Goal: Task Accomplishment & Management: Use online tool/utility

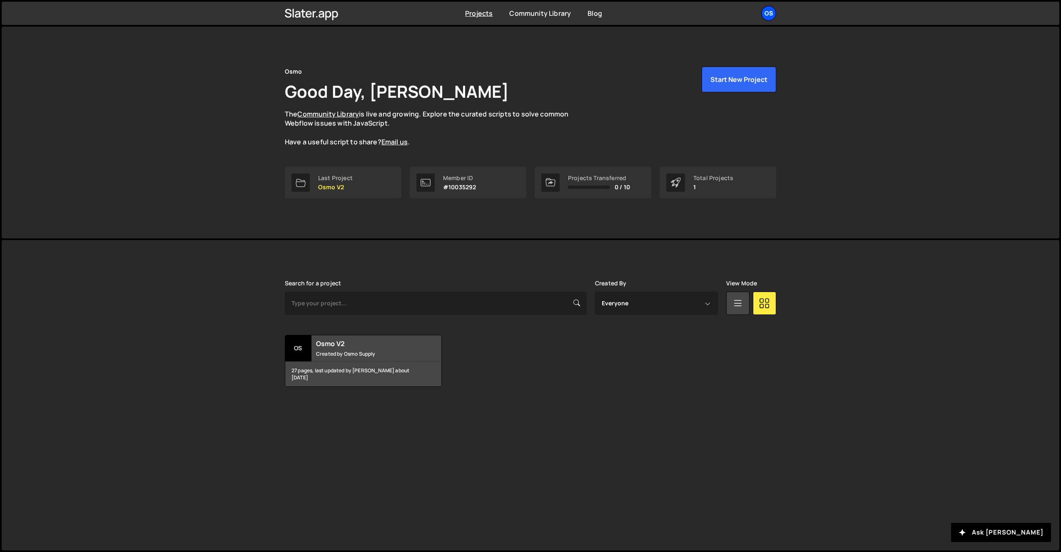
click at [768, 10] on div "Os" at bounding box center [768, 13] width 15 height 15
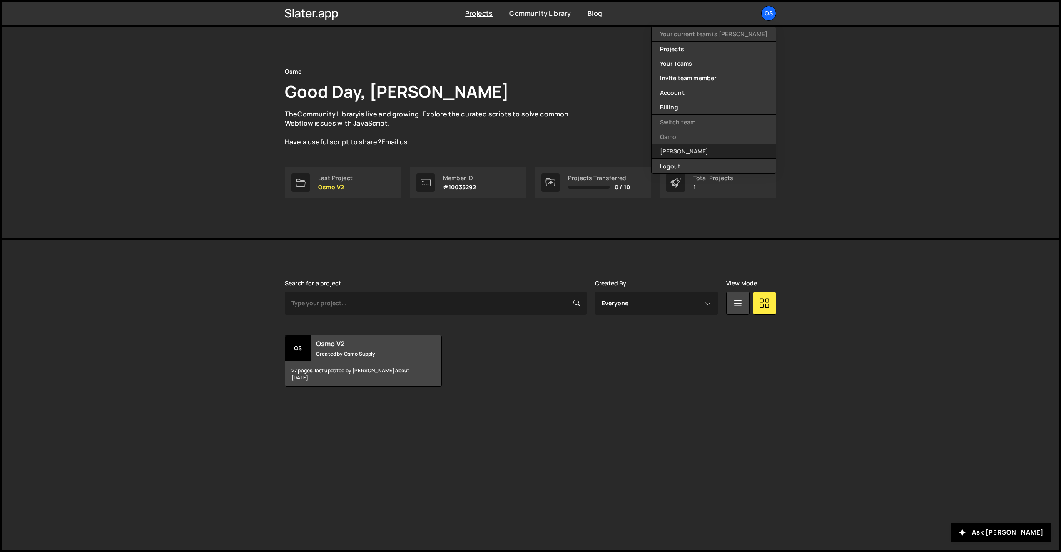
click at [707, 155] on link "[PERSON_NAME]" at bounding box center [714, 151] width 124 height 15
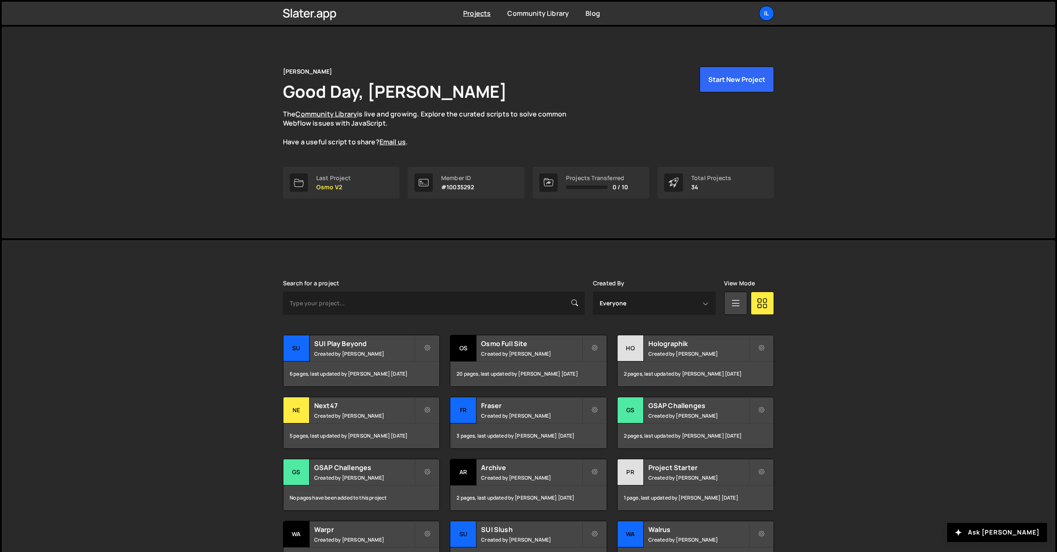
scroll to position [87, 0]
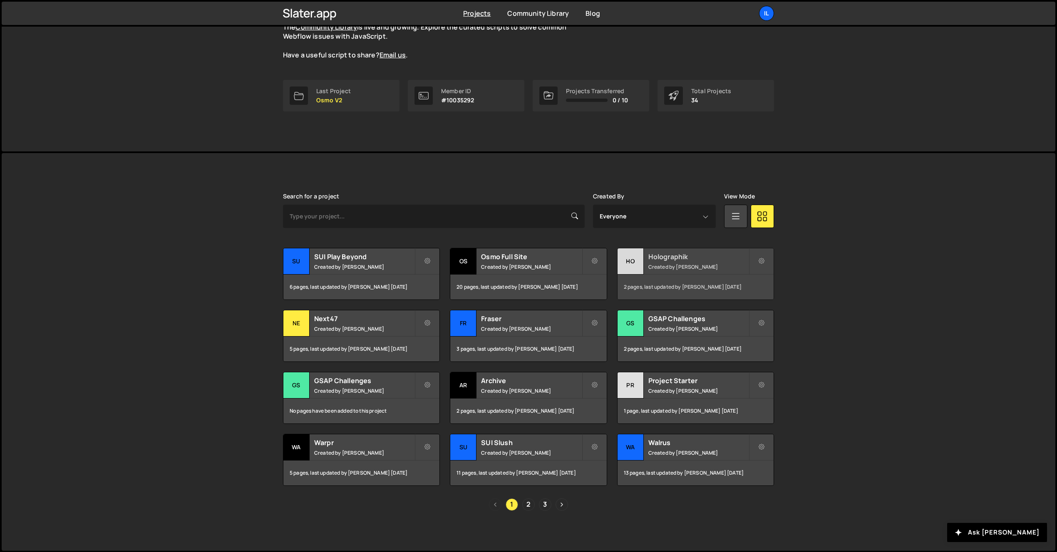
click at [645, 264] on div "Holographik Created by Ilja van Eck" at bounding box center [696, 262] width 156 height 26
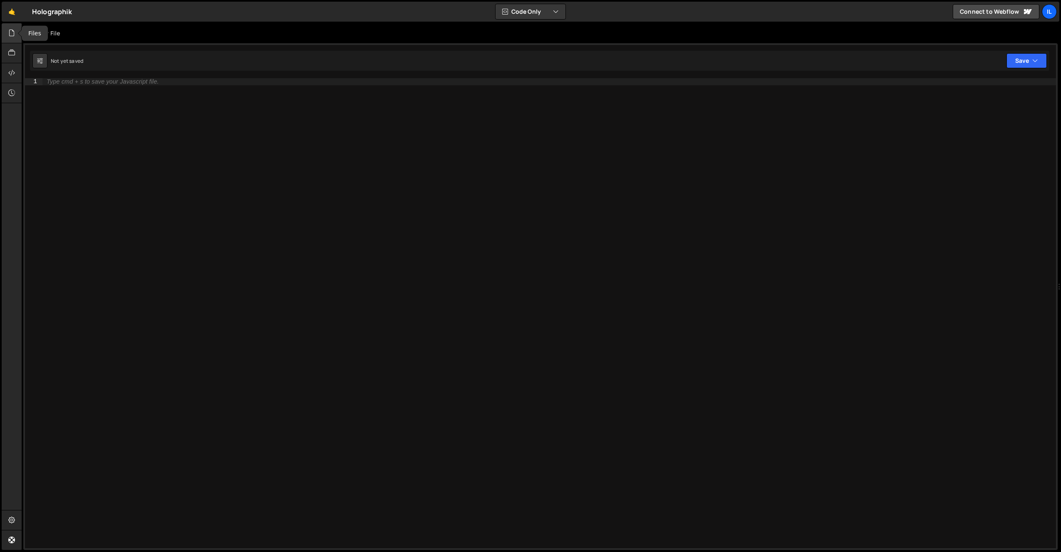
click at [10, 30] on icon at bounding box center [11, 32] width 7 height 9
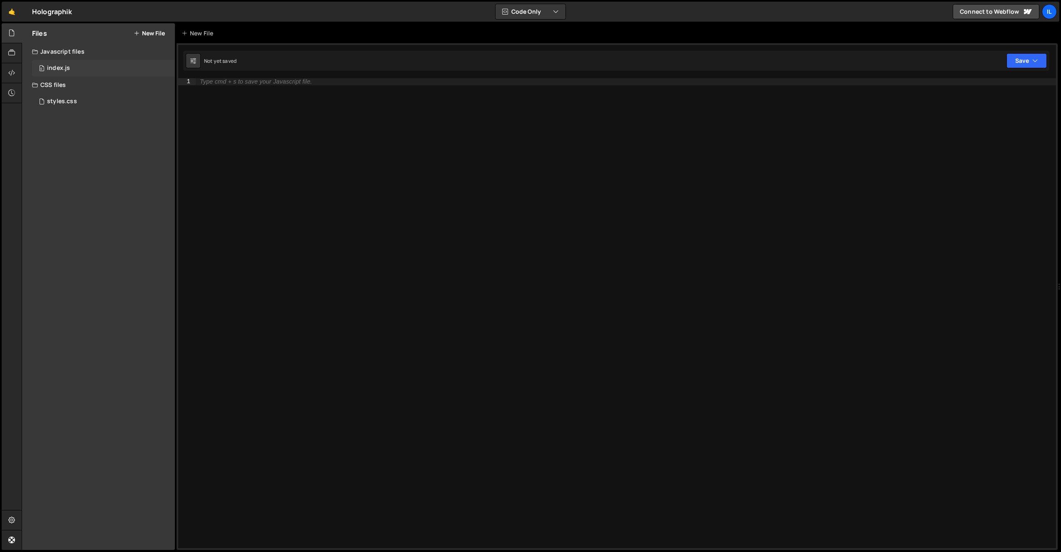
click at [64, 70] on div "index.js" at bounding box center [58, 68] width 23 height 7
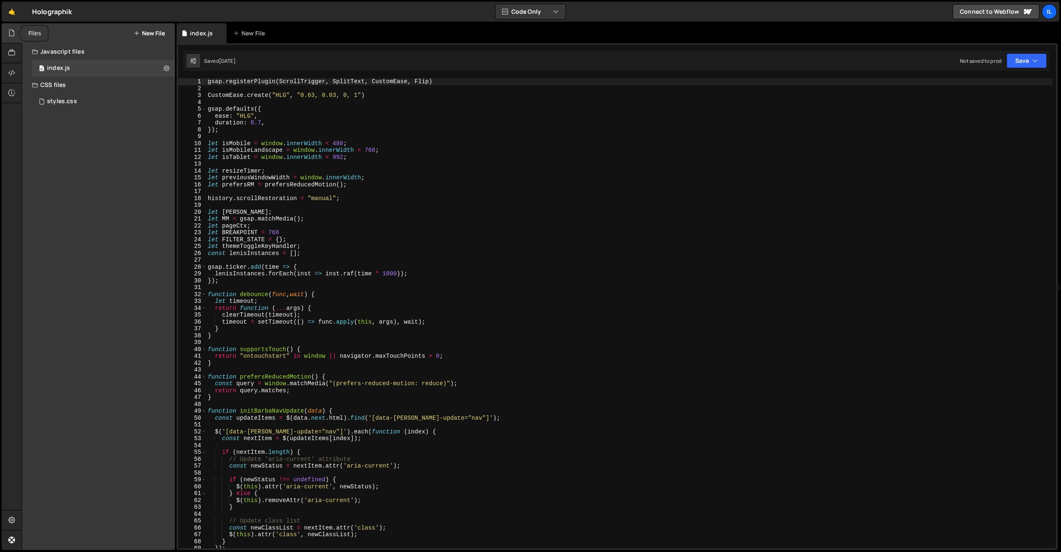
click at [7, 32] on div at bounding box center [12, 33] width 20 height 20
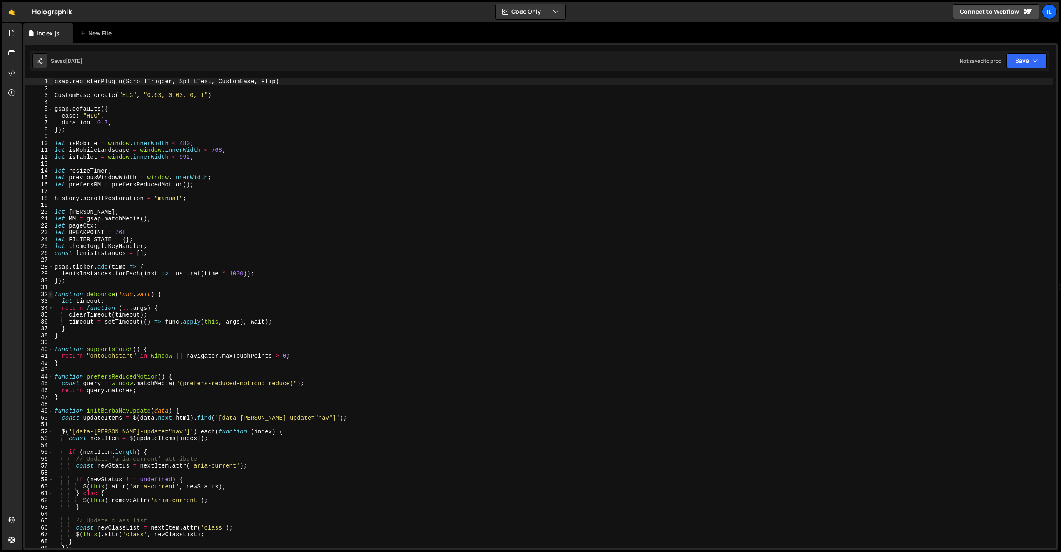
click at [49, 295] on span at bounding box center [50, 294] width 5 height 7
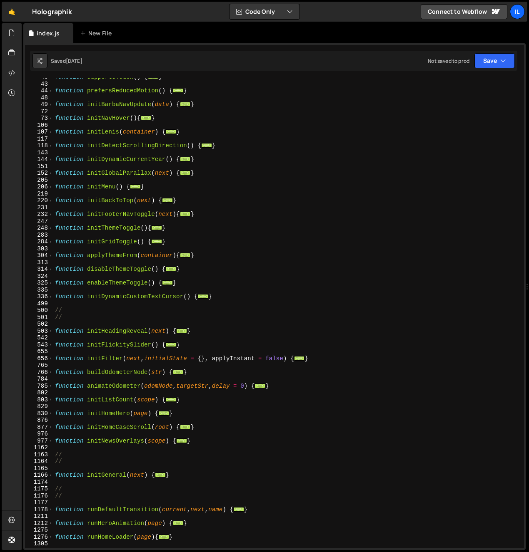
scroll to position [197, 0]
click at [52, 360] on span at bounding box center [50, 359] width 5 height 7
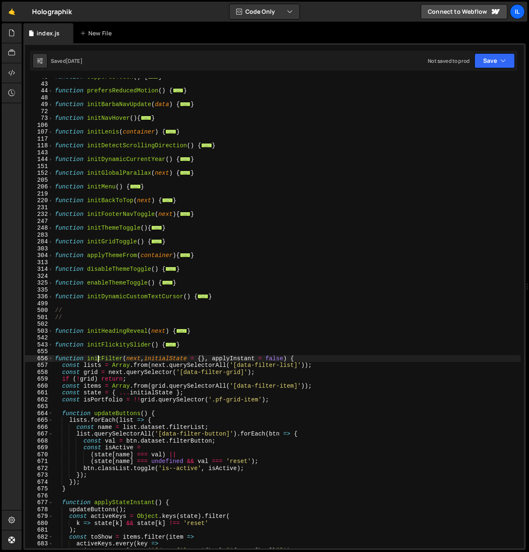
click at [100, 358] on div "function supportsTouch ( ) { ... } function prefersReducedMotion ( ) { ... } fu…" at bounding box center [286, 316] width 467 height 484
type textarea "function initFilter(next, initialState = {}, applyInstant = false) {"
click at [100, 358] on div "function supportsTouch ( ) { ... } function prefersReducedMotion ( ) { ... } fu…" at bounding box center [286, 316] width 467 height 484
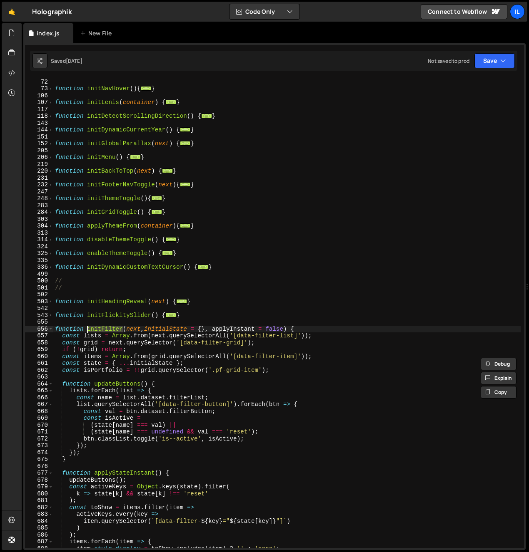
scroll to position [226, 0]
click at [228, 328] on div "function initBarbaNavUpdate ( data ) { ... } function initNavHover ( ) { ... } …" at bounding box center [286, 314] width 467 height 484
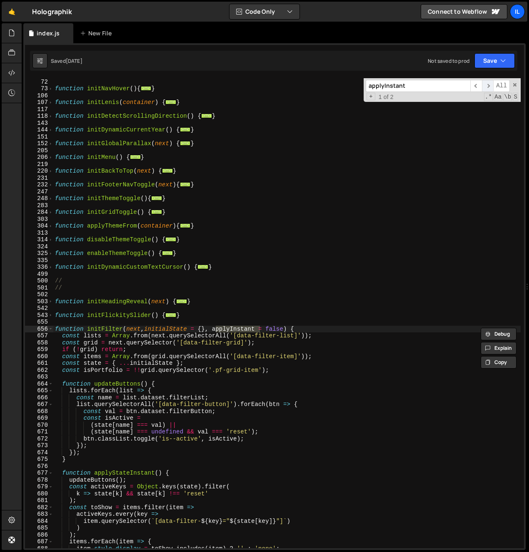
click at [488, 85] on span "​" at bounding box center [488, 86] width 12 height 12
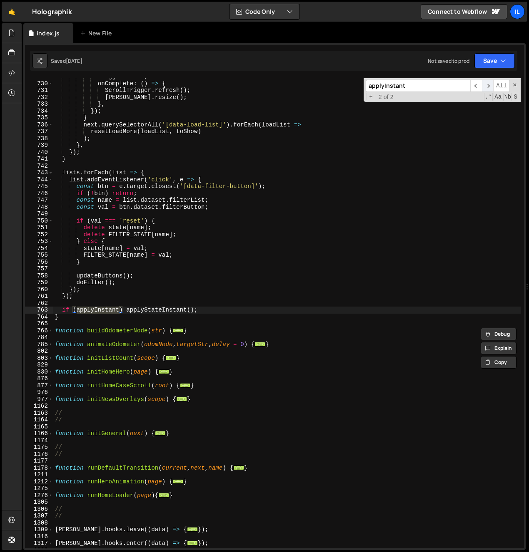
click at [488, 85] on span "​" at bounding box center [488, 86] width 12 height 12
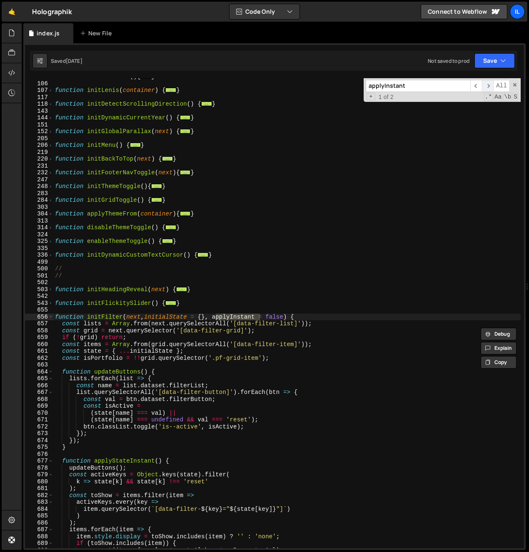
scroll to position [239, 0]
click at [117, 318] on div "function initNavHover ( ) { ... } function initLenis ( container ) { ... } func…" at bounding box center [286, 315] width 467 height 484
click at [435, 88] on input "applyInstant" at bounding box center [418, 86] width 104 height 12
paste input "initFilter"
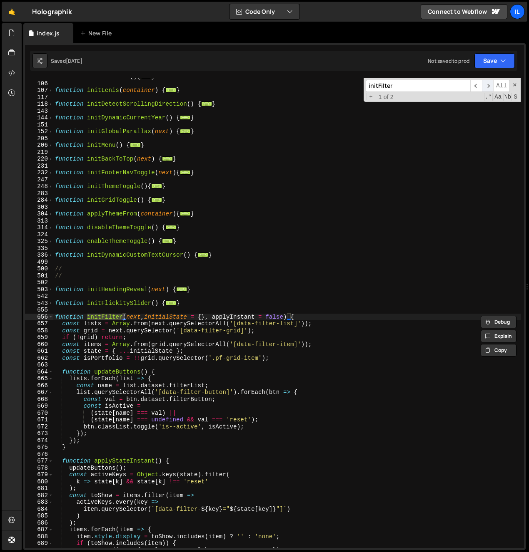
type input "initFilter"
click at [487, 85] on span "​" at bounding box center [488, 86] width 12 height 12
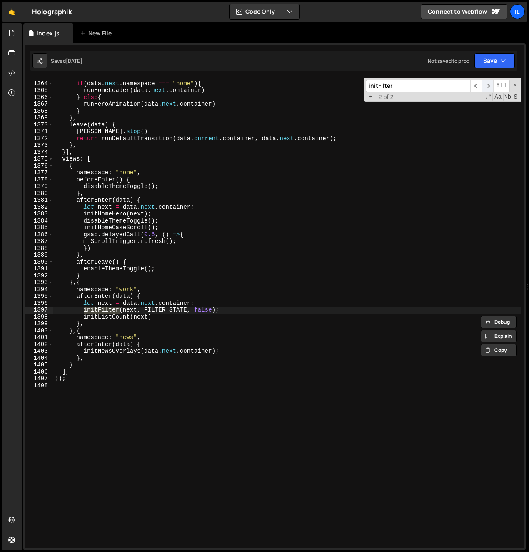
scroll to position [1681, 0]
click at [487, 85] on span "​" at bounding box center [488, 86] width 12 height 12
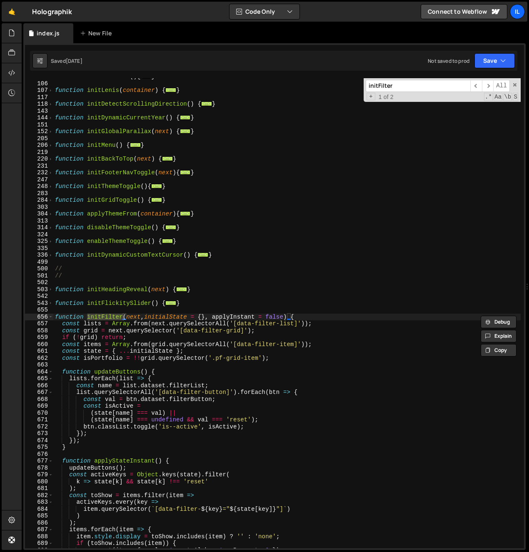
click at [158, 322] on div "function initNavHover ( ) { ... } function initLenis ( container ) { ... } func…" at bounding box center [286, 315] width 467 height 484
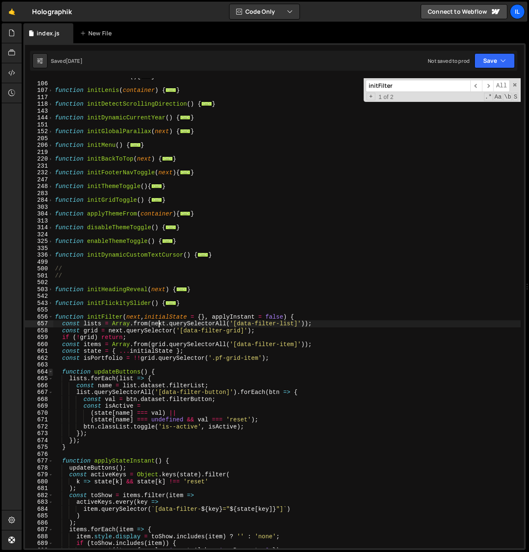
click at [49, 371] on span at bounding box center [50, 372] width 5 height 7
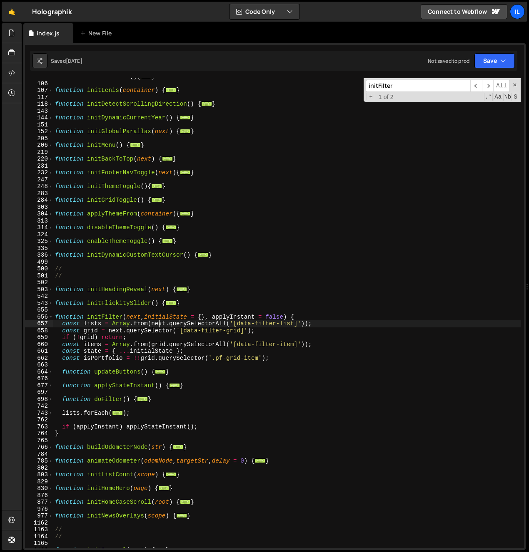
click at [88, 389] on div "function initNavHover ( ) { ... } function initLenis ( container ) { ... } func…" at bounding box center [286, 315] width 467 height 484
type textarea "function applyStateInstant() {"
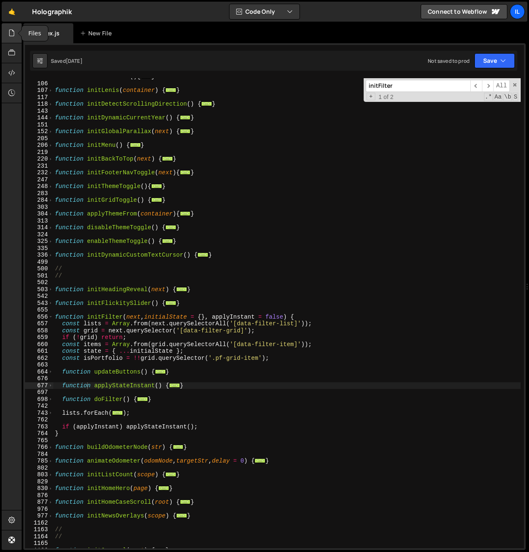
click at [13, 37] on div at bounding box center [12, 33] width 20 height 20
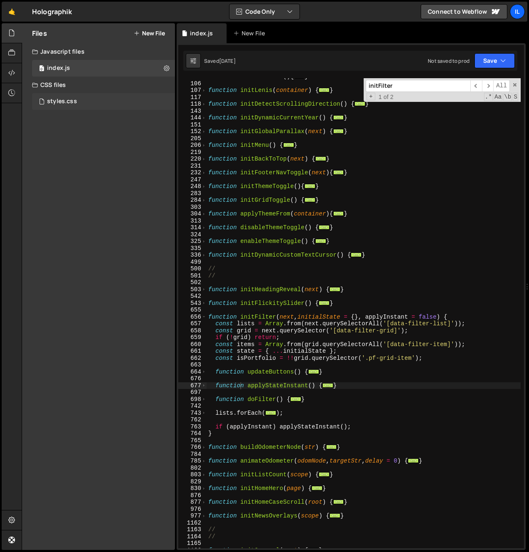
click at [63, 101] on div "styles.css" at bounding box center [62, 101] width 30 height 7
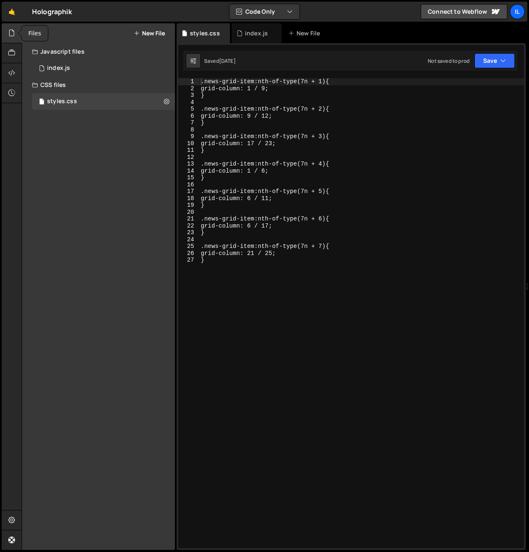
click at [14, 36] on icon at bounding box center [11, 32] width 7 height 9
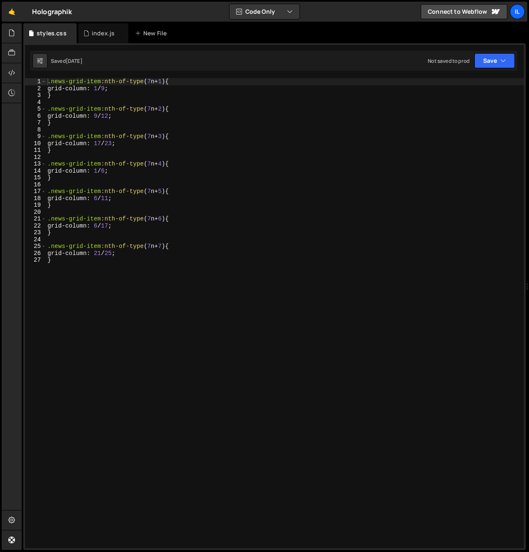
type textarea "}"
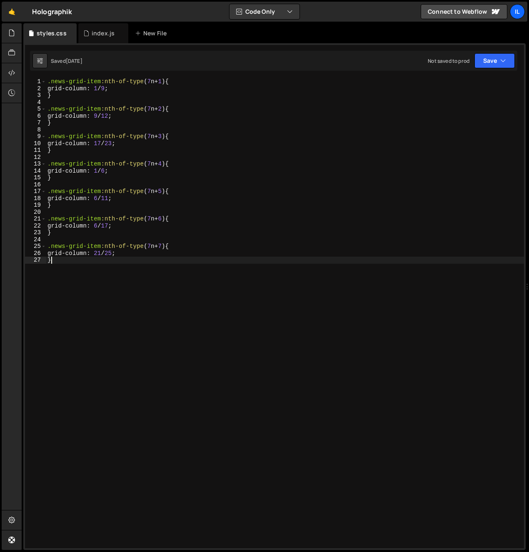
click at [142, 308] on div ".news-grid-item :nth-of-type ( 7 n + 1 ) { grid-column : 1 / 9 ; } .news-grid-i…" at bounding box center [285, 320] width 478 height 484
click at [68, 292] on div ".news-grid-item :nth-of-type ( 7 n + 1 ) { grid-column : 1 / 9 ; } .news-grid-i…" at bounding box center [285, 320] width 478 height 484
click at [48, 82] on div ".news-grid-item :nth-of-type ( 7 n + 1 ) { grid-column : 1 / 9 ; } .news-grid-i…" at bounding box center [285, 320] width 478 height 484
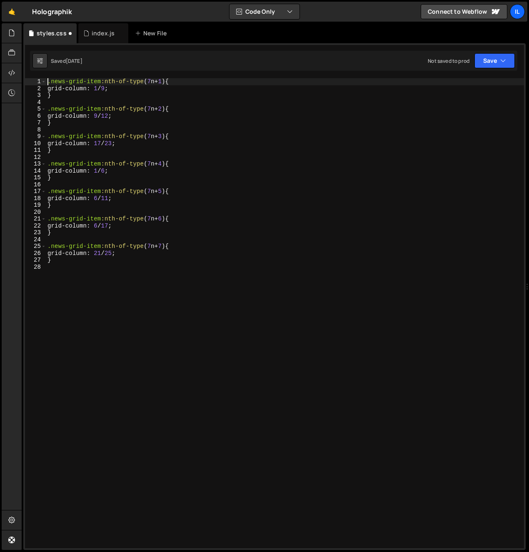
type textarea ".news-grid-item:nth-of-type(7n + 1){"
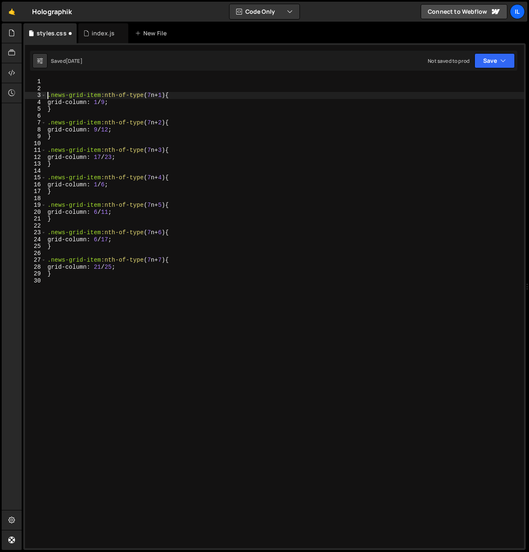
click at [54, 81] on div ".news-grid-item :nth-of-type ( 7 n + 1 ) { grid-column : 1 / 9 ; } .news-grid-i…" at bounding box center [285, 320] width 478 height 484
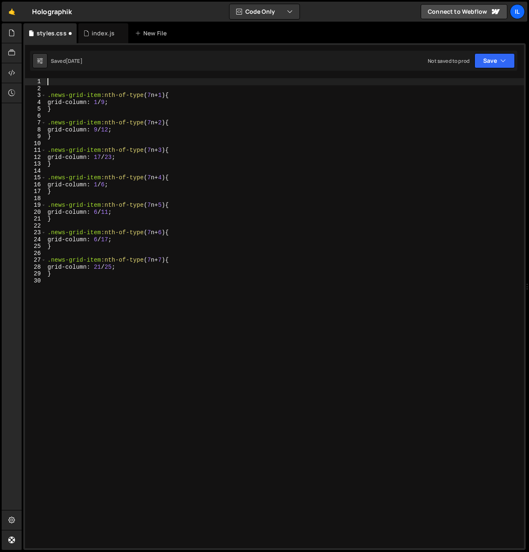
paste textarea
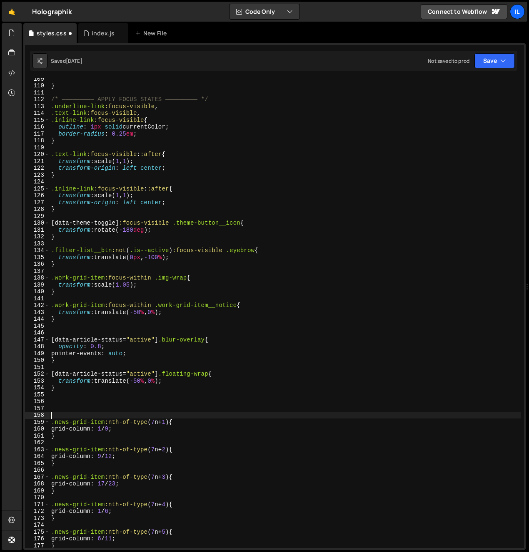
scroll to position [728, 0]
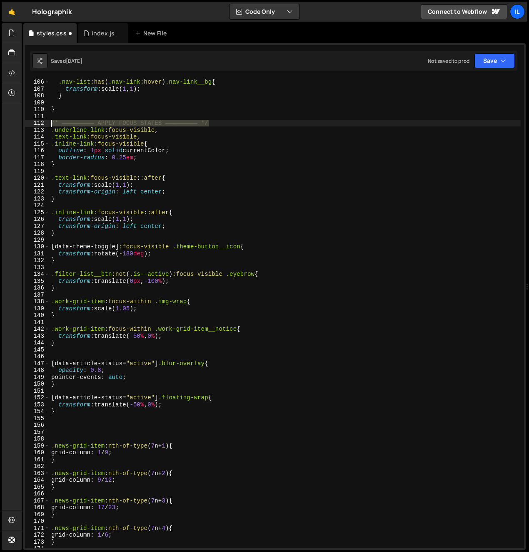
drag, startPoint x: 214, startPoint y: 124, endPoint x: 42, endPoint y: 124, distance: 171.9
click at [42, 124] on div "105 106 107 108 109 110 111 112 113 114 115 116 117 118 119 120 121 122 123 124…" at bounding box center [274, 313] width 499 height 470
type textarea "/* ————————— APPLY FOCUS STATES ————————— */"
click at [62, 425] on div ".nav-list :has ( .nav-link :hover ) .nav-link__bg { transform : scale( 1 , 1 ) …" at bounding box center [285, 314] width 471 height 484
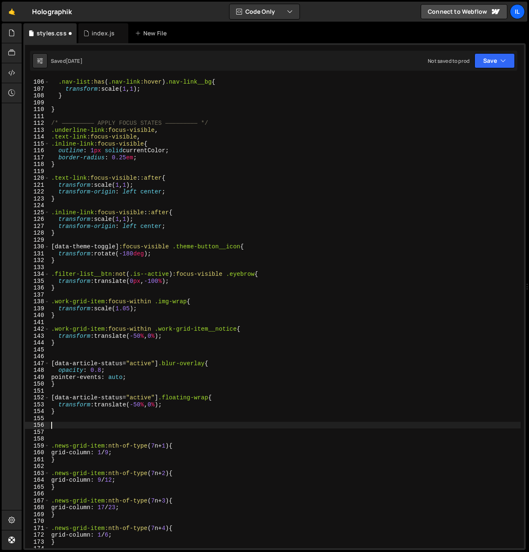
click at [65, 433] on div ".nav-list :has ( .nav-link :hover ) .nav-link__bg { transform : scale( 1 , 1 ) …" at bounding box center [285, 314] width 471 height 484
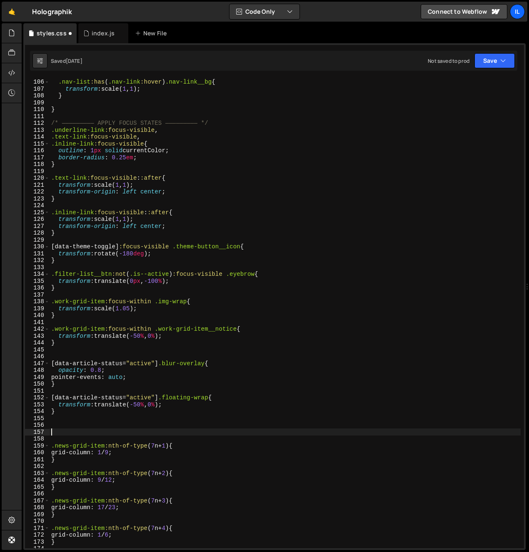
drag, startPoint x: 66, startPoint y: 437, endPoint x: 72, endPoint y: 438, distance: 6.1
click at [66, 437] on div ".nav-list :has ( .nav-link :hover ) .nav-link__bg { transform : scale( 1 , 1 ) …" at bounding box center [285, 314] width 471 height 484
paste textarea "/* ————————— APPLY FOCUS STATES ————————— */"
drag, startPoint x: 162, startPoint y: 440, endPoint x: 99, endPoint y: 440, distance: 63.3
click at [99, 440] on div ".nav-list :has ( .nav-link :hover ) .nav-link__bg { transform : scale( 1 , 1 ) …" at bounding box center [285, 314] width 471 height 484
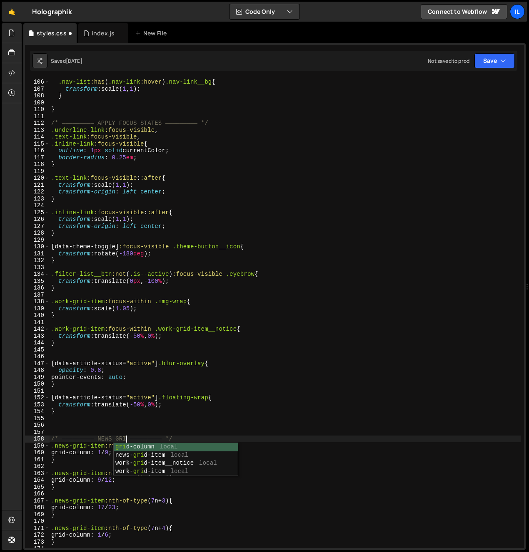
scroll to position [0, 5]
type textarea "/* ————————— NEWS GRID ————————— */"
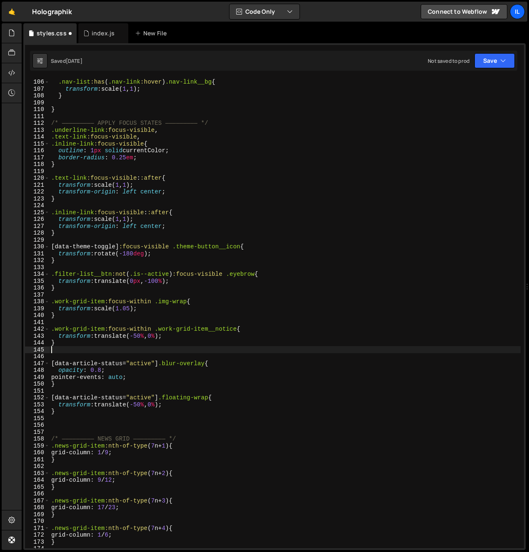
click at [171, 348] on div ".nav-list :has ( .nav-link :hover ) .nav-link__bg { transform : scale( 1 , 1 ) …" at bounding box center [285, 314] width 471 height 484
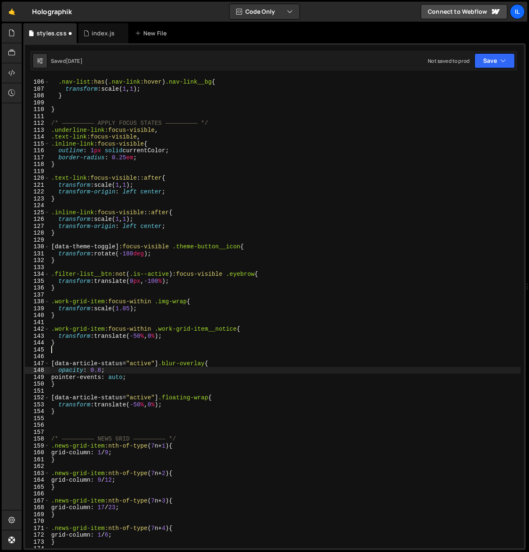
click at [181, 371] on div ".nav-list :has ( .nav-link :hover ) .nav-link__bg { transform : scale( 1 , 1 ) …" at bounding box center [285, 314] width 471 height 484
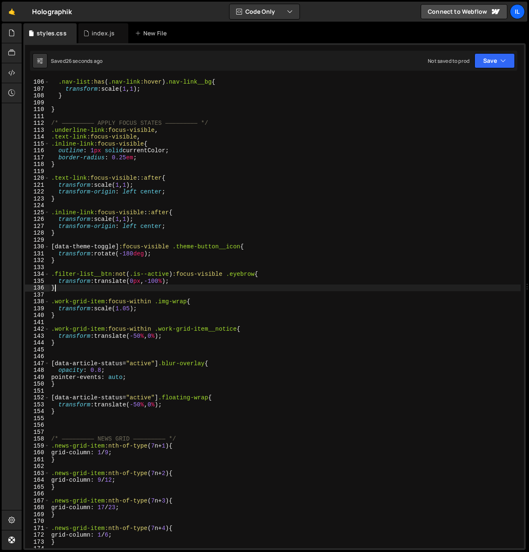
click at [131, 286] on div ".nav-list :has ( .nav-link :hover ) .nav-link__bg { transform : scale( 1 , 1 ) …" at bounding box center [285, 314] width 471 height 484
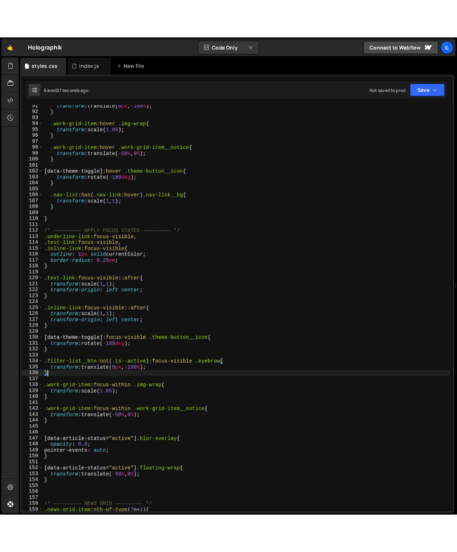
scroll to position [627, 0]
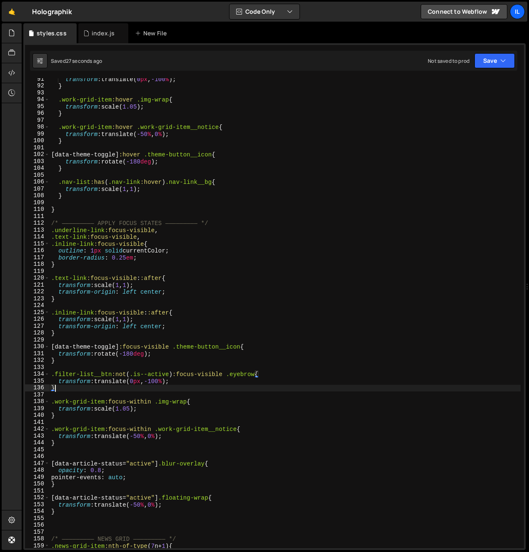
click at [131, 286] on div "transform : translate( 0 px , -100 % ) ; } .work-grid-item :hover .img-wrap { t…" at bounding box center [285, 318] width 471 height 484
type textarea "transform: scale(1, 1);"
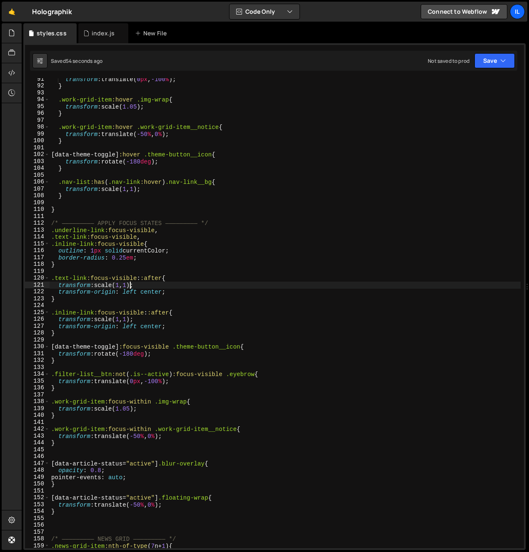
click at [79, 214] on div "transform : translate( 0 px , -100 % ) ; } .work-grid-item :hover .img-wrap { t…" at bounding box center [285, 318] width 471 height 484
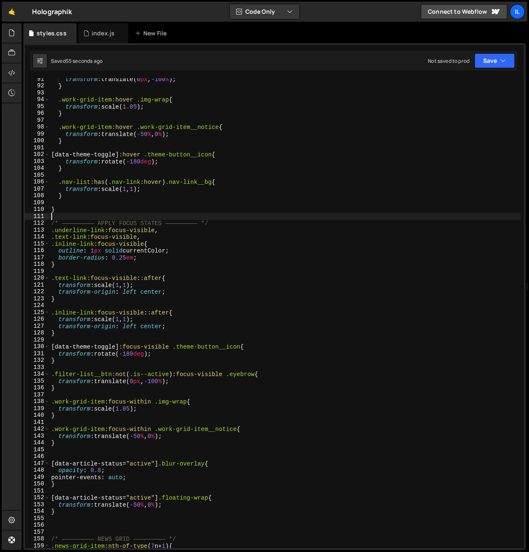
click at [55, 206] on div "transform : translate( 0 px , -100 % ) ; } .work-grid-item :hover .img-wrap { t…" at bounding box center [285, 318] width 471 height 484
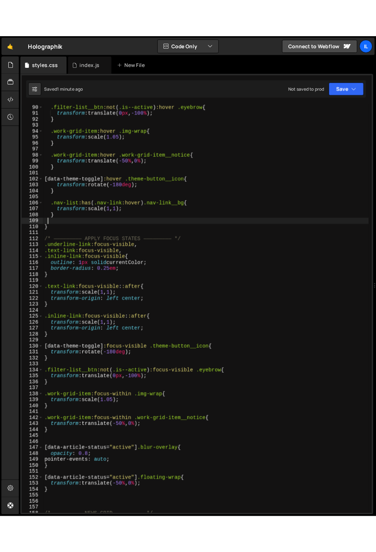
scroll to position [0, 0]
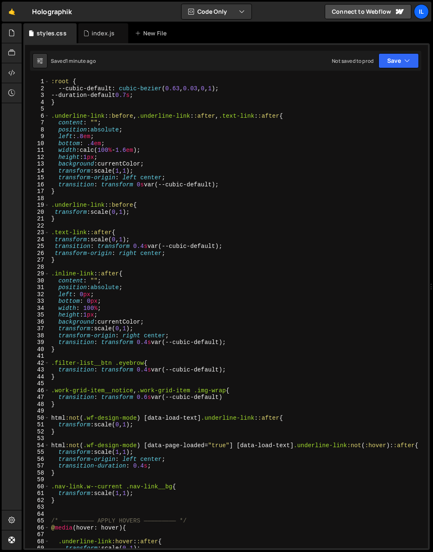
drag, startPoint x: 1, startPoint y: 129, endPoint x: 64, endPoint y: 131, distance: 63.3
click at [64, 131] on div "Hold on a sec... Are you certain you wish to leave this page? Any changes you'v…" at bounding box center [216, 276] width 433 height 552
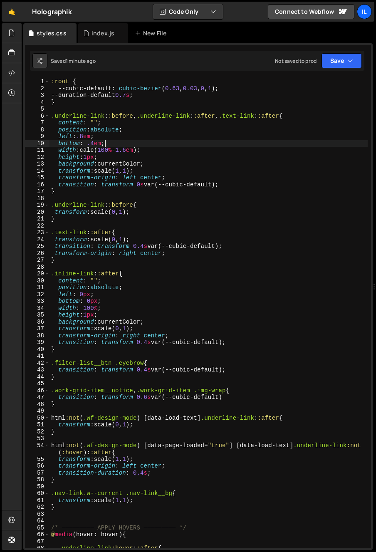
click at [111, 146] on div ":root { --cubic-default : cubic-bezier ( 0.63 , 0.03 , 0 , 1 ) ; --duration-def…" at bounding box center [209, 320] width 318 height 484
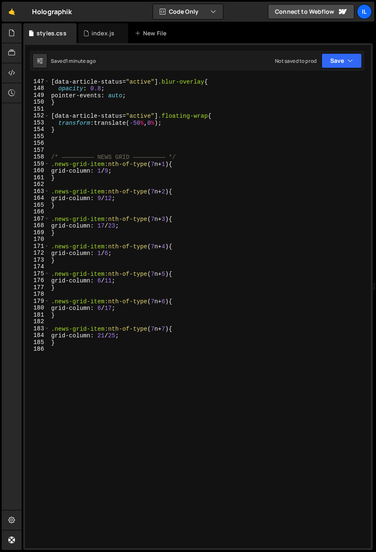
scroll to position [1013, 0]
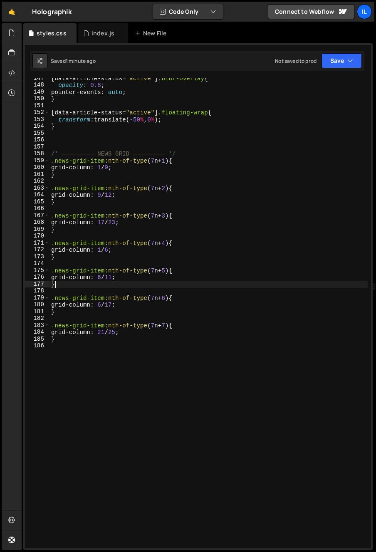
click at [100, 285] on div "[ data-article-status = " active " ] .blur-overlay { opacity : 0.8 ; pointer-ev…" at bounding box center [209, 317] width 318 height 484
type textarea "}"
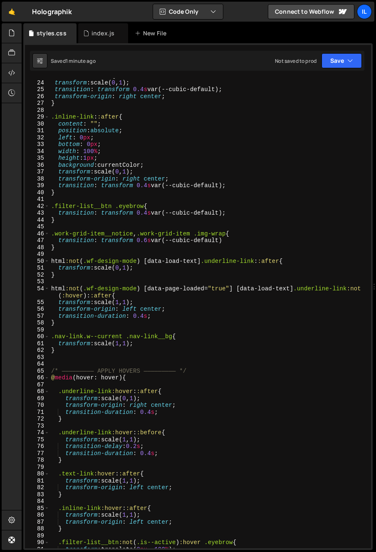
scroll to position [160, 0]
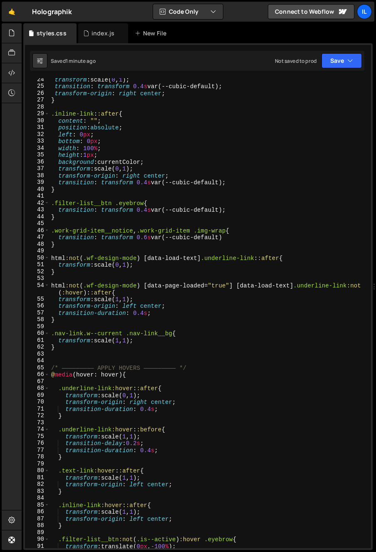
click at [78, 352] on div "transform : scale( 0 , 1 ) ; transition : transform 0.4 s var(--cubic-default) …" at bounding box center [209, 318] width 318 height 484
click at [82, 350] on div "transform : scale( 0 , 1 ) ; transition : transform 0.4 s var(--cubic-default) …" at bounding box center [209, 318] width 318 height 484
type textarea "}"
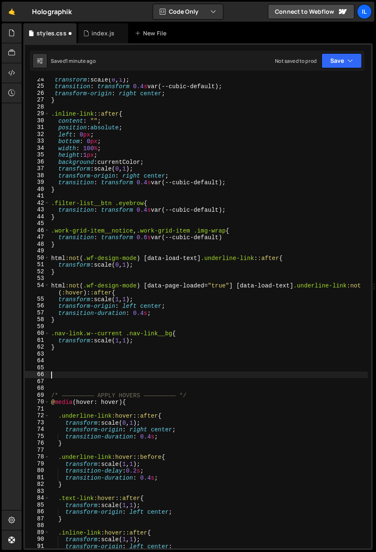
click at [78, 353] on div "transform : scale( 0 , 1 ) ; transition : transform 0.4 s var(--cubic-default) …" at bounding box center [209, 318] width 318 height 484
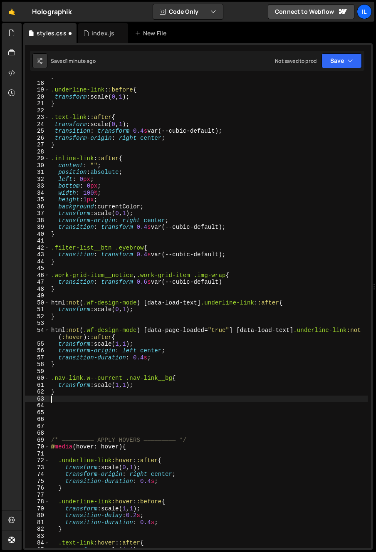
scroll to position [150, 0]
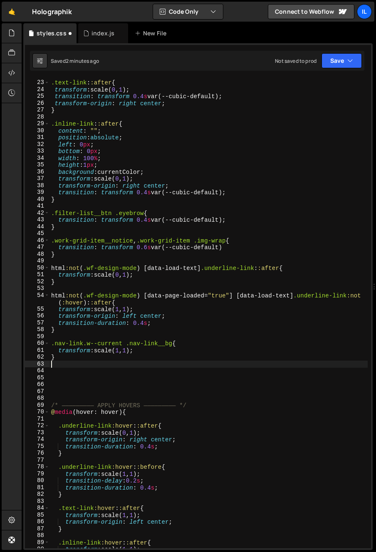
click at [71, 378] on div ".text-link : :after { transform : scale( 0 , 1 ) ; transition : transform 0.4 s…" at bounding box center [209, 314] width 318 height 484
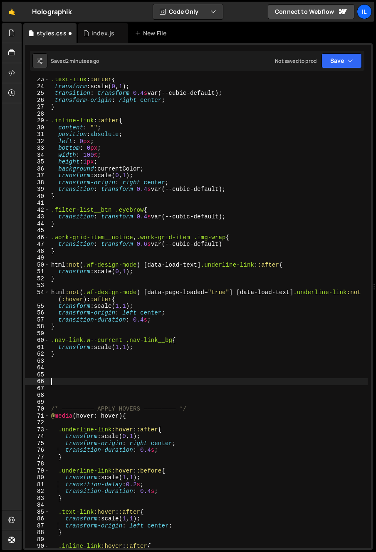
scroll to position [163, 0]
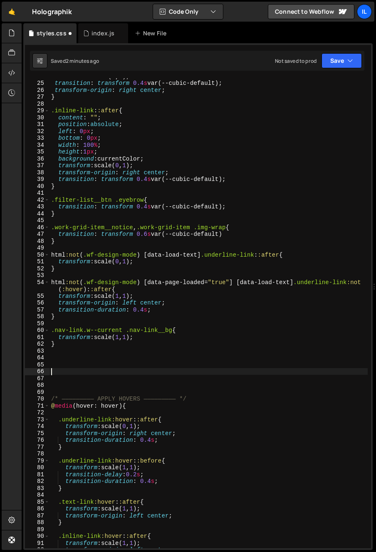
paste textarea "home-hero__img"
click at [111, 373] on div "transform : scale( 0 , 1 ) ; transition : transform 0.4 s var(--cubic-default) …" at bounding box center [209, 315] width 318 height 484
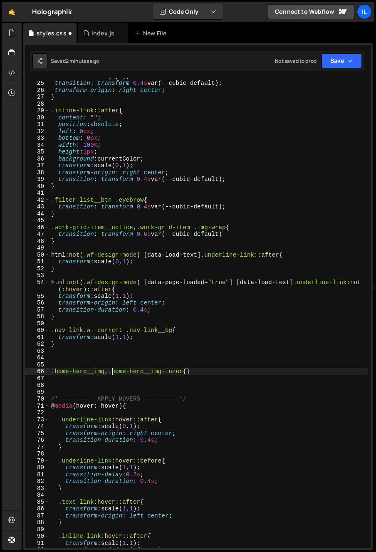
scroll to position [0, 0]
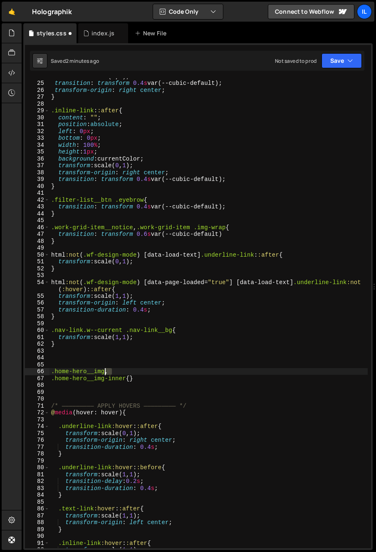
drag, startPoint x: 110, startPoint y: 373, endPoint x: 104, endPoint y: 373, distance: 5.4
click at [104, 373] on div "transform : scale( 0 , 1 ) ; transition : transform 0.4 s var(--cubic-default) …" at bounding box center [209, 315] width 318 height 484
click at [130, 379] on div "transform : scale( 0 , 1 ) ; transition : transform 0.4 s var(--cubic-default) …" at bounding box center [209, 315] width 318 height 484
type textarea ".home-hero__img-inner{}"
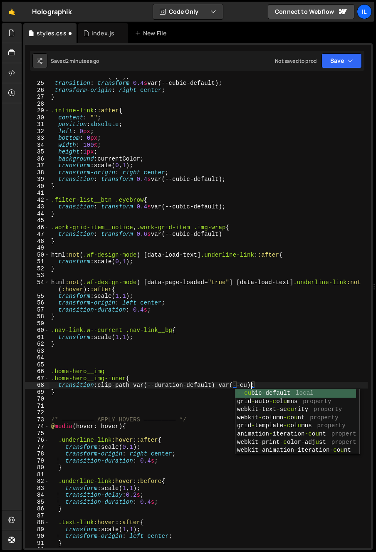
scroll to position [0, 14]
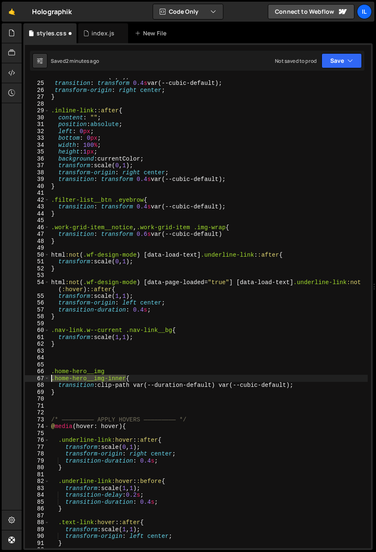
drag, startPoint x: 127, startPoint y: 379, endPoint x: 80, endPoint y: 393, distance: 48.6
click at [29, 378] on div "transition: clip-path var(--duration-default) var(--cubic-default); 24 25 26 27…" at bounding box center [198, 313] width 346 height 470
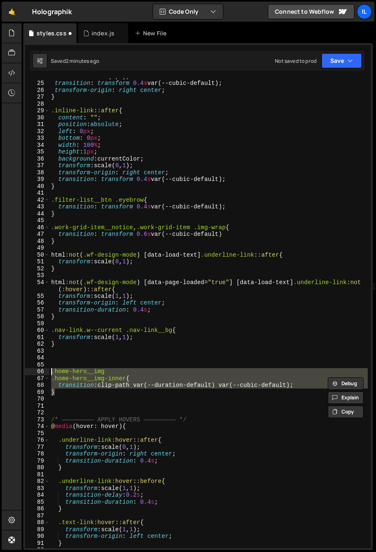
drag, startPoint x: 79, startPoint y: 392, endPoint x: 45, endPoint y: 373, distance: 39.5
click at [45, 373] on div ".home-hero__img-inner{ 24 25 26 27 28 29 30 31 32 33 34 35 36 37 38 39 40 41 42…" at bounding box center [198, 313] width 346 height 470
type textarea ".home-hero__img .home-hero__img-inner{"
click at [55, 399] on div "transform : scale( 0 , 1 ) ; transition : transform 0.4 s var(--cubic-default) …" at bounding box center [209, 315] width 318 height 484
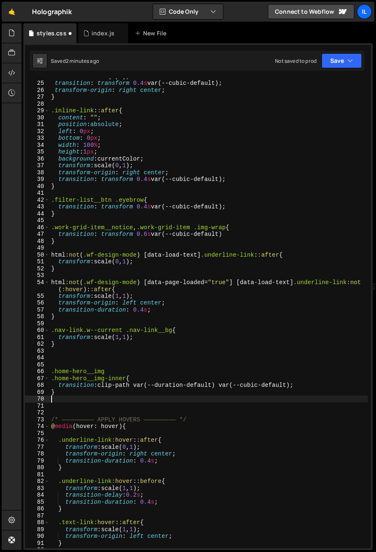
scroll to position [0, 0]
paste textarea "}"
type textarea "}"
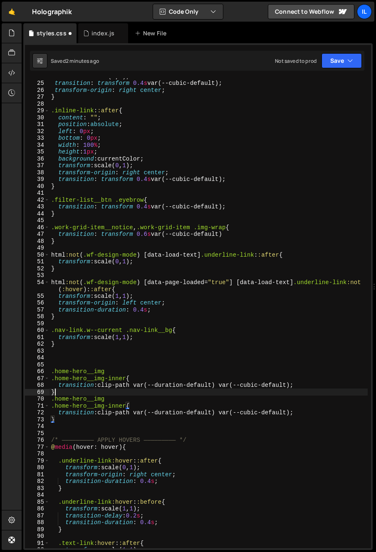
click at [61, 396] on div "transform : scale( 0 , 1 ) ; transition : transform 0.4 s var(--cubic-default) …" at bounding box center [209, 315] width 318 height 484
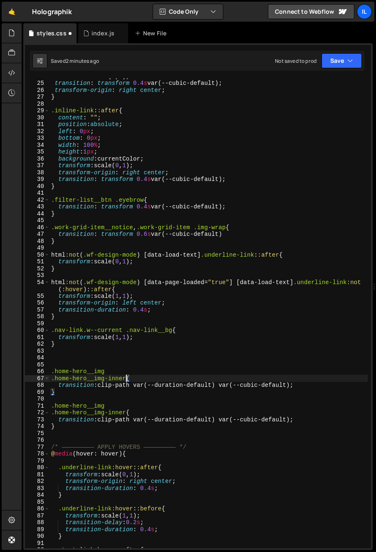
drag, startPoint x: 127, startPoint y: 378, endPoint x: 127, endPoint y: 373, distance: 5.0
click at [127, 373] on div "transform : scale( 0 , 1 ) ; transition : transform 0.4 s var(--cubic-default) …" at bounding box center [209, 315] width 318 height 484
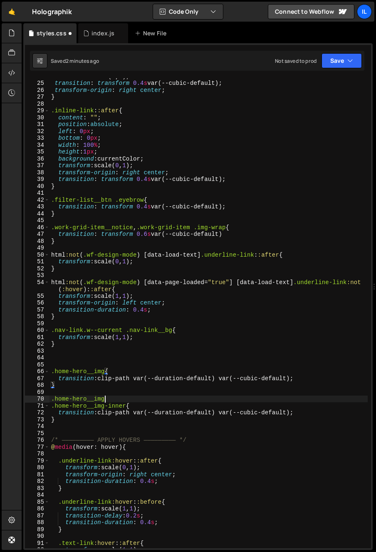
click at [124, 397] on div "transform : scale( 0 , 1 ) ; transition : transform 0.4 s var(--cubic-default) …" at bounding box center [209, 315] width 318 height 484
type textarea ".home-hero__im"
drag, startPoint x: 106, startPoint y: 400, endPoint x: 47, endPoint y: 399, distance: 58.7
click at [47, 399] on div ".home-hero__im 24 25 26 27 28 29 30 31 32 33 34 35 36 37 38 39 40 41 42 43 44 4…" at bounding box center [198, 313] width 346 height 470
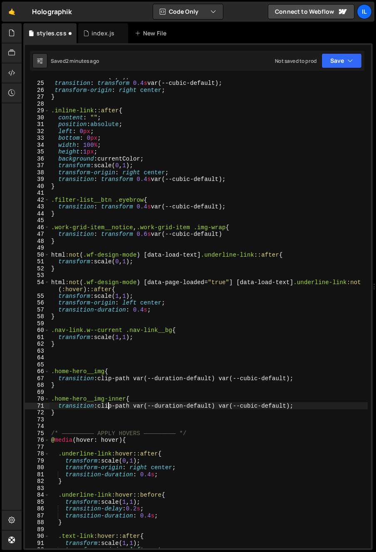
click at [109, 405] on div "transform : scale( 0 , 1 ) ; transition : transform 0.4 s var(--cubic-default) …" at bounding box center [209, 315] width 318 height 484
click at [109, 406] on div "transform : scale( 0 , 1 ) ; transition : transform 0.4 s var(--cubic-default) …" at bounding box center [209, 315] width 318 height 484
drag, startPoint x: 129, startPoint y: 408, endPoint x: 102, endPoint y: 406, distance: 26.7
click at [102, 406] on div "transform : scale( 0 , 1 ) ; transition : transform 0.4 s var(--cubic-default) …" at bounding box center [209, 315] width 318 height 484
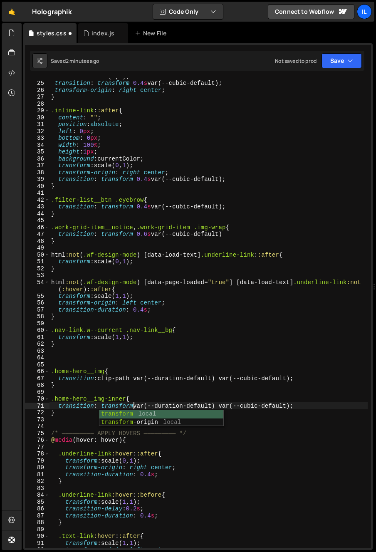
click at [123, 377] on div "transform : scale( 0 , 1 ) ; transition : transform 0.4 s var(--cubic-default) …" at bounding box center [209, 315] width 318 height 484
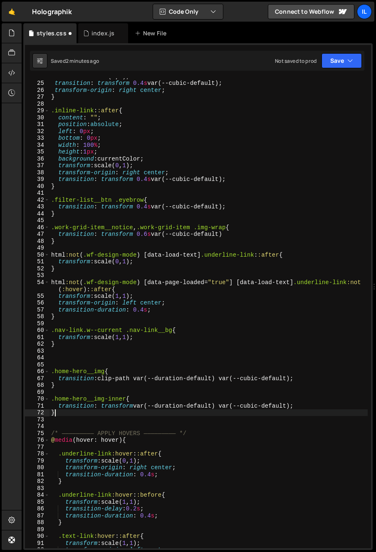
click at [130, 411] on div "transform : scale( 0 , 1 ) ; transition : transform 0.4 s var(--cubic-default) …" at bounding box center [209, 315] width 318 height 484
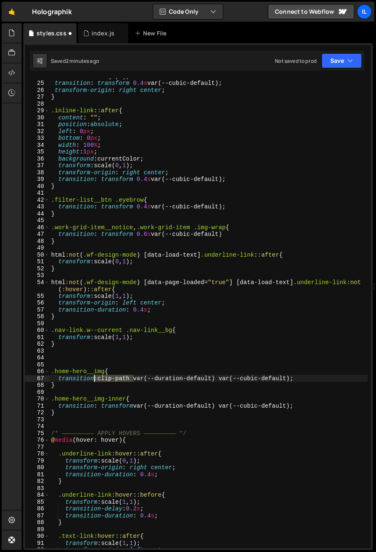
drag, startPoint x: 134, startPoint y: 379, endPoint x: 96, endPoint y: 380, distance: 37.9
click at [96, 380] on div "transform : scale( 0 , 1 ) ; transition : transform 0.4 s var(--cubic-default) …" at bounding box center [209, 315] width 318 height 484
type textarea "transition: clip-path var(--duration-default) var(--cubic-default);"
click at [114, 395] on div "transform : scale( 0 , 1 ) ; transition : transform 0.4 s var(--cubic-default) …" at bounding box center [209, 315] width 318 height 484
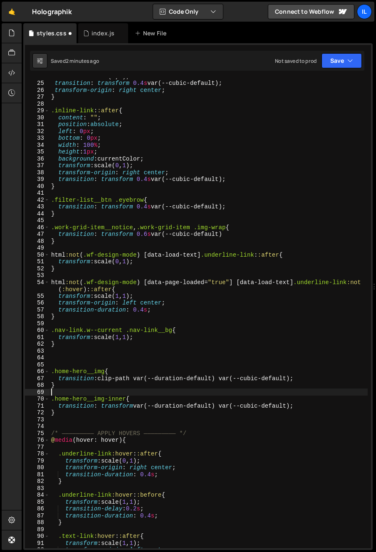
click at [82, 411] on div "transform : scale( 0 , 1 ) ; transition : transform 0.4 s var(--cubic-default) …" at bounding box center [209, 315] width 318 height 484
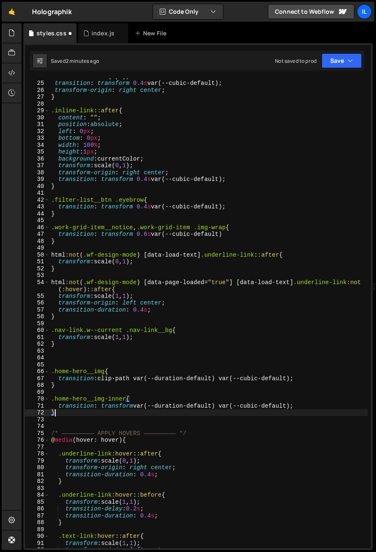
click at [79, 416] on div "transform : scale( 0 , 1 ) ; transition : transform 0.4 s var(--cubic-default) …" at bounding box center [209, 315] width 318 height 484
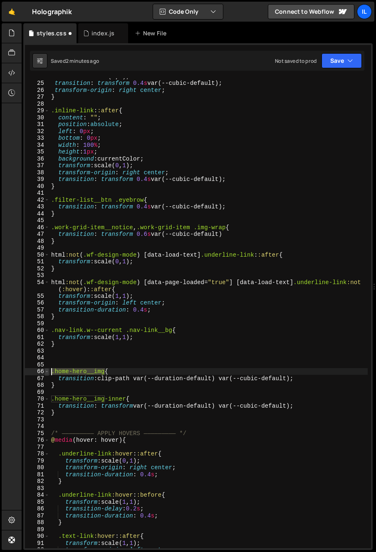
drag, startPoint x: 105, startPoint y: 372, endPoint x: 44, endPoint y: 372, distance: 60.8
click at [44, 372] on div "} 24 25 26 27 28 29 30 31 32 33 34 35 36 37 38 39 40 41 42 43 44 45 46 47 48 49…" at bounding box center [198, 313] width 346 height 470
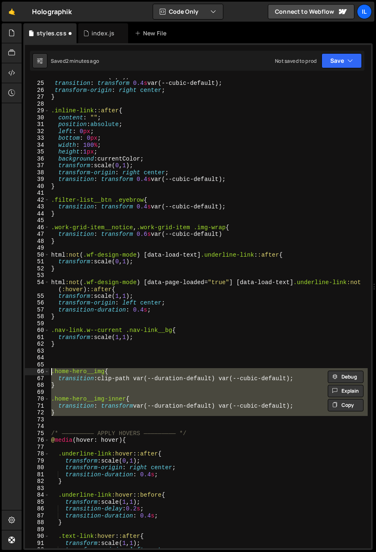
drag, startPoint x: 59, startPoint y: 410, endPoint x: 35, endPoint y: 374, distance: 43.0
click at [35, 374] on div ".home-hero__img{ 24 25 26 27 28 29 30 31 32 33 34 35 36 37 38 39 40 41 42 43 44…" at bounding box center [198, 313] width 346 height 470
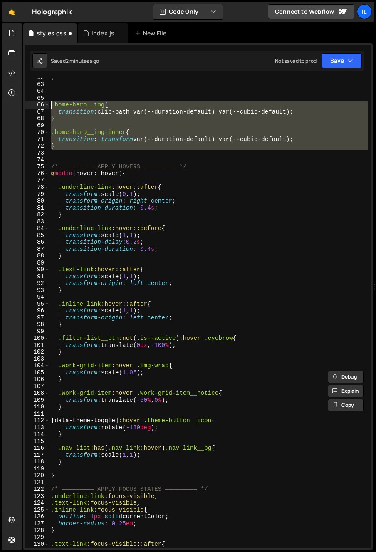
scroll to position [514, 0]
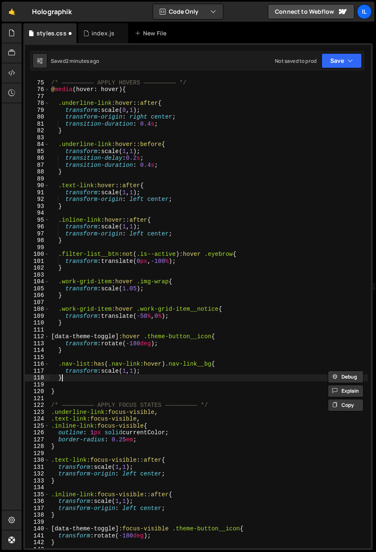
click at [74, 378] on div "/* ————————— APPLY HOVERS ————————— */ @ media (hover: hover) { .underline-link…" at bounding box center [209, 314] width 318 height 484
type textarea "}"
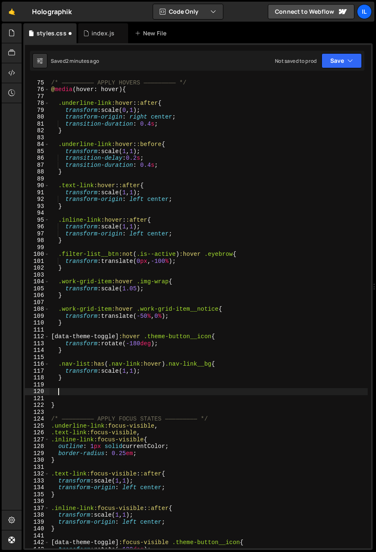
paste textarea
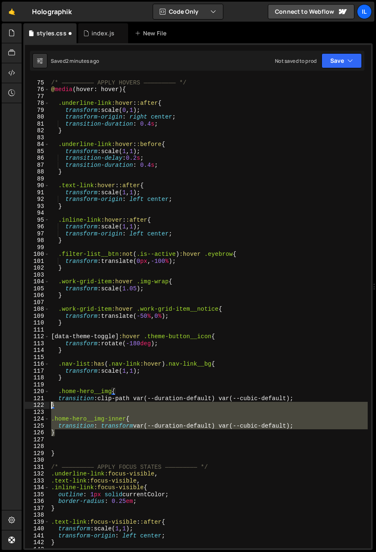
drag, startPoint x: 55, startPoint y: 427, endPoint x: 46, endPoint y: 407, distance: 22.2
click at [46, 407] on div "74 75 76 77 78 79 80 81 82 83 84 85 86 87 88 89 90 91 92 93 94 95 96 97 98 99 1…" at bounding box center [198, 313] width 346 height 470
click at [60, 391] on div "/* ————————— APPLY HOVERS ————————— */ @ media (hover: hover) { .underline-link…" at bounding box center [209, 314] width 318 height 484
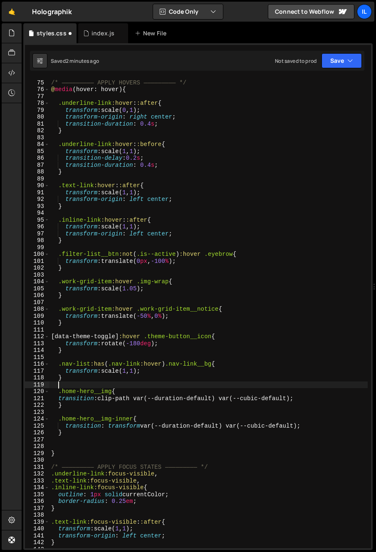
click at [113, 389] on div "/* ————————— APPLY HOVERS ————————— */ @ media (hover: hover) { .underline-link…" at bounding box center [209, 314] width 318 height 484
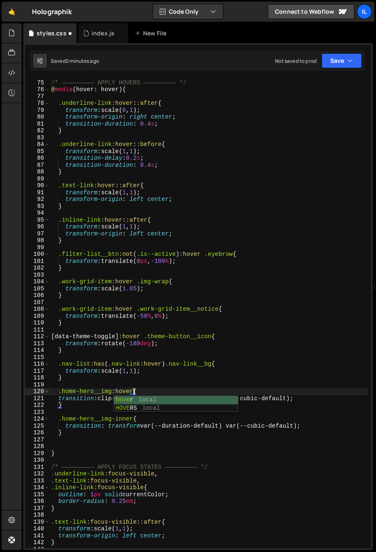
scroll to position [0, 5]
click at [79, 373] on div "/* ————————— APPLY HOVERS ————————— */ @ media (hover: hover) { .underline-link…" at bounding box center [209, 314] width 318 height 484
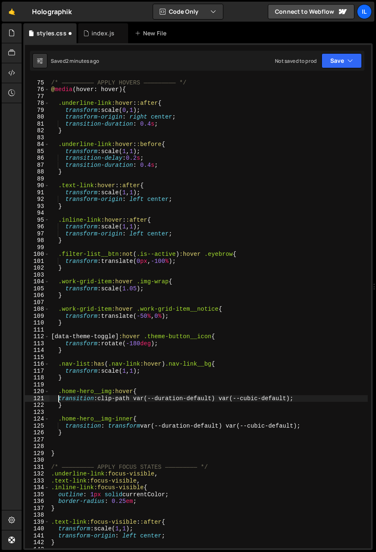
click at [57, 399] on div "/* ————————— APPLY HOVERS ————————— */ @ media (hover: hover) { .underline-link…" at bounding box center [209, 314] width 318 height 484
drag, startPoint x: 100, startPoint y: 402, endPoint x: 309, endPoint y: 398, distance: 209.5
click at [309, 398] on div "/* ————————— APPLY HOVERS ————————— */ @ media (hover: hover) { .underline-link…" at bounding box center [209, 314] width 318 height 484
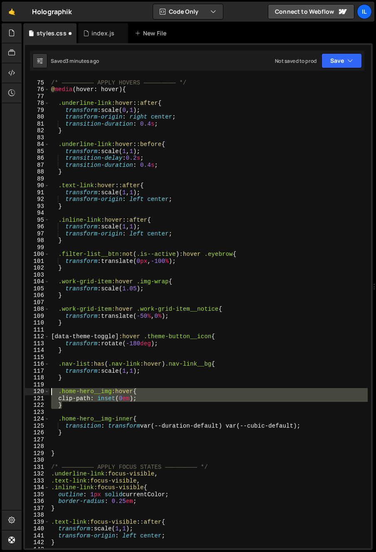
drag, startPoint x: 67, startPoint y: 403, endPoint x: 42, endPoint y: 392, distance: 28.0
click at [42, 392] on div "clip-path: inset(0em); 74 75 76 77 78 79 80 81 82 83 84 85 86 87 88 89 90 91 92…" at bounding box center [198, 313] width 346 height 470
click at [158, 397] on div "/* ————————— APPLY HOVERS ————————— */ @ media (hover: hover) { .underline-link…" at bounding box center [209, 313] width 318 height 470
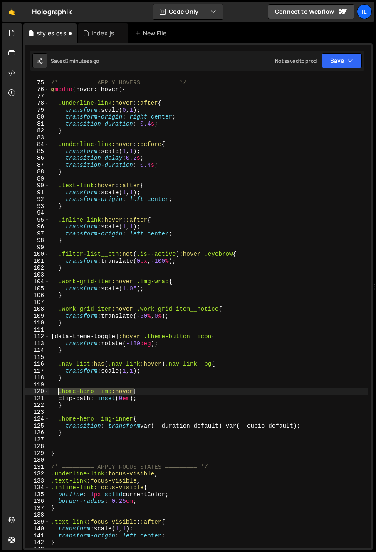
drag, startPoint x: 134, startPoint y: 392, endPoint x: 60, endPoint y: 393, distance: 74.1
click at [60, 393] on div "/* ————————— APPLY HOVERS ————————— */ @ media (hover: hover) { .underline-link…" at bounding box center [209, 314] width 318 height 484
click at [58, 419] on div "/* ————————— APPLY HOVERS ————————— */ @ media (hover: hover) { .underline-link…" at bounding box center [209, 314] width 318 height 484
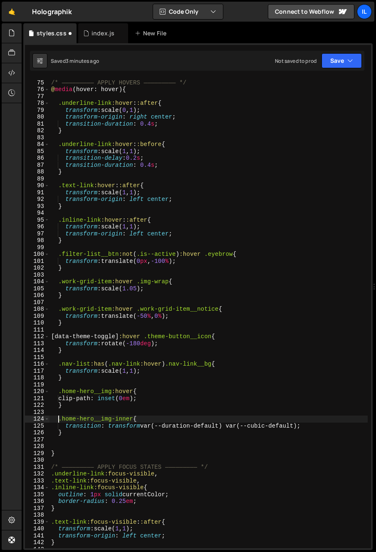
paste textarea ":hover.home-hero__img"
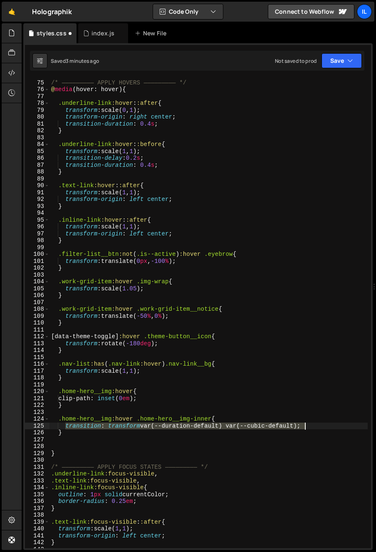
drag, startPoint x: 65, startPoint y: 427, endPoint x: 309, endPoint y: 426, distance: 244.0
click at [309, 427] on div "/* ————————— APPLY HOVERS ————————— */ @ media (hover: hover) { .underline-link…" at bounding box center [209, 314] width 318 height 484
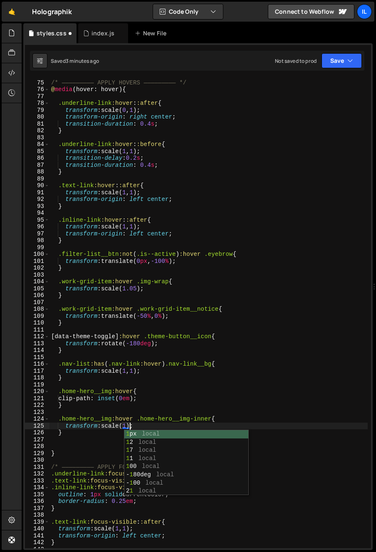
scroll to position [0, 5]
click at [270, 378] on div "/* ————————— APPLY HOVERS ————————— */ @ media (hover: hover) { .underline-link…" at bounding box center [209, 314] width 318 height 484
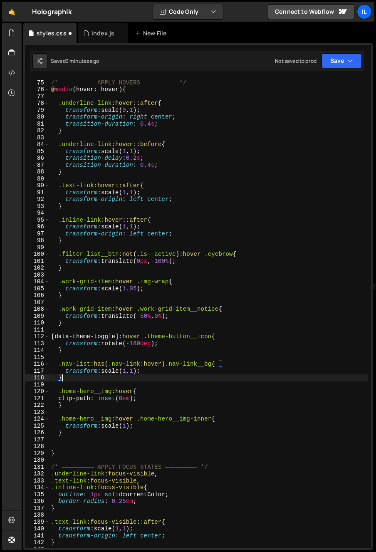
scroll to position [0, 0]
click at [149, 338] on div "/* ————————— APPLY HOVERS ————————— */ @ media (hover: hover) { .underline-link…" at bounding box center [209, 314] width 318 height 484
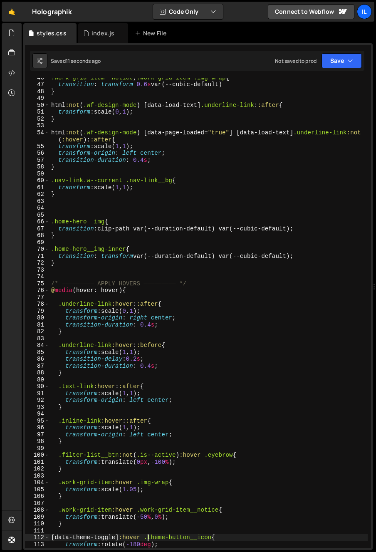
scroll to position [262, 0]
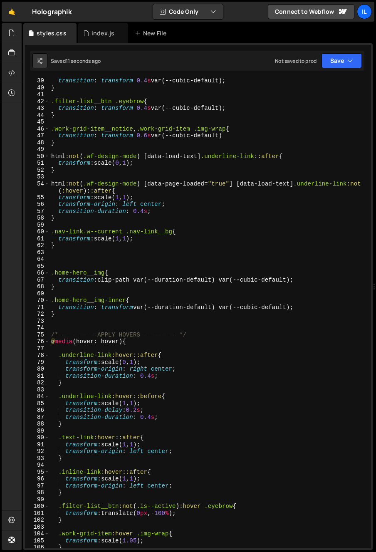
click at [193, 306] on div "transition : transform 0.4 s var(--cubic-default) ; } .filter-list__btn .eyebro…" at bounding box center [209, 319] width 318 height 484
click at [264, 282] on div "transition : transform 0.4 s var(--cubic-default) ; } .filter-list__btn .eyebro…" at bounding box center [209, 319] width 318 height 484
type textarea "transition: clip-path var(--duration-default) var(--cubic-default);"
click at [264, 282] on div "transition : transform 0.4 s var(--cubic-default) ; } .filter-list__btn .eyebro…" at bounding box center [209, 319] width 318 height 484
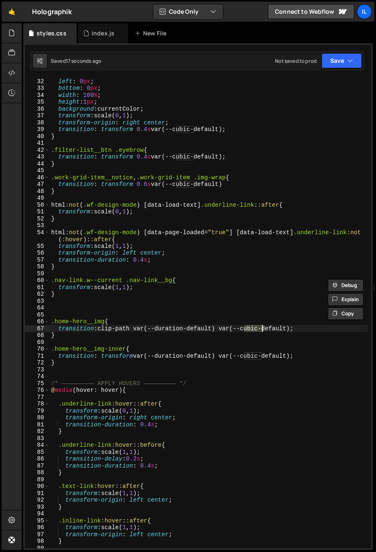
scroll to position [216, 0]
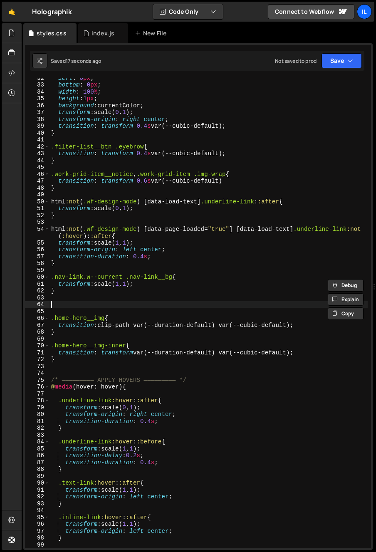
click at [261, 304] on div "left : 0 px ; bottom : 0 px ; width : 100 % ; height : 1 px ; background : curr…" at bounding box center [209, 317] width 318 height 484
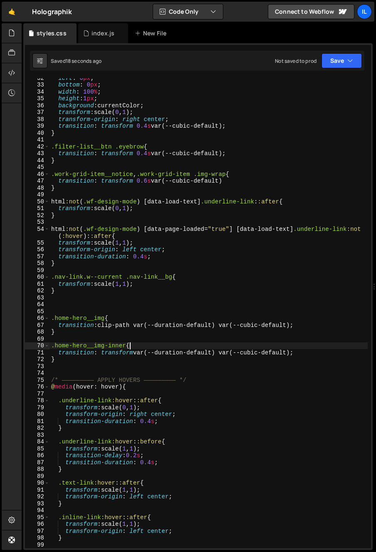
click at [129, 343] on div "left : 0 px ; bottom : 0 px ; width : 100 % ; height : 1 px ; background : curr…" at bounding box center [209, 317] width 318 height 484
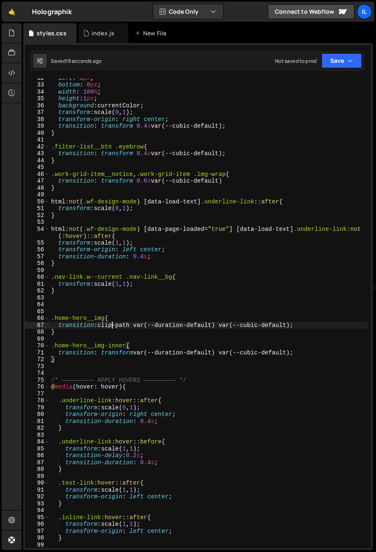
click at [112, 326] on div "left : 0 px ; bottom : 0 px ; width : 100 % ; height : 1 px ; background : curr…" at bounding box center [209, 317] width 318 height 484
drag, startPoint x: 115, startPoint y: 327, endPoint x: 122, endPoint y: 328, distance: 7.6
click at [122, 328] on div "left : 0 px ; bottom : 0 px ; width : 100 % ; height : 1 px ; background : curr…" at bounding box center [209, 317] width 318 height 484
click at [123, 325] on div "left : 0 px ; bottom : 0 px ; width : 100 % ; height : 1 px ; background : curr…" at bounding box center [209, 317] width 318 height 484
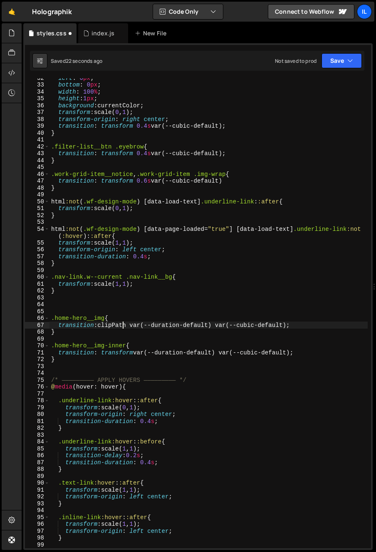
click at [122, 324] on div "left : 0 px ; bottom : 0 px ; width : 100 % ; height : 1 px ; background : curr…" at bounding box center [209, 317] width 318 height 484
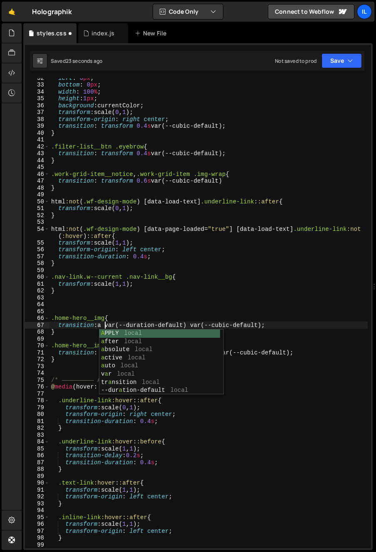
scroll to position [0, 4]
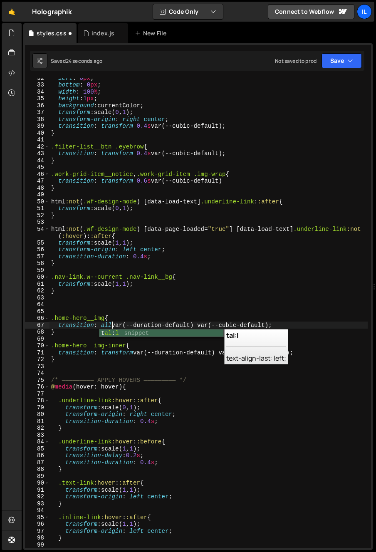
type textarea "transition: all var(--duration-default) var(--cubic-default);"
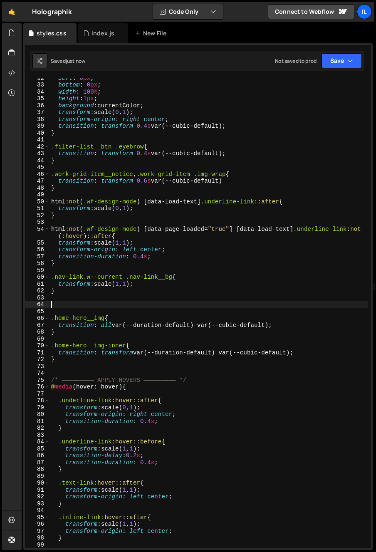
click at [85, 306] on div "left : 0 px ; bottom : 0 px ; width : 100 % ; height : 1 px ; background : curr…" at bounding box center [209, 317] width 318 height 484
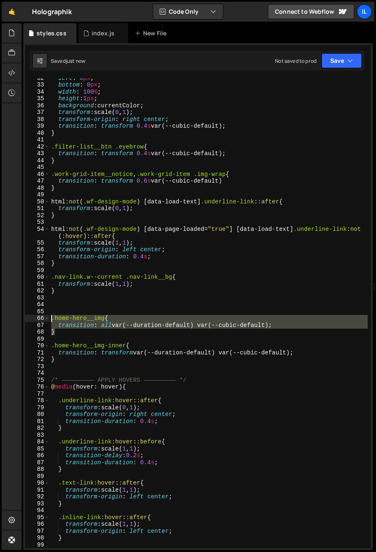
drag, startPoint x: 77, startPoint y: 336, endPoint x: 52, endPoint y: 321, distance: 28.0
click at [52, 321] on div "left : 0 px ; bottom : 0 px ; width : 100 % ; height : 1 px ; background : curr…" at bounding box center [209, 317] width 318 height 484
click at [52, 321] on div "left : 0 px ; bottom : 0 px ; width : 100 % ; height : 1 px ; background : curr…" at bounding box center [209, 313] width 318 height 470
type textarea ".home-hero__img{"
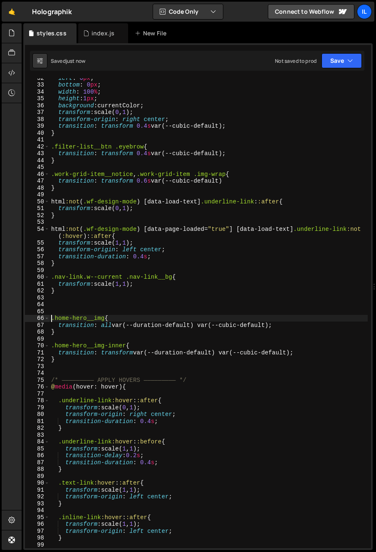
click at [68, 336] on div "left : 0 px ; bottom : 0 px ; width : 100 % ; height : 1 px ; background : curr…" at bounding box center [209, 317] width 318 height 484
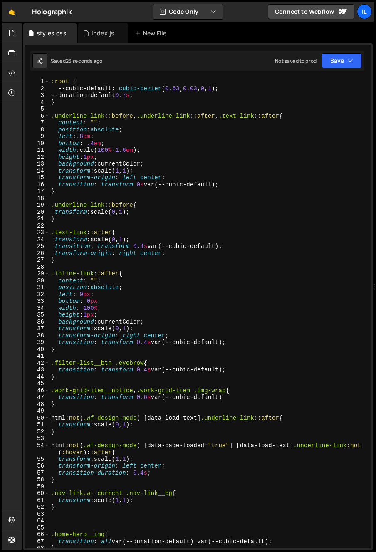
scroll to position [29, 0]
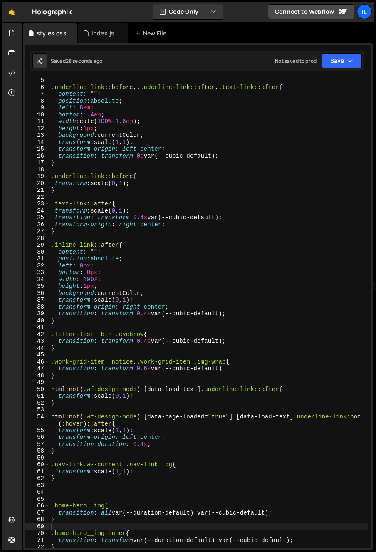
click at [147, 520] on div ".underline-link : :before , .underline-link : :after , .text-link : :after { co…" at bounding box center [209, 319] width 318 height 484
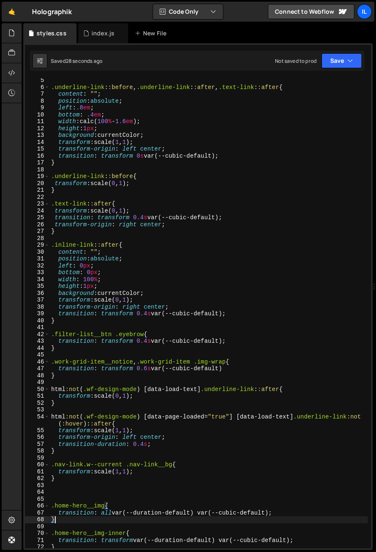
click at [149, 515] on div ".underline-link : :before , .underline-link : :after , .text-link : :after { co…" at bounding box center [209, 319] width 318 height 484
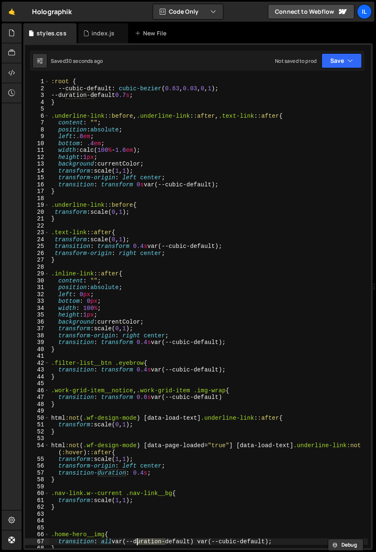
scroll to position [106, 0]
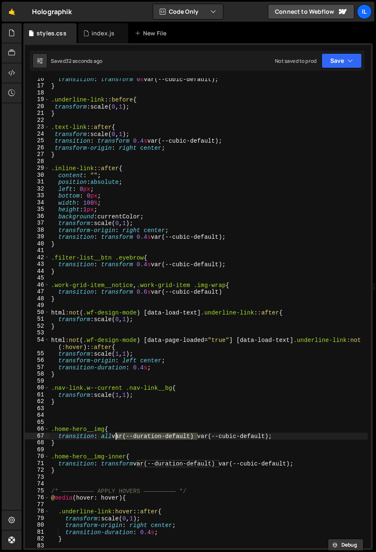
drag, startPoint x: 196, startPoint y: 438, endPoint x: 117, endPoint y: 439, distance: 79.1
click at [117, 439] on div "transition : transform 0 s var(--cubic-default) ; } .underline-link : :before {…" at bounding box center [209, 318] width 318 height 484
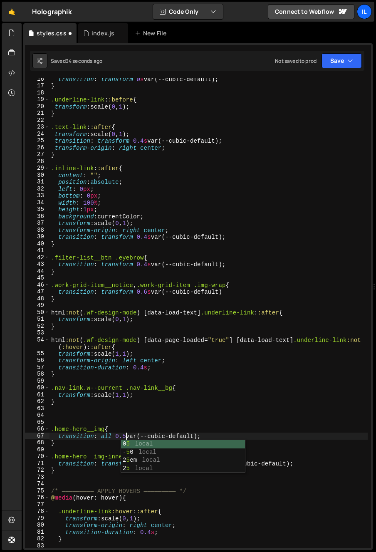
scroll to position [0, 5]
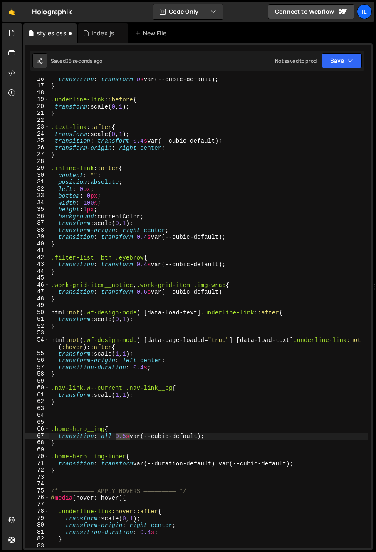
drag, startPoint x: 129, startPoint y: 438, endPoint x: 116, endPoint y: 438, distance: 12.9
click at [116, 438] on div "transition : transform 0 s var(--cubic-default) ; } .underline-link : :before {…" at bounding box center [209, 318] width 318 height 484
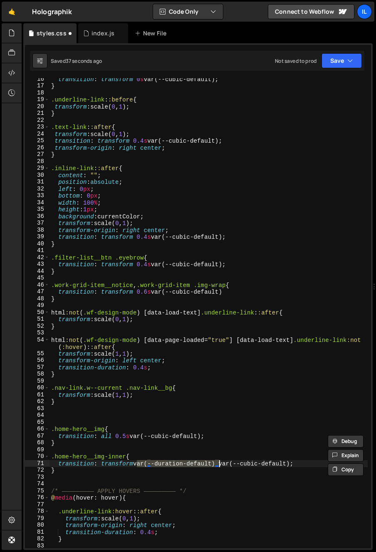
drag, startPoint x: 137, startPoint y: 464, endPoint x: 218, endPoint y: 465, distance: 81.2
click at [218, 465] on div "transition : transform 0 s var(--cubic-default) ; } .underline-link : :before {…" at bounding box center [209, 318] width 318 height 484
paste textarea "0.5s"
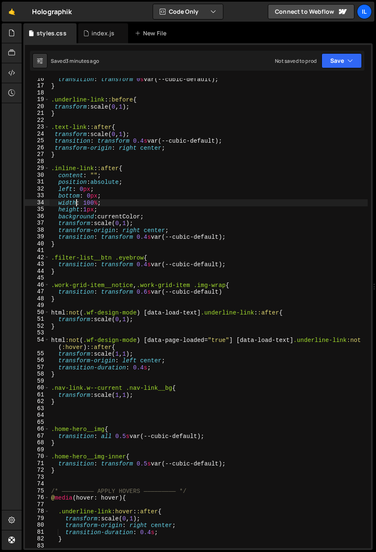
click at [78, 203] on div "transition : transform 0 s var(--cubic-default) ; } .underline-link : :before {…" at bounding box center [209, 318] width 318 height 484
type textarea "width: 100%;"
click at [92, 39] on div "index.js" at bounding box center [103, 33] width 50 height 20
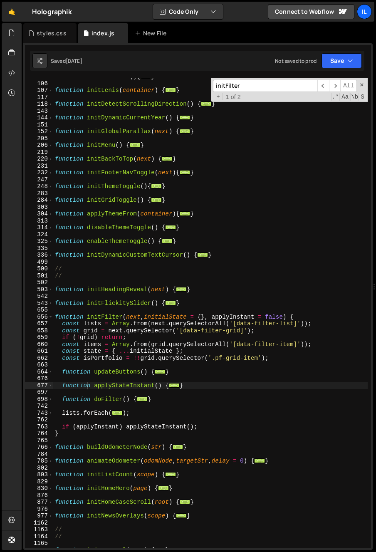
scroll to position [300, 0]
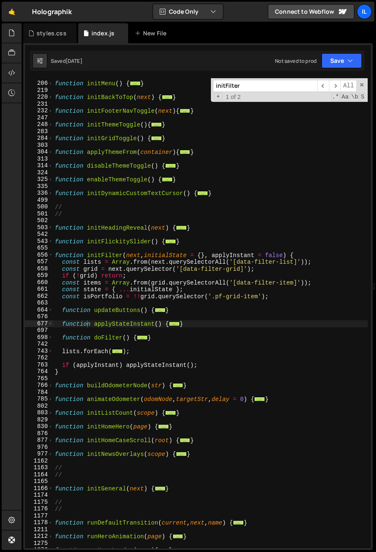
click at [64, 276] on div "function initMenu ( ) { ... } function initBackToTop ( next ) { ... } function …" at bounding box center [210, 315] width 315 height 484
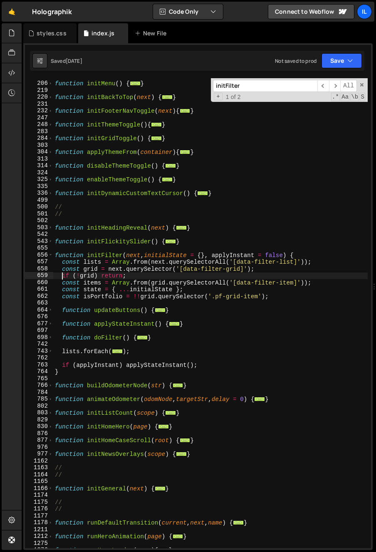
click at [51, 259] on div "657" at bounding box center [39, 262] width 28 height 7
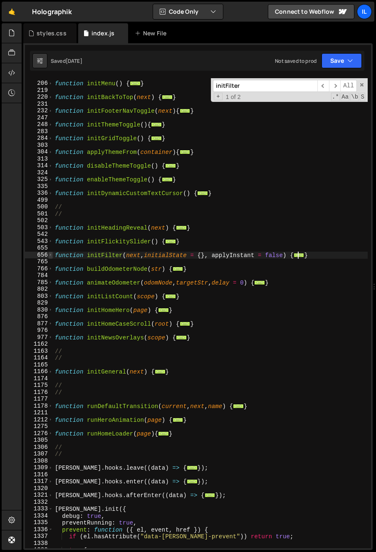
click at [51, 256] on span at bounding box center [50, 255] width 5 height 7
click at [114, 254] on div "function initMenu ( ) { ... } function initBackToTop ( next ) { ... } function …" at bounding box center [210, 315] width 315 height 484
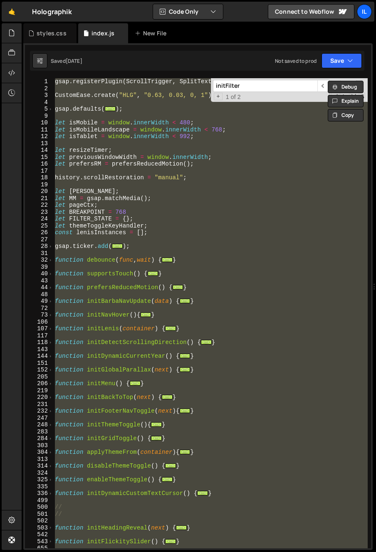
scroll to position [0, 0]
click at [79, 167] on div "gsap . registerPlugin ( ScrollTrigger , SplitText , CustomEase , Flip ) CustomE…" at bounding box center [210, 313] width 315 height 470
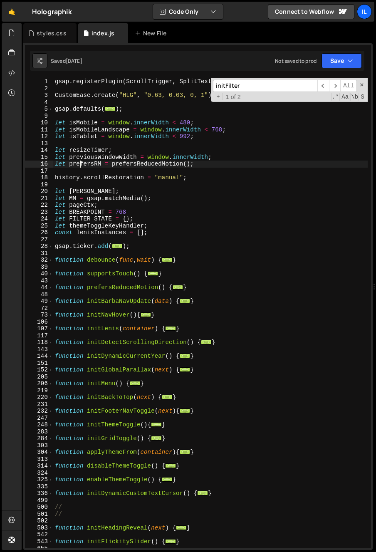
click at [167, 221] on div "gsap . registerPlugin ( ScrollTrigger , SplitText , CustomEase , Flip ) CustomE…" at bounding box center [210, 320] width 315 height 484
type textarea "let FILTER_STATE = {};"
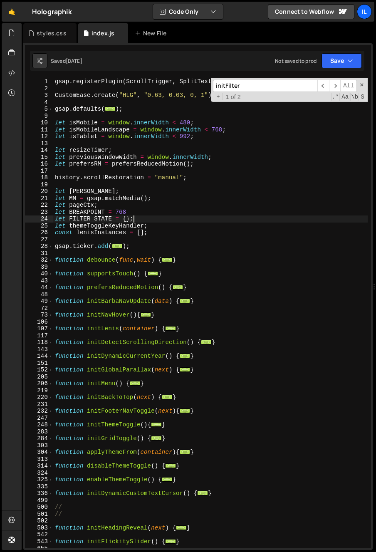
paste textarea "let NEXT_FILTER_PRESET = null;"
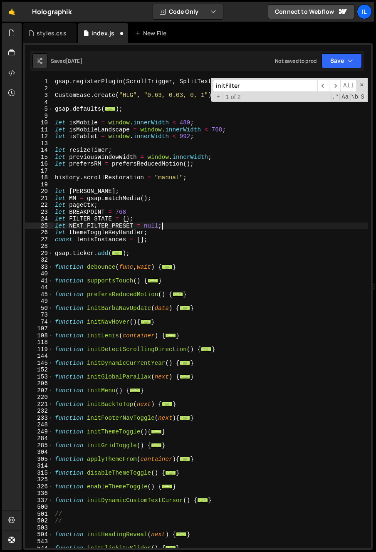
type textarea "let NEXT_FILTER_PRESET = null;"
click at [206, 304] on div "gsap . registerPlugin ( ScrollTrigger , SplitText , CustomEase , Flip ) CustomE…" at bounding box center [210, 320] width 315 height 484
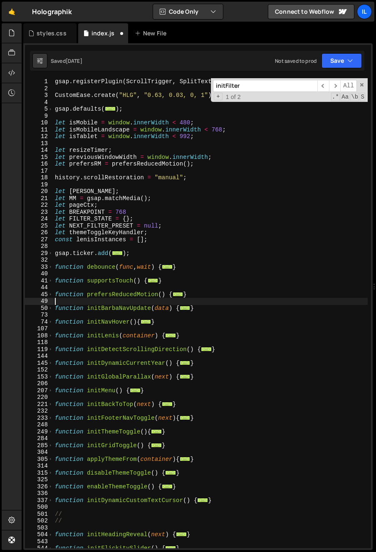
click at [209, 308] on div "gsap . registerPlugin ( ScrollTrigger , SplitText , CustomEase , Flip ) CustomE…" at bounding box center [210, 320] width 315 height 484
type textarea "}"
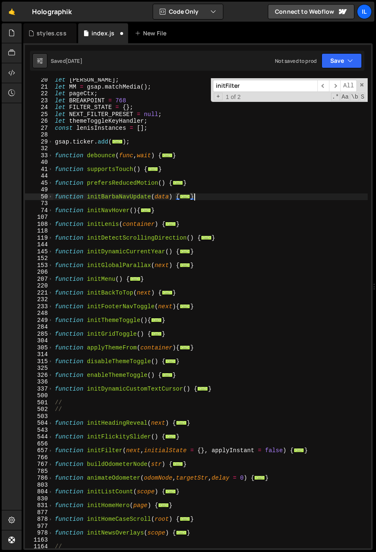
scroll to position [112, 0]
click at [135, 461] on div "let [PERSON_NAME] ; let MM = gsap . matchMedia ( ) ; let pageCtx ; let BREAKPOI…" at bounding box center [210, 319] width 315 height 484
click at [213, 438] on div "let [PERSON_NAME] ; let MM = gsap . matchMedia ( ) ; let pageCtx ; let BREAKPOI…" at bounding box center [210, 319] width 315 height 484
type textarea "}"
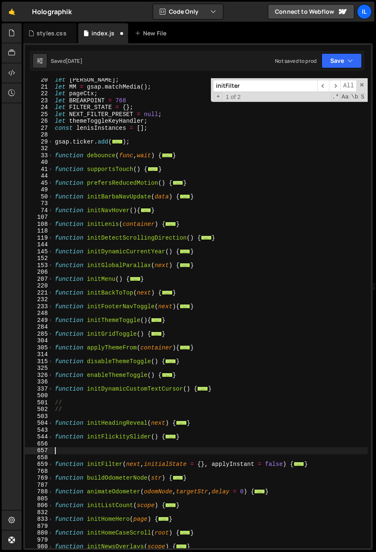
paste textarea "}"
type textarea "}"
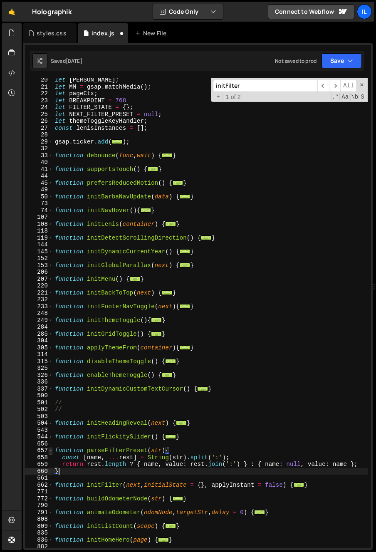
click at [52, 451] on span at bounding box center [50, 451] width 5 height 7
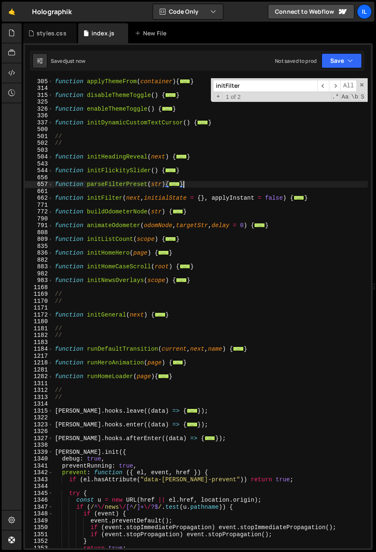
scroll to position [532, 0]
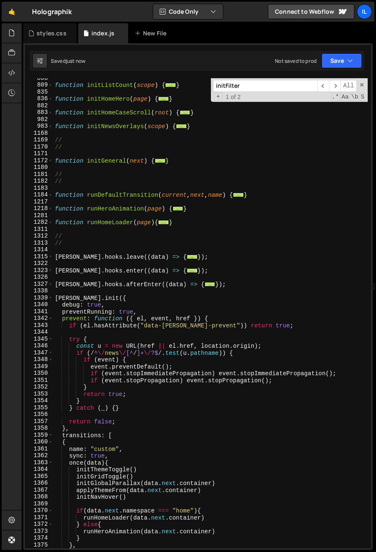
click at [71, 247] on div "function initListCount ( scope ) { ... } function initHomeHero ( page ) { ... }…" at bounding box center [210, 317] width 315 height 484
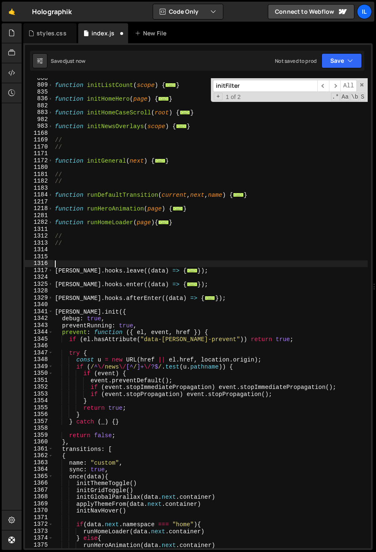
paste textarea "});"
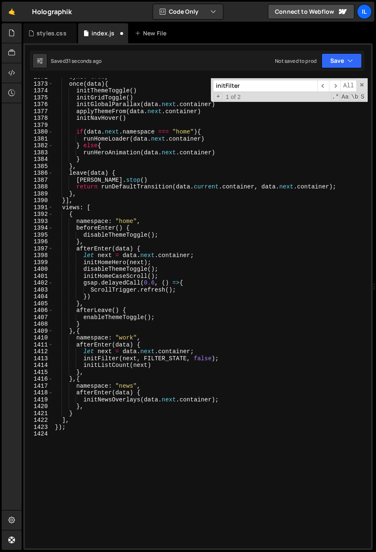
scroll to position [980, 0]
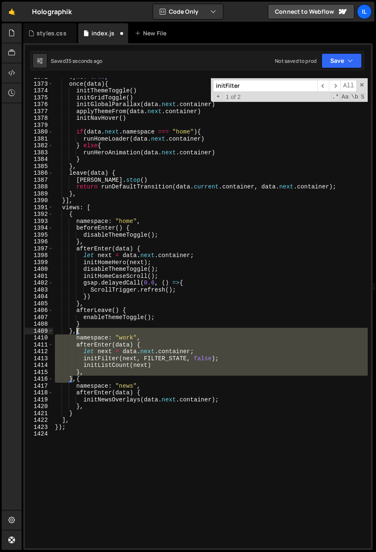
drag, startPoint x: 72, startPoint y: 380, endPoint x: 76, endPoint y: 332, distance: 47.6
click at [76, 332] on div "sync : true , once ( data ) { initThemeToggle ( ) initGridToggle ( ) initGlobal…" at bounding box center [210, 316] width 315 height 484
paste textarea "},,{"
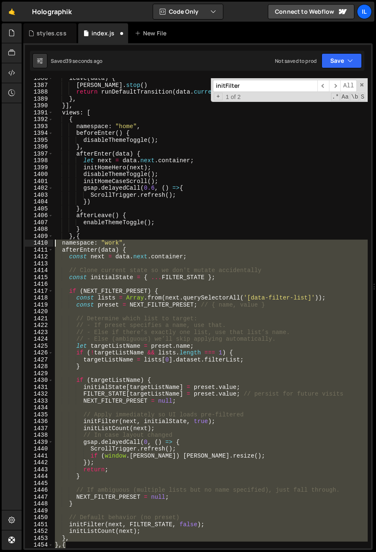
drag, startPoint x: 74, startPoint y: 546, endPoint x: 44, endPoint y: 242, distance: 305.8
click at [44, 242] on div "},{ 1386 1387 1388 1389 1390 1391 1392 1393 1394 1395 1396 1397 1398 1399 1400 …" at bounding box center [198, 313] width 346 height 470
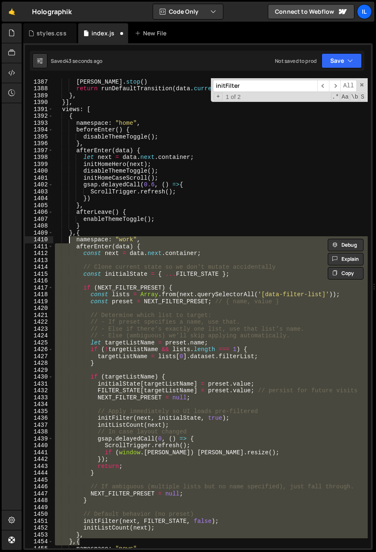
scroll to position [1114, 0]
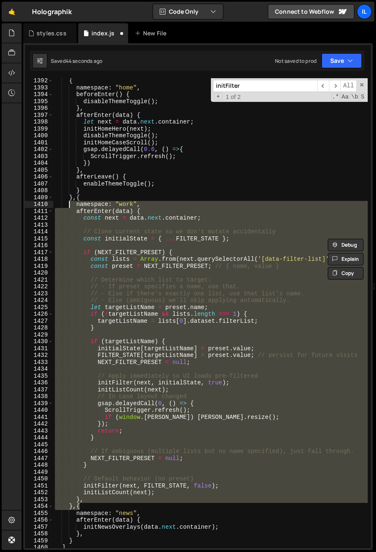
click at [74, 312] on div "{ namespace : "home" , beforeEnter ( ) { disableThemeToggle ( ) ; } , afterEnte…" at bounding box center [210, 313] width 315 height 470
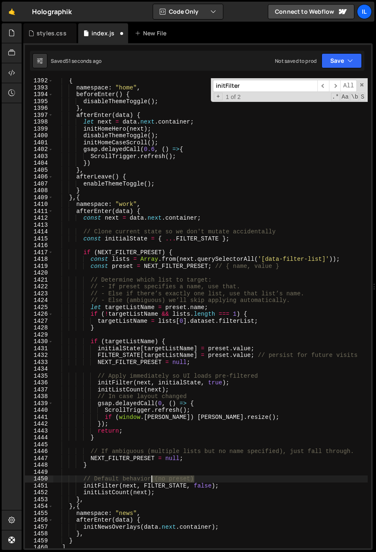
drag, startPoint x: 174, startPoint y: 481, endPoint x: 152, endPoint y: 480, distance: 21.7
click at [152, 479] on div "{ namespace : "home" , beforeEnter ( ) { disableThemeToggle ( ) ; } , afterEnte…" at bounding box center [210, 319] width 315 height 484
type textarea "// Default behavior"
click at [177, 448] on div "{ namespace : "home" , beforeEnter ( ) { disableThemeToggle ( ) ; } , afterEnte…" at bounding box center [210, 319] width 315 height 484
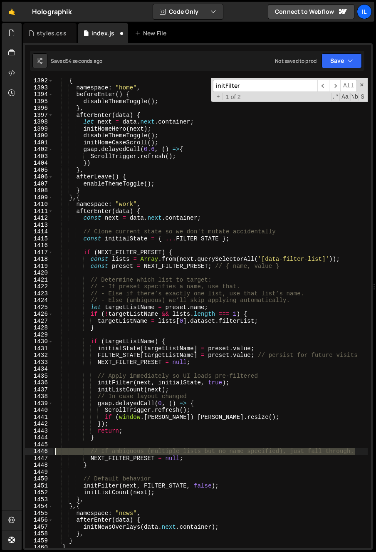
drag, startPoint x: 354, startPoint y: 451, endPoint x: 52, endPoint y: 451, distance: 302.7
click at [52, 451] on div "1392 1393 1394 1395 1396 1397 1398 1399 1400 1401 1402 1403 1404 1405 1406 1407…" at bounding box center [198, 313] width 346 height 470
type textarea "// If ambiguous (multiple lists but no name specified), just fall through."
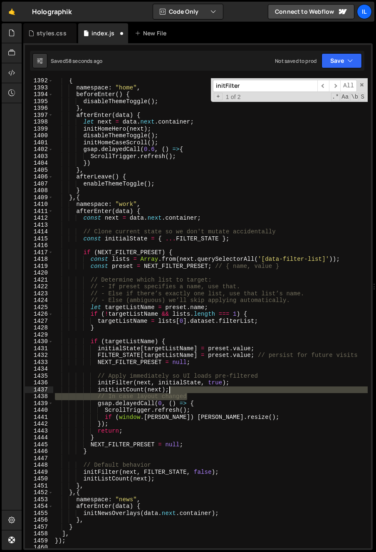
drag, startPoint x: 217, startPoint y: 395, endPoint x: 216, endPoint y: 391, distance: 4.2
click at [216, 391] on div "{ namespace : "home" , beforeEnter ( ) { disableThemeToggle ( ) ; } , afterEnte…" at bounding box center [210, 319] width 315 height 484
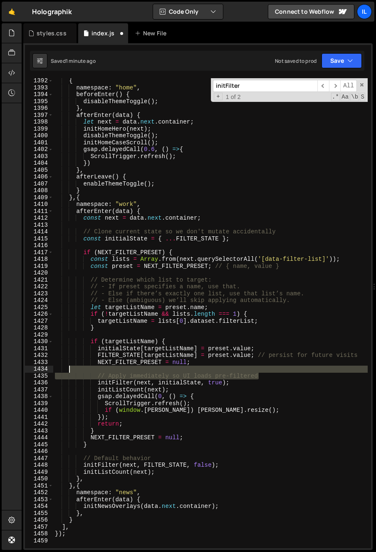
click at [276, 370] on div "{ namespace : "home" , beforeEnter ( ) { disableThemeToggle ( ) ; } , afterEnte…" at bounding box center [210, 319] width 315 height 484
type textarea "// Apply immediately so UI loads pre-filtered"
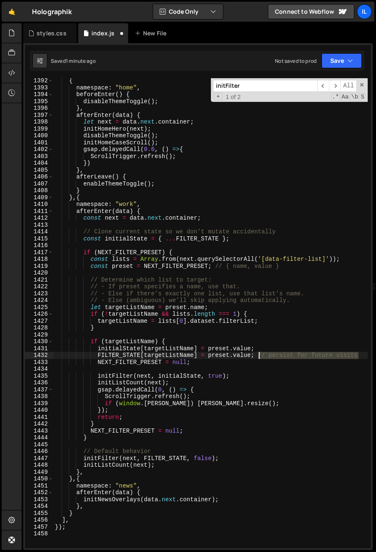
drag, startPoint x: 354, startPoint y: 355, endPoint x: 259, endPoint y: 355, distance: 94.9
click at [259, 355] on div "{ namespace : "home" , beforeEnter ( ) { disableThemeToggle ( ) ; } , afterEnte…" at bounding box center [210, 319] width 315 height 484
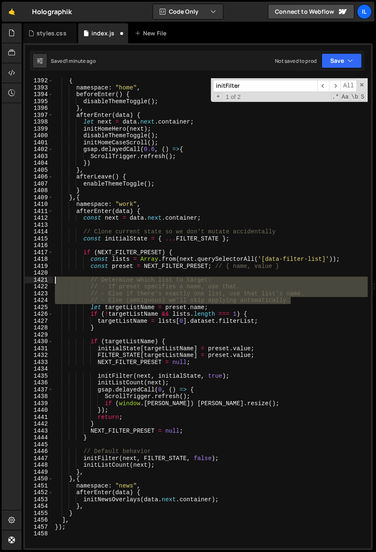
drag, startPoint x: 300, startPoint y: 301, endPoint x: 33, endPoint y: 279, distance: 267.7
click at [33, 279] on div "FILTER_STATE[targetListName] = preset.value; 1392 1393 1394 1395 1396 1397 1398…" at bounding box center [198, 313] width 346 height 470
type textarea "// Determine which list to target: // - If preset specifies a name, use that."
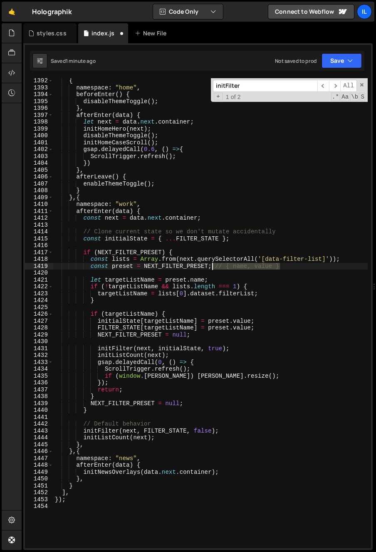
drag, startPoint x: 284, startPoint y: 265, endPoint x: 213, endPoint y: 268, distance: 71.2
click at [213, 268] on div "{ namespace : "home" , beforeEnter ( ) { disableThemeToggle ( ) ; } , afterEnte…" at bounding box center [210, 319] width 315 height 484
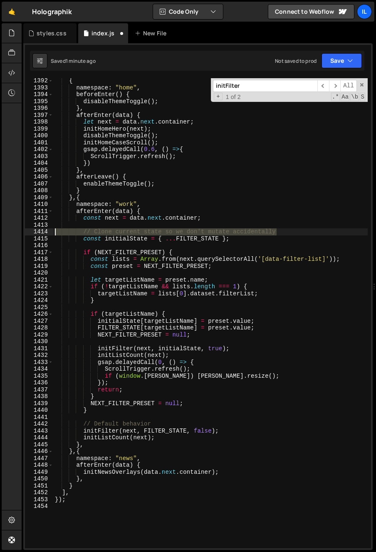
drag, startPoint x: 256, startPoint y: 232, endPoint x: 6, endPoint y: 232, distance: 249.4
click at [6, 232] on div "Hold on a sec... Are you certain you wish to leave this page? Any changes you'v…" at bounding box center [188, 276] width 376 height 552
type textarea "// Clone current state so we don't mutate accidentally"
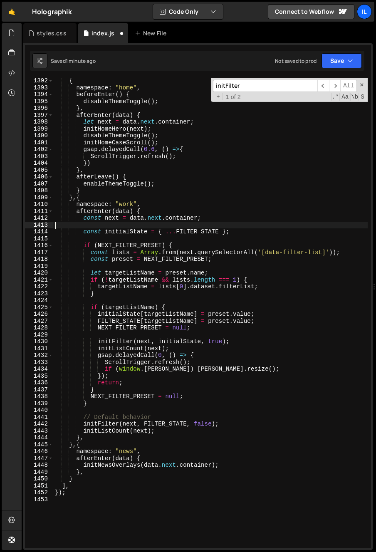
type textarea "const next = data.next.container;"
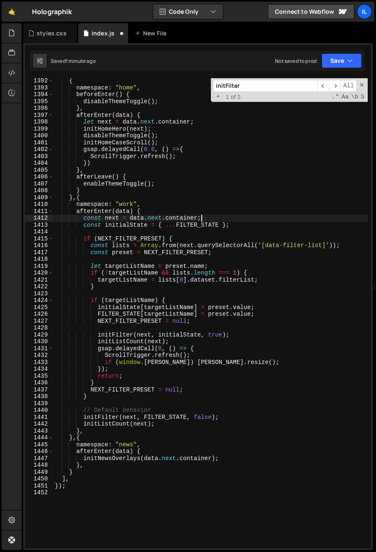
click at [212, 230] on div "{ namespace : "home" , beforeEnter ( ) { disableThemeToggle ( ) ; } , afterEnte…" at bounding box center [210, 319] width 315 height 484
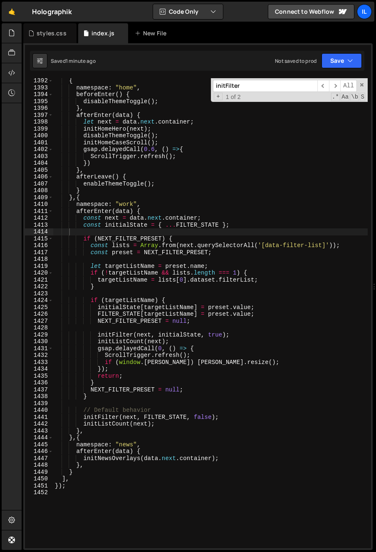
click at [183, 356] on div "{ namespace : "home" , beforeEnter ( ) { disableThemeToggle ( ) ; } , afterEnte…" at bounding box center [210, 319] width 315 height 484
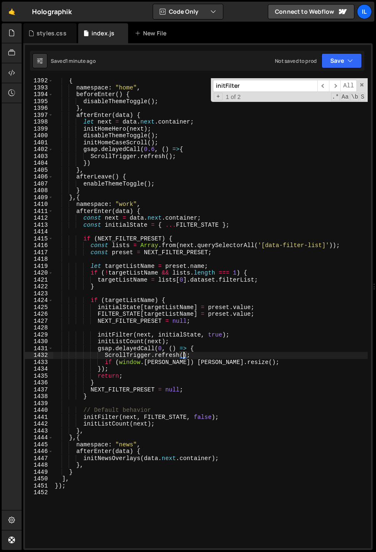
click at [181, 373] on div "{ namespace : "home" , beforeEnter ( ) { disableThemeToggle ( ) ; } , afterEnte…" at bounding box center [210, 319] width 315 height 484
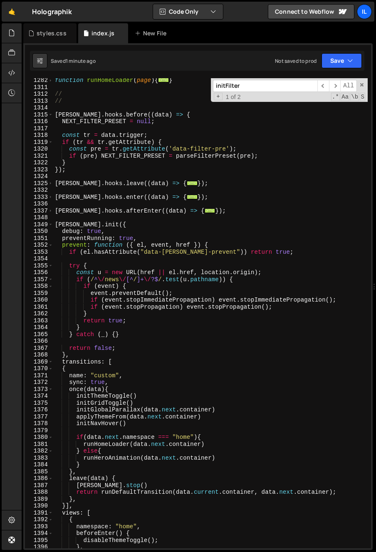
scroll to position [537, 0]
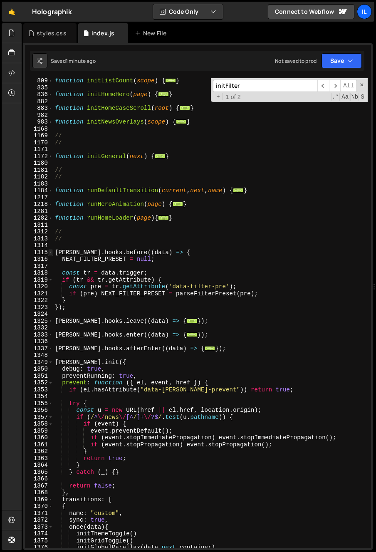
click at [52, 252] on span at bounding box center [50, 252] width 5 height 7
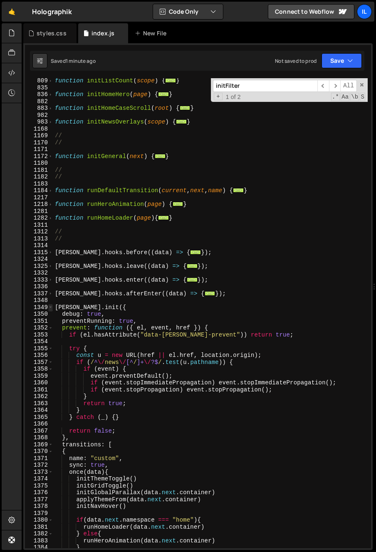
click at [52, 307] on span at bounding box center [50, 307] width 5 height 7
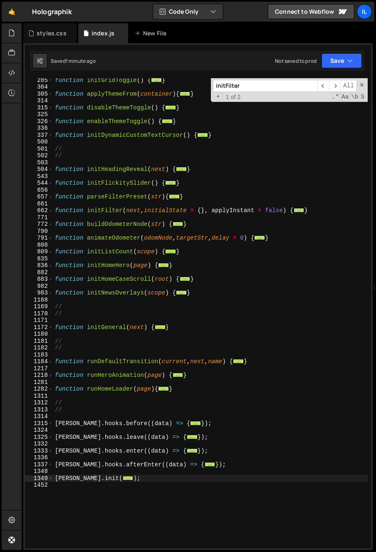
scroll to position [468, 0]
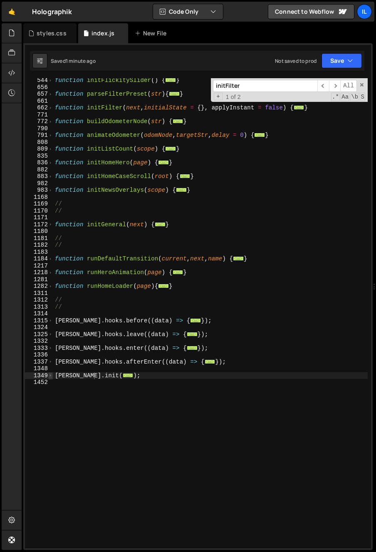
click at [50, 377] on span at bounding box center [50, 376] width 5 height 7
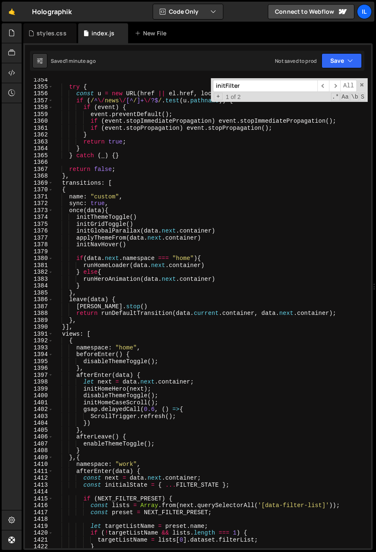
scroll to position [798, 0]
click at [124, 282] on div "try { const u = new URL ( href || el . [GEOGRAPHIC_DATA] , location . origin ) …" at bounding box center [210, 319] width 315 height 484
click at [124, 281] on div "try { const u = new URL ( href || el . [GEOGRAPHIC_DATA] , location . origin ) …" at bounding box center [210, 319] width 315 height 484
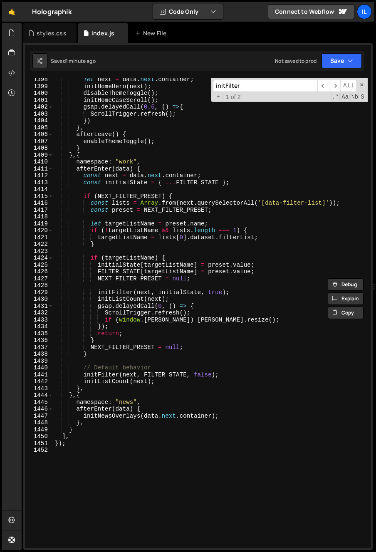
scroll to position [944, 0]
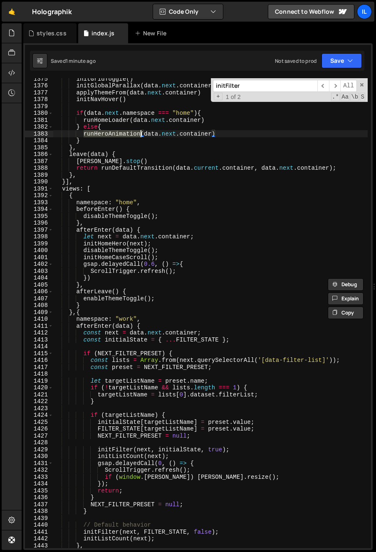
click at [85, 228] on div "initGridToggle ( ) initGlobalParallax ( data . next . container ) applyThemeFro…" at bounding box center [210, 317] width 315 height 484
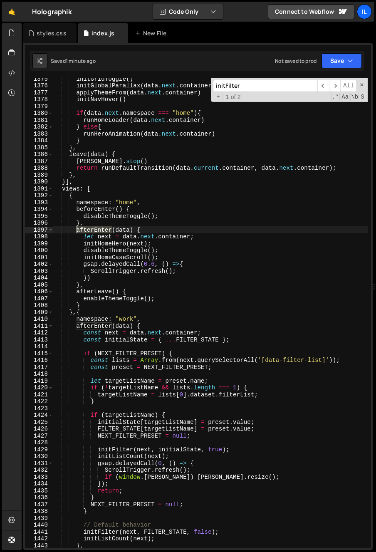
click at [85, 228] on div "initGridToggle ( ) initGlobalParallax ( data . next . container ) applyThemeFro…" at bounding box center [210, 317] width 315 height 484
click at [139, 248] on div "initGridToggle ( ) initGlobalParallax ( data . next . container ) applyThemeFro…" at bounding box center [210, 317] width 315 height 484
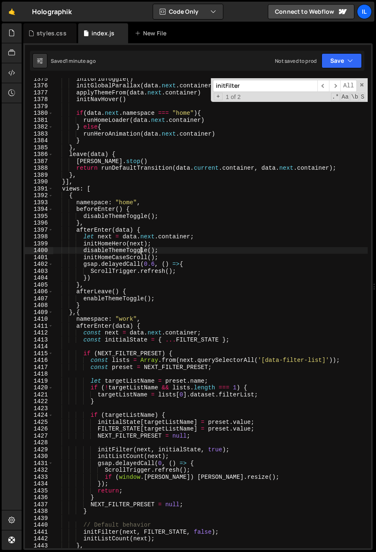
click at [92, 266] on div "initGridToggle ( ) initGlobalParallax ( data . next . container ) applyThemeFro…" at bounding box center [210, 317] width 315 height 484
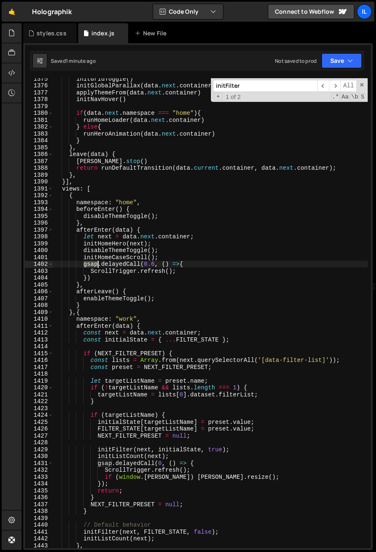
click at [92, 266] on div "initGridToggle ( ) initGlobalParallax ( data . next . container ) applyThemeFro…" at bounding box center [210, 317] width 315 height 484
click at [134, 276] on div "initGridToggle ( ) initGlobalParallax ( data . next . container ) applyThemeFro…" at bounding box center [210, 317] width 315 height 484
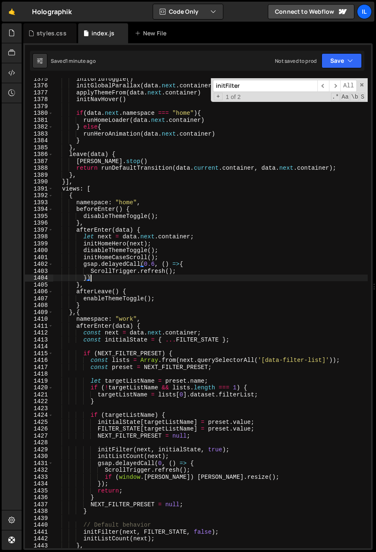
click at [86, 214] on div "initGridToggle ( ) initGlobalParallax ( data . next . container ) applyThemeFro…" at bounding box center [210, 317] width 315 height 484
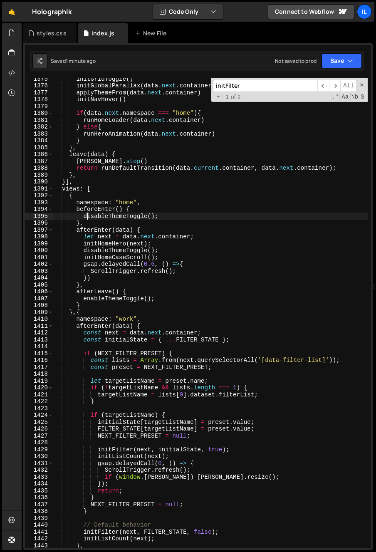
click at [86, 214] on div "initGridToggle ( ) initGlobalParallax ( data . next . container ) applyThemeFro…" at bounding box center [210, 317] width 315 height 484
click at [89, 209] on div "initGridToggle ( ) initGlobalParallax ( data . next . container ) applyThemeFro…" at bounding box center [210, 317] width 315 height 484
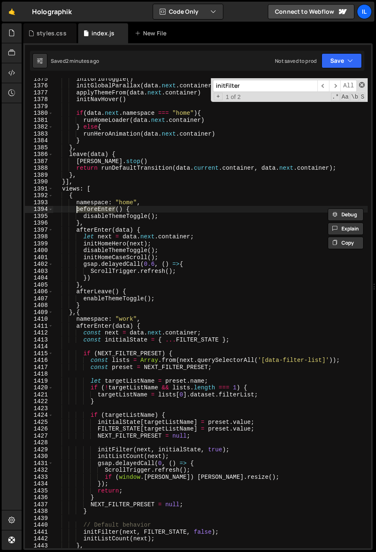
click at [362, 84] on span at bounding box center [362, 85] width 6 height 6
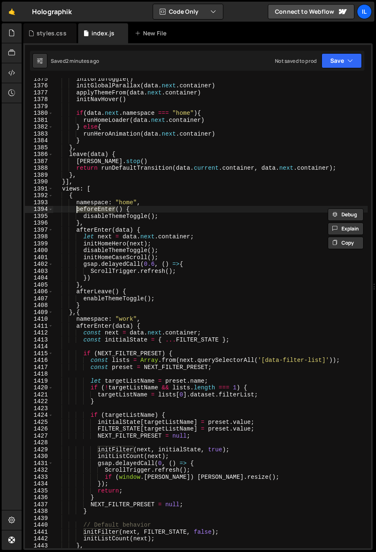
click at [121, 240] on div "initGridToggle ( ) initGlobalParallax ( data . next . container ) applyThemeFro…" at bounding box center [210, 317] width 315 height 484
type textarea "let next = data.next.container;"
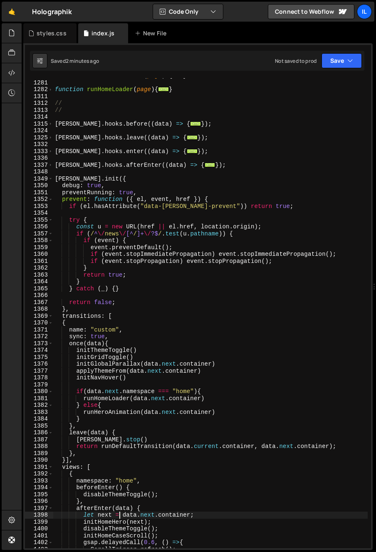
scroll to position [665, 0]
click at [51, 179] on span at bounding box center [50, 179] width 5 height 7
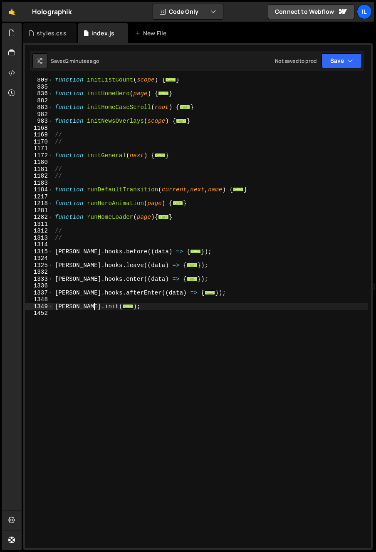
scroll to position [537, 0]
click at [51, 306] on span at bounding box center [50, 307] width 5 height 7
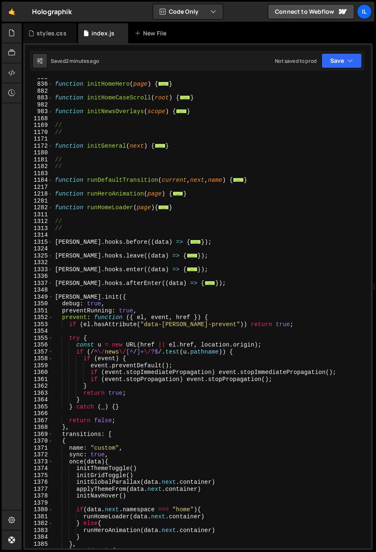
scroll to position [573, 0]
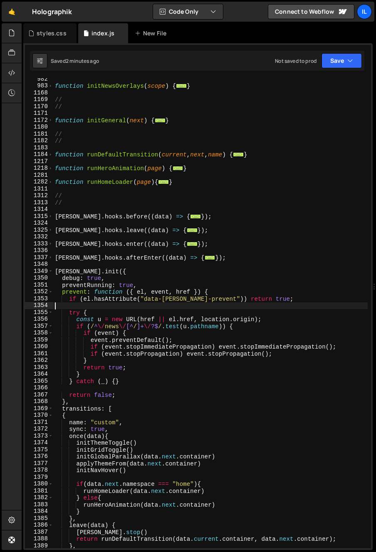
click at [76, 308] on div "function initNewsOverlays ( scope ) { ... } // // function initGeneral ( next )…" at bounding box center [210, 318] width 315 height 484
click at [116, 187] on div "function initNewsOverlays ( scope ) { ... } // // function initGeneral ( next )…" at bounding box center [210, 318] width 315 height 484
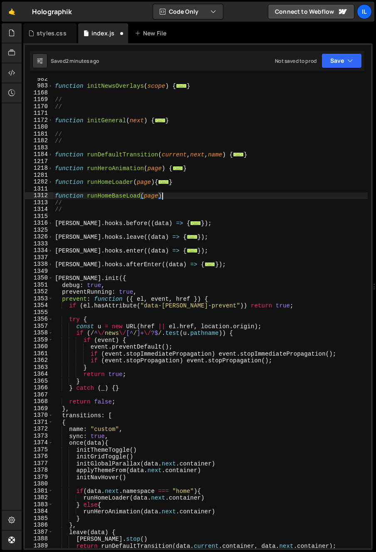
type textarea "function runHomeBaseLoad(page){"
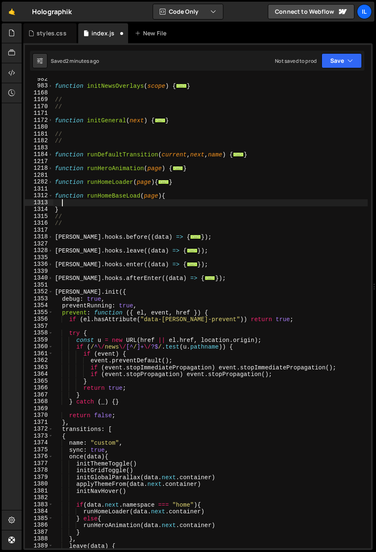
scroll to position [0, 0]
click at [49, 184] on span at bounding box center [50, 182] width 5 height 7
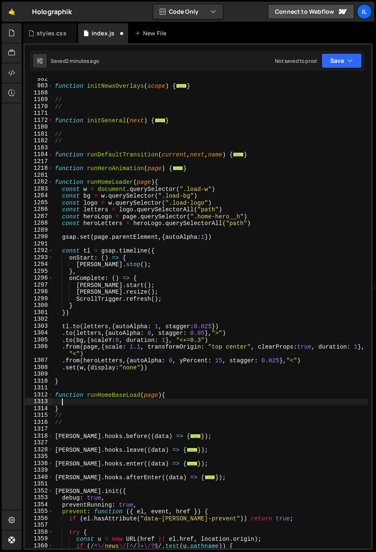
click at [88, 202] on div "function initNewsOverlays ( scope ) { ... } // // function initGeneral ( next )…" at bounding box center [210, 318] width 315 height 484
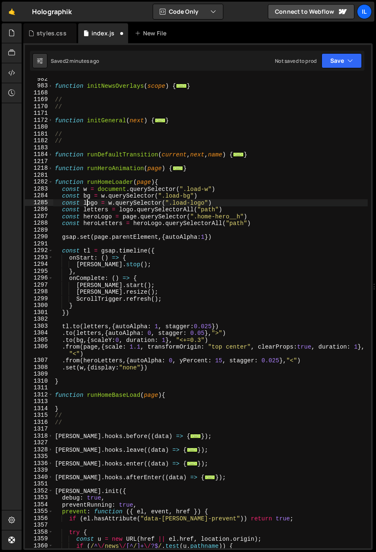
click at [88, 202] on div "function initNewsOverlays ( scope ) { ... } // // function initGeneral ( next )…" at bounding box center [210, 318] width 315 height 484
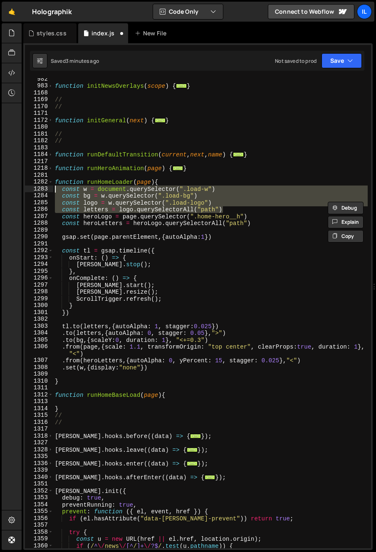
drag, startPoint x: 243, startPoint y: 211, endPoint x: 43, endPoint y: 190, distance: 201.4
click at [43, 190] on div "const logo = w.querySelector(".load-logo") 982 983 1168 1169 1170 1171 1172 118…" at bounding box center [198, 313] width 346 height 470
type textarea "const w = document.querySelector(".load-w") const bg = w.querySelector(".load-b…"
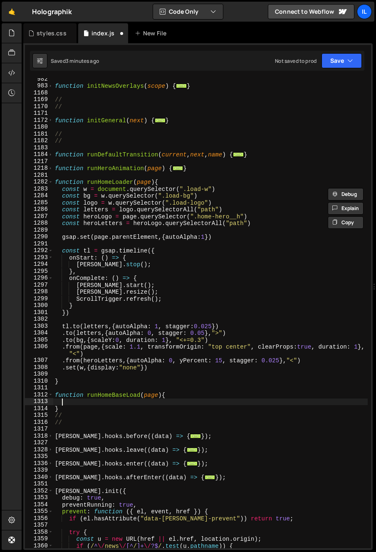
click at [66, 403] on div "function initNewsOverlays ( scope ) { ... } // // function initGeneral ( next )…" at bounding box center [210, 318] width 315 height 484
paste textarea "const letters = logo.querySelectorAll("path")"
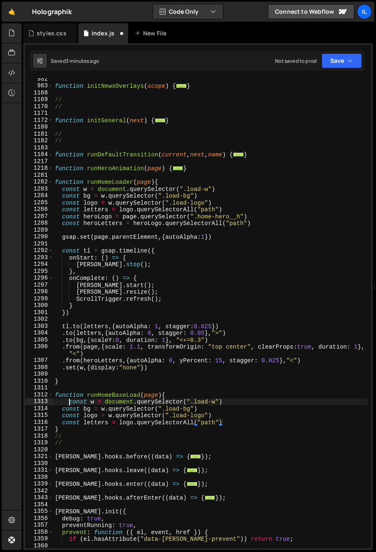
click at [69, 404] on div "function initNewsOverlays ( scope ) { ... } // // function initGeneral ( next )…" at bounding box center [210, 318] width 315 height 484
click at [99, 220] on div "function initNewsOverlays ( scope ) { ... } // // function initGeneral ( next )…" at bounding box center [210, 318] width 315 height 484
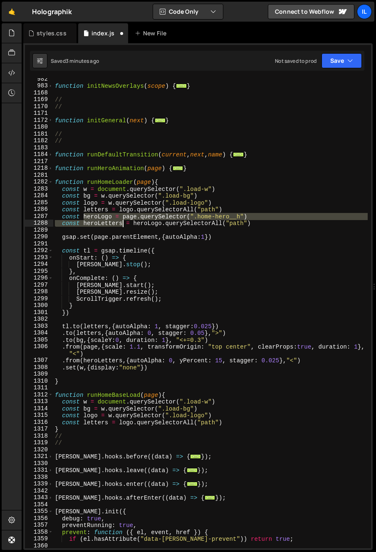
click at [99, 220] on div "function initNewsOverlays ( scope ) { ... } // // function initGeneral ( next )…" at bounding box center [210, 318] width 315 height 484
click at [99, 225] on div "function initNewsOverlays ( scope ) { ... } // // function initGeneral ( next )…" at bounding box center [210, 313] width 315 height 470
type textarea "const heroLetters = heroLogo.querySelectorAll("path")"
click at [99, 225] on div "function initNewsOverlays ( scope ) { ... } // // function initGeneral ( next )…" at bounding box center [210, 318] width 315 height 484
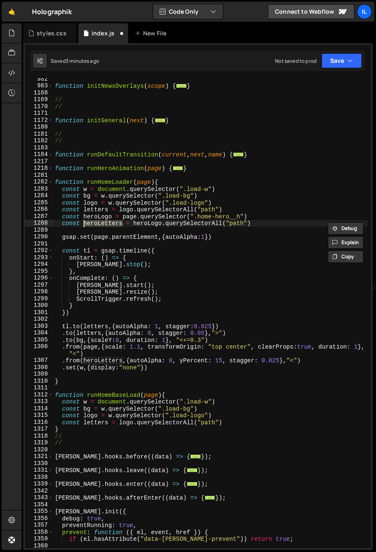
scroll to position [570, 0]
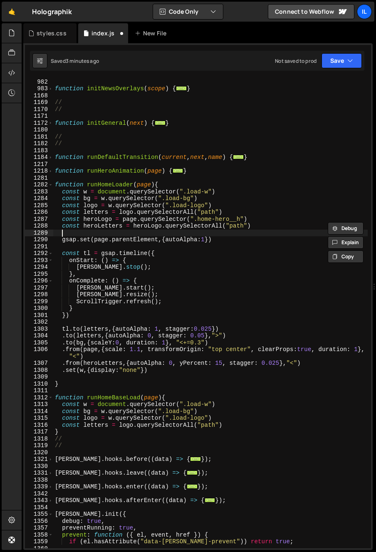
click at [102, 235] on div "function initHomeCaseScroll ( root ) { ... } function initNewsOverlays ( scope …" at bounding box center [210, 314] width 315 height 484
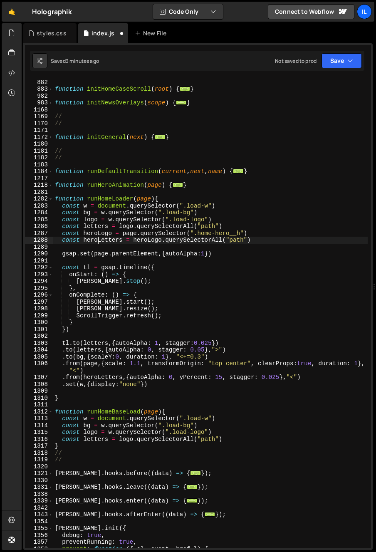
click at [100, 243] on div "function initHomeHero ( page ) { ... } function initHomeCaseScroll ( root ) { .…" at bounding box center [210, 314] width 315 height 484
click at [98, 234] on div "function initHomeHero ( page ) { ... } function initHomeCaseScroll ( root ) { .…" at bounding box center [210, 314] width 315 height 484
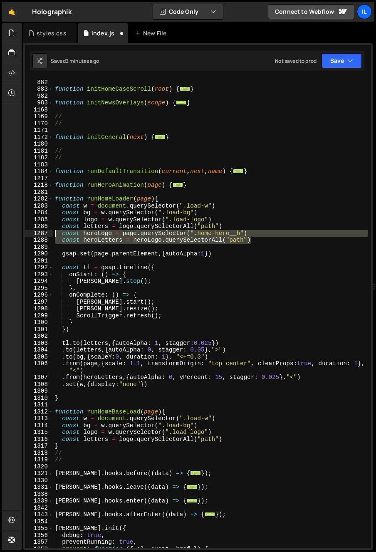
drag, startPoint x: 279, startPoint y: 241, endPoint x: 21, endPoint y: 234, distance: 258.2
click at [21, 234] on div "Hold on a sec... Are you certain you wish to leave this page? Any changes you'v…" at bounding box center [188, 276] width 376 height 552
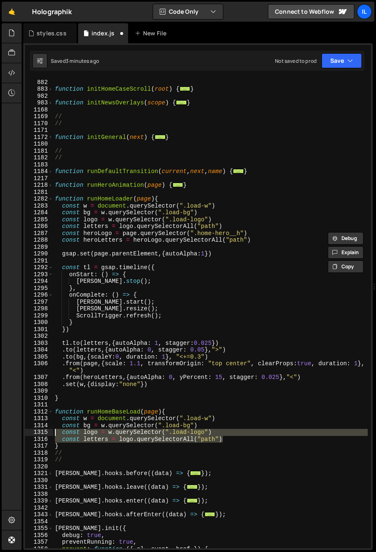
drag, startPoint x: 151, startPoint y: 440, endPoint x: 10, endPoint y: 433, distance: 140.9
click at [10, 433] on div "Hold on a sec... Are you certain you wish to leave this page? Any changes you'v…" at bounding box center [188, 276] width 376 height 552
paste textarea "heroLetters = heroL"
type textarea "const heroLetters = heroLogo.querySelectorAll("path")"
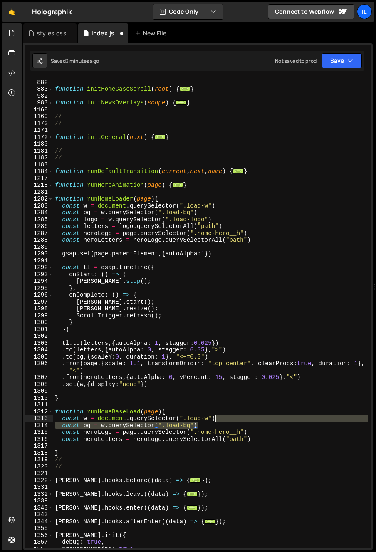
drag, startPoint x: 224, startPoint y: 423, endPoint x: 230, endPoint y: 420, distance: 6.9
click at [230, 420] on div "function initHomeHero ( page ) { ... } function initHomeCaseScroll ( root ) { .…" at bounding box center [210, 314] width 315 height 484
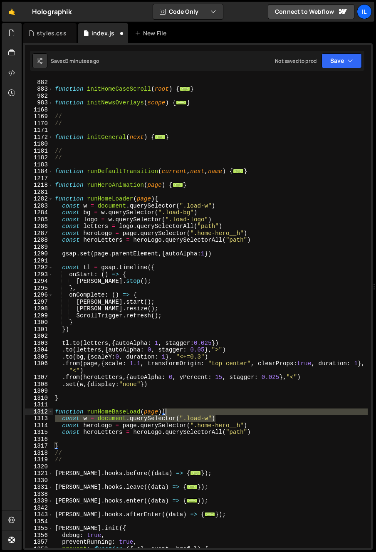
click at [227, 414] on div "function initHomeHero ( page ) { ... } function initHomeCaseScroll ( root ) { .…" at bounding box center [210, 314] width 315 height 484
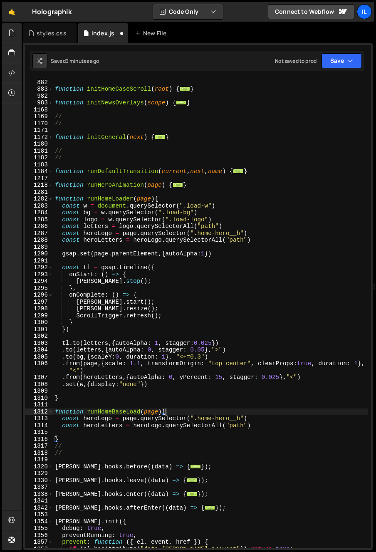
click at [276, 426] on div "function initHomeHero ( page ) { ... } function initHomeCaseScroll ( root ) { .…" at bounding box center [210, 314] width 315 height 484
type textarea "const heroLetters = heroLogo.querySelectorAll("path")"
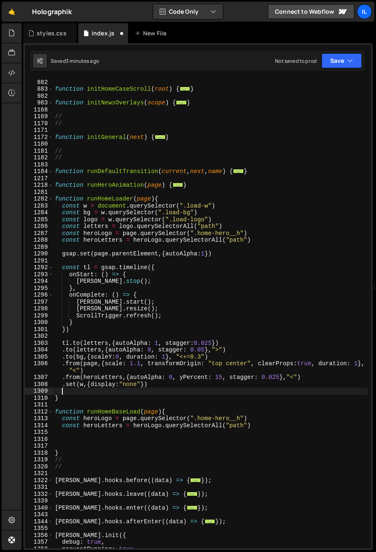
click at [144, 391] on div "function initHomeHero ( page ) { ... } function initHomeCaseScroll ( root ) { .…" at bounding box center [210, 314] width 315 height 484
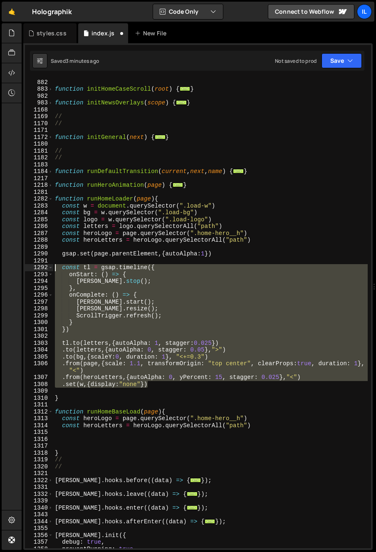
drag, startPoint x: 141, startPoint y: 378, endPoint x: 17, endPoint y: 269, distance: 164.6
click at [17, 269] on div "Hold on a sec... Are you certain you wish to leave this page? Any changes you'v…" at bounding box center [188, 276] width 376 height 552
type textarea "const tl = gsap.timeline({ onStart: () => {"
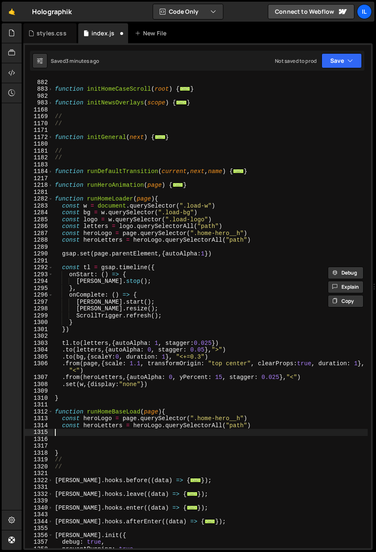
click at [54, 435] on div "function initHomeHero ( page ) { ... } function initHomeCaseScroll ( root ) { .…" at bounding box center [210, 314] width 315 height 484
click at [52, 438] on div "1316" at bounding box center [39, 439] width 28 height 7
click at [56, 439] on div "function initHomeHero ( page ) { ... } function initHomeCaseScroll ( root ) { .…" at bounding box center [210, 314] width 315 height 484
paste textarea ".set(w,{display:"none"})"
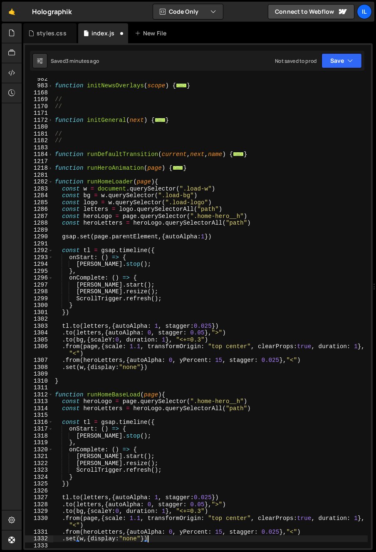
scroll to position [650, 0]
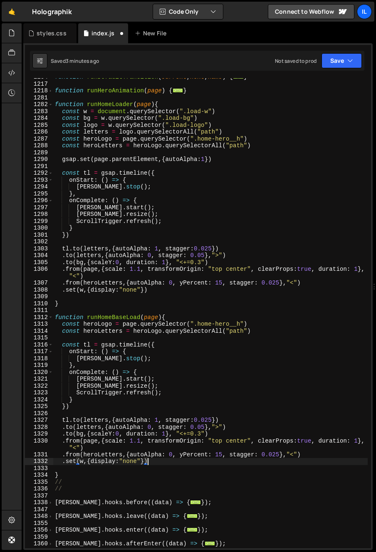
click at [90, 376] on div "function runDefaultTransition ( current , next , name ) { ... } function runHer…" at bounding box center [210, 316] width 315 height 484
click at [84, 342] on div "function runDefaultTransition ( current , next , name ) { ... } function runHer…" at bounding box center [210, 316] width 315 height 484
click at [82, 348] on div "function runDefaultTransition ( current , next , name ) { ... } function runHer…" at bounding box center [210, 316] width 315 height 484
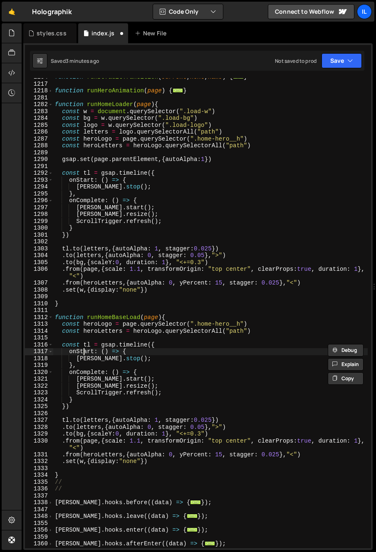
click at [83, 350] on div "function runDefaultTransition ( current , next , name ) { ... } function runHer…" at bounding box center [210, 316] width 315 height 484
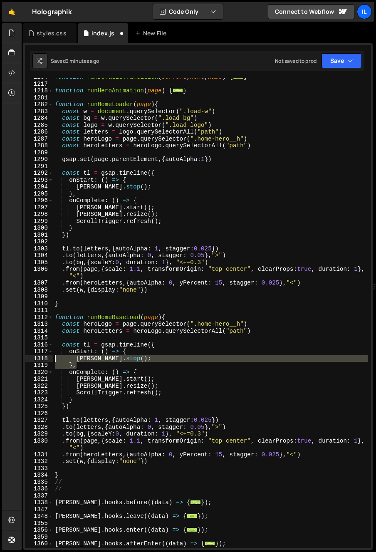
drag, startPoint x: 87, startPoint y: 364, endPoint x: 34, endPoint y: 357, distance: 53.8
click at [34, 357] on div "onStart: () => { 1184 1217 1218 1281 1282 1283 1284 1285 1286 1287 1288 1289 12…" at bounding box center [198, 313] width 346 height 470
type textarea "[PERSON_NAME].stop(); },"
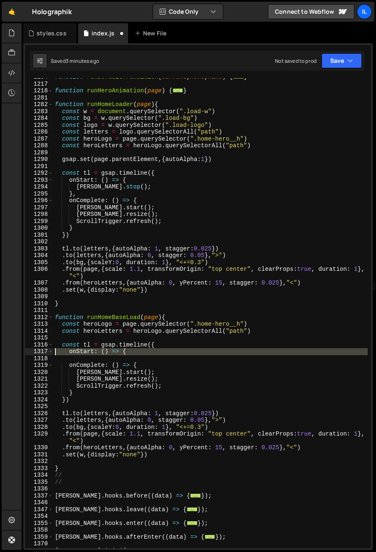
drag, startPoint x: 72, startPoint y: 360, endPoint x: 25, endPoint y: 350, distance: 47.7
click at [25, 350] on div "1184 1217 1218 1281 1282 1283 1284 1285 1286 1287 1288 1289 1290 1291 1292 1293…" at bounding box center [198, 313] width 346 height 470
type textarea "onStart: () => {"
drag, startPoint x: 117, startPoint y: 359, endPoint x: 28, endPoint y: 354, distance: 89.3
click at [28, 354] on div "1184 1217 1218 1281 1282 1283 1284 1285 1286 1287 1288 1289 1290 1291 1292 1293…" at bounding box center [198, 313] width 346 height 470
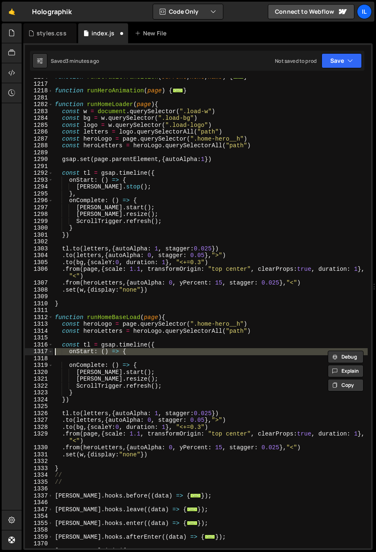
type textarea "onStart: () => {"
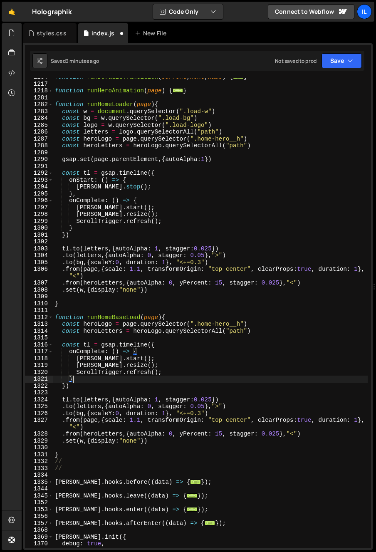
click at [77, 380] on div "function runDefaultTransition ( current , next , name ) { ... } function runHer…" at bounding box center [210, 316] width 315 height 484
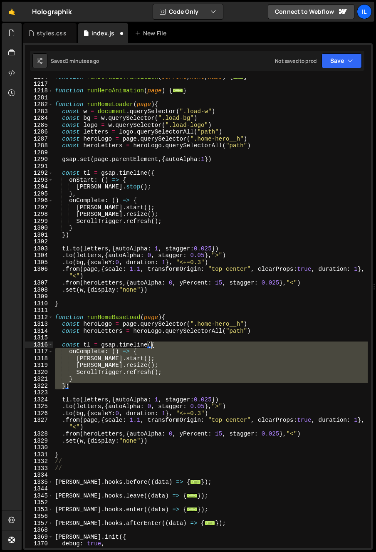
drag, startPoint x: 66, startPoint y: 386, endPoint x: 148, endPoint y: 355, distance: 88.1
click at [151, 346] on div "function runDefaultTransition ( current , next , name ) { ... } function runHer…" at bounding box center [210, 316] width 315 height 484
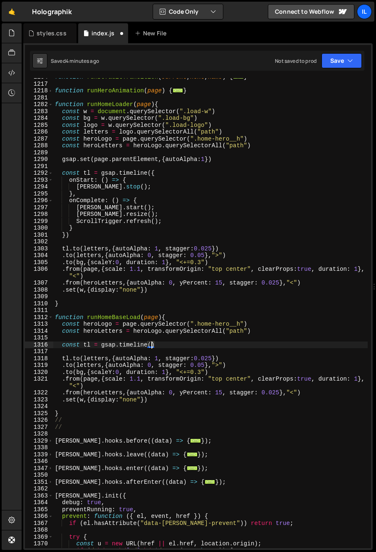
click at [87, 366] on div "function runDefaultTransition ( current , next , name ) { ... } function runHer…" at bounding box center [210, 316] width 315 height 484
click at [90, 356] on div "function runDefaultTransition ( current , next , name ) { ... } function runHer…" at bounding box center [210, 316] width 315 height 484
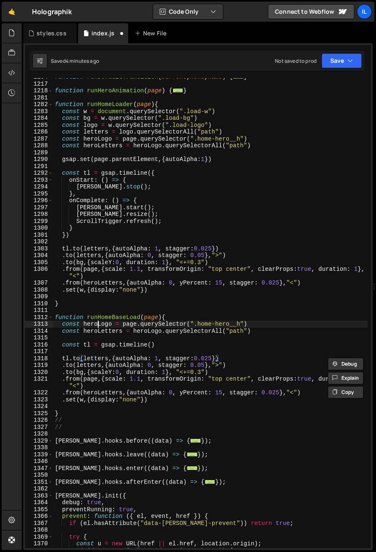
click at [99, 324] on div "function runDefaultTransition ( current , next , name ) { ... } function runHer…" at bounding box center [210, 316] width 315 height 484
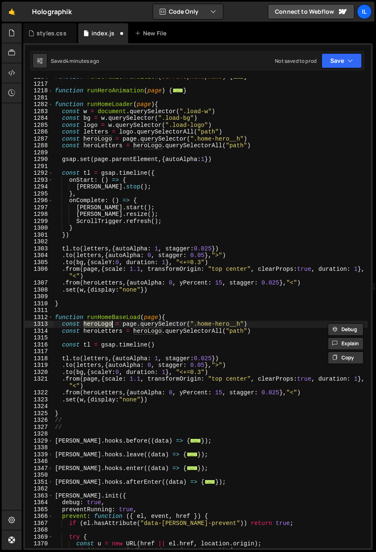
click at [98, 328] on div "function runDefaultTransition ( current , next , name ) { ... } function runHer…" at bounding box center [210, 316] width 315 height 484
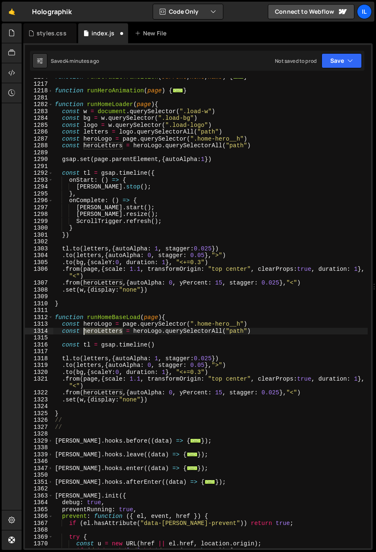
click at [98, 328] on div "function runDefaultTransition ( current , next , name ) { ... } function runHer…" at bounding box center [210, 316] width 315 height 484
click at [98, 387] on div "function runDefaultTransition ( current , next , name ) { ... } function runHer…" at bounding box center [210, 316] width 315 height 484
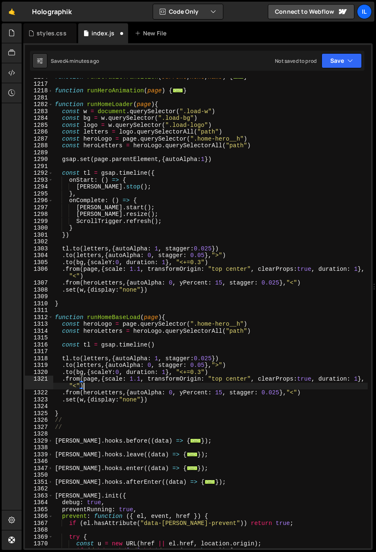
click at [76, 370] on div "function runDefaultTransition ( current , next , name ) { ... } function runHer…" at bounding box center [210, 316] width 315 height 484
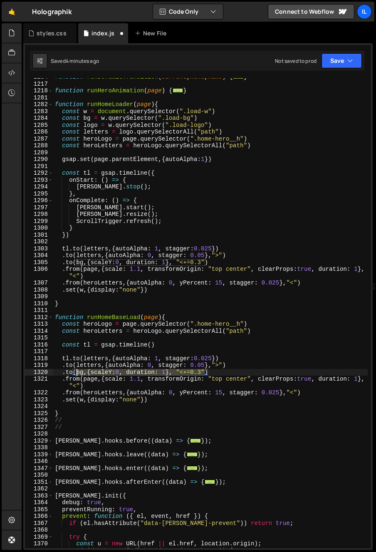
click at [76, 370] on div "function runDefaultTransition ( current , next , name ) { ... } function runHer…" at bounding box center [210, 316] width 315 height 484
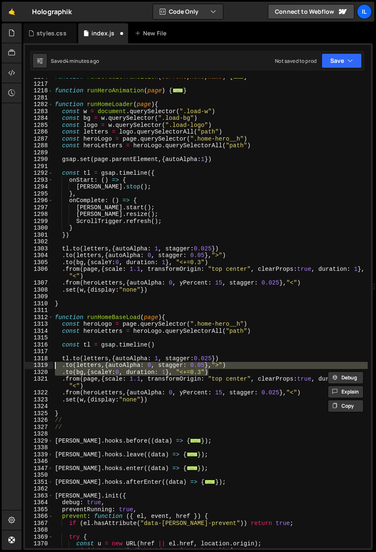
drag, startPoint x: 224, startPoint y: 370, endPoint x: 42, endPoint y: 366, distance: 182.0
click at [42, 367] on div ".to(bg,{scaleY:0, duration: 1}, "<+=0.3") 1184 1217 1218 1281 1282 1283 1284 12…" at bounding box center [198, 313] width 346 height 470
type textarea ".to(letters,{autoAlpha: 0, stagger: 0.05},">") .to(bg,{scaleY:0, duration: 1}, …"
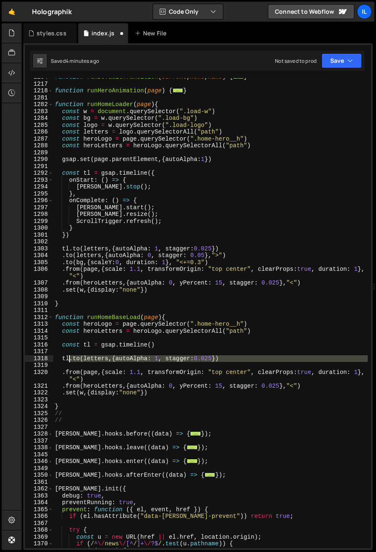
click at [69, 360] on div "function runDefaultTransition ( current , next , name ) { ... } function runHer…" at bounding box center [210, 316] width 315 height 484
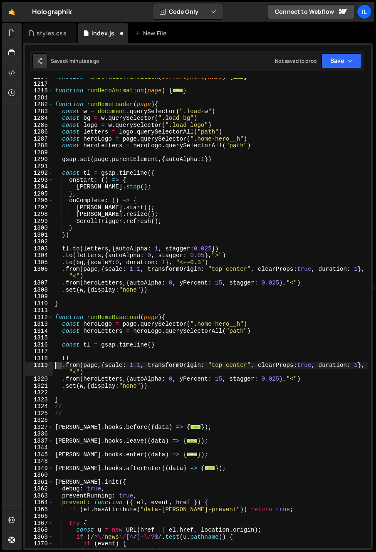
drag, startPoint x: 62, startPoint y: 367, endPoint x: 44, endPoint y: 367, distance: 18.3
click at [44, 367] on div "tl 1184 1217 1218 1281 1282 1283 1284 1285 1286 1287 1288 1289 1290 1291 1292 1…" at bounding box center [198, 313] width 346 height 470
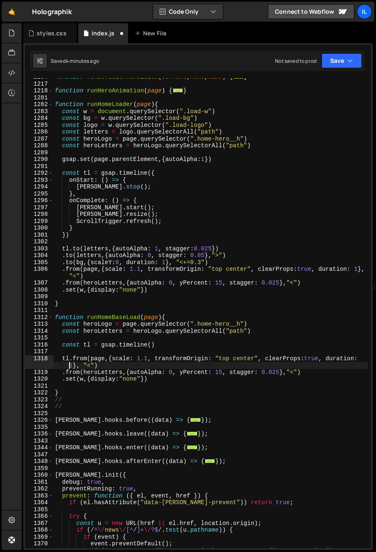
click at [70, 363] on div "function runDefaultTransition ( current , next , name ) { ... } function runHer…" at bounding box center [210, 316] width 315 height 484
click at [94, 358] on div "function runDefaultTransition ( current , next , name ) { ... } function runHer…" at bounding box center [210, 316] width 315 height 484
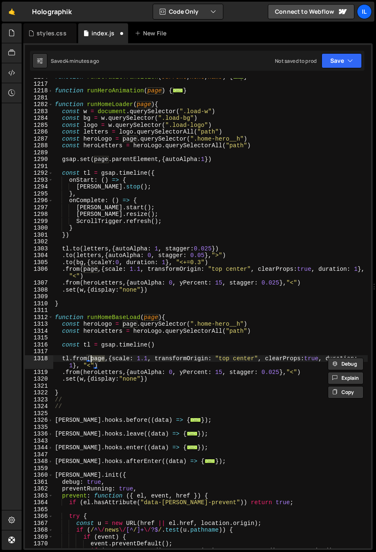
click at [127, 363] on div "function runDefaultTransition ( current , next , name ) { ... } function runHer…" at bounding box center [210, 316] width 315 height 484
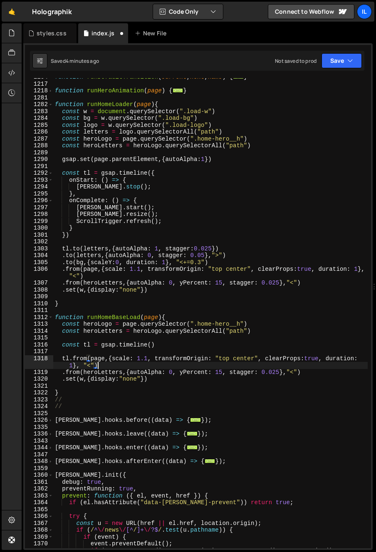
click at [142, 362] on div "function runDefaultTransition ( current , next , name ) { ... } function runHer…" at bounding box center [210, 316] width 315 height 484
click at [121, 363] on div "function runDefaultTransition ( current , next , name ) { ... } function runHer…" at bounding box center [210, 316] width 315 height 484
click at [120, 362] on div "function runDefaultTransition ( current , next , name ) { ... } function runHer…" at bounding box center [210, 316] width 315 height 484
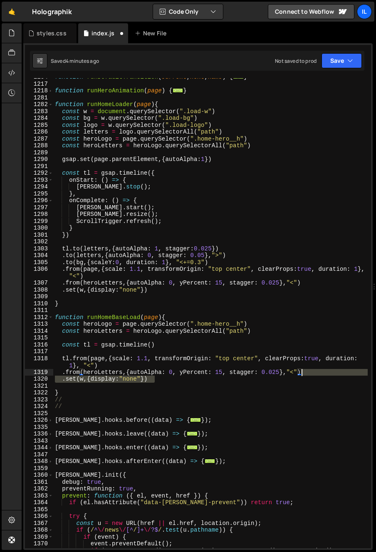
drag, startPoint x: 300, startPoint y: 381, endPoint x: 313, endPoint y: 374, distance: 14.7
click at [313, 374] on div "function runDefaultTransition ( current , next , name ) { ... } function runHer…" at bounding box center [210, 316] width 315 height 484
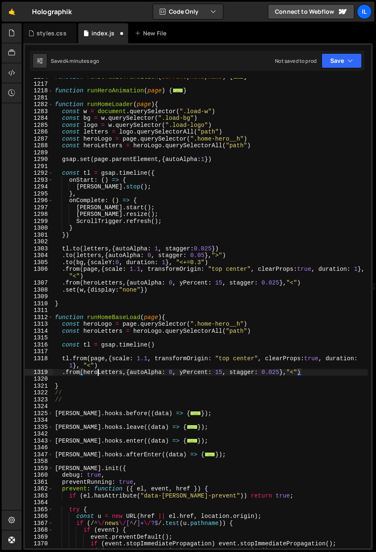
click at [98, 375] on div "function runDefaultTransition ( current , next , name ) { ... } function runHer…" at bounding box center [210, 316] width 315 height 484
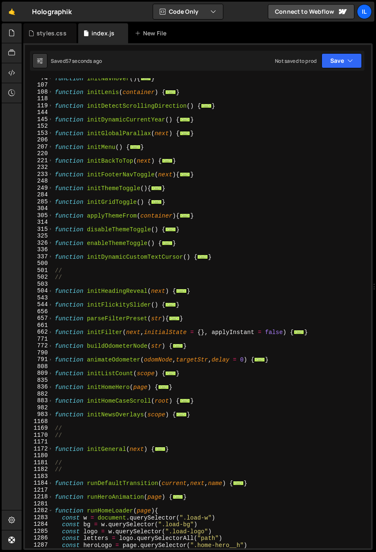
scroll to position [0, 0]
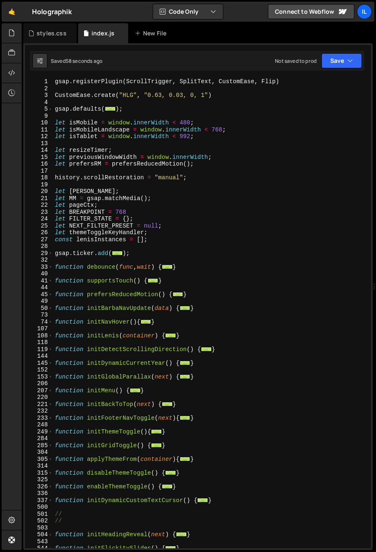
click at [180, 241] on div "gsap . registerPlugin ( ScrollTrigger , SplitText , CustomEase , Flip ) CustomE…" at bounding box center [210, 320] width 315 height 484
click at [191, 229] on div "gsap . registerPlugin ( ScrollTrigger , SplitText , CustomEase , Flip ) CustomE…" at bounding box center [210, 320] width 315 height 484
type textarea "let NEXT_FILTER_PRESET = null;"
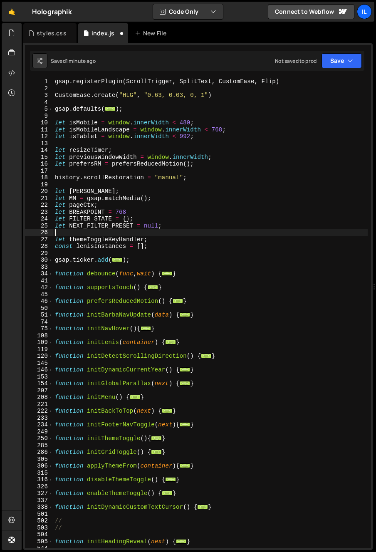
paste textarea "let HOME_LOADER_DID_RUN = false;"
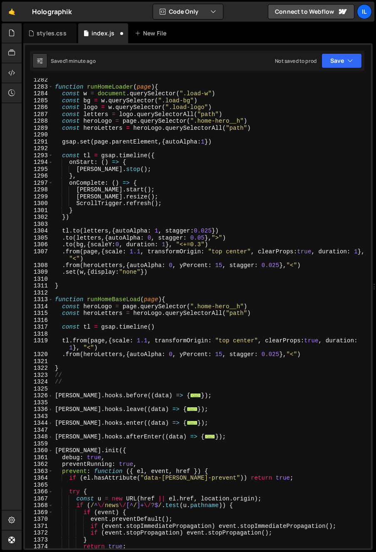
scroll to position [880, 0]
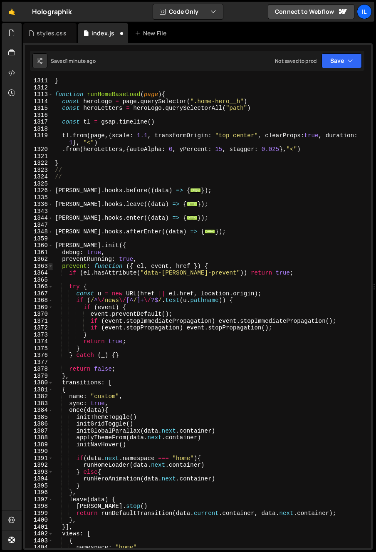
click at [52, 267] on span at bounding box center [50, 266] width 5 height 7
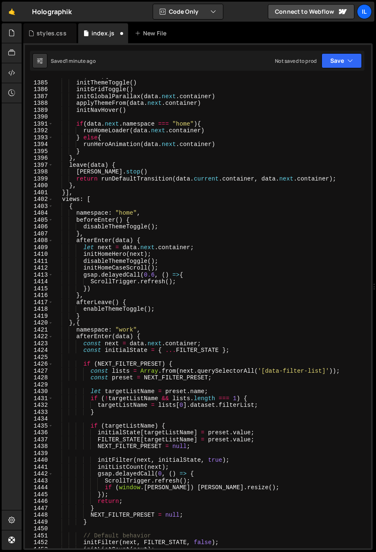
scroll to position [1108, 0]
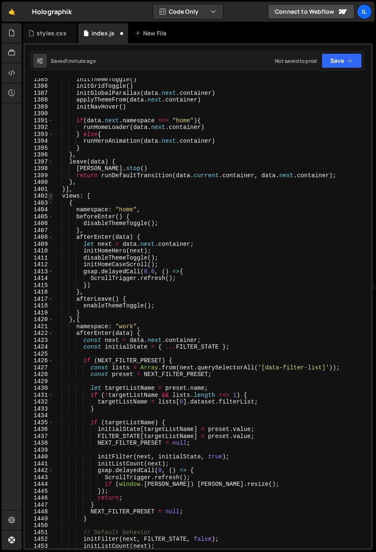
click at [52, 195] on span at bounding box center [50, 196] width 5 height 7
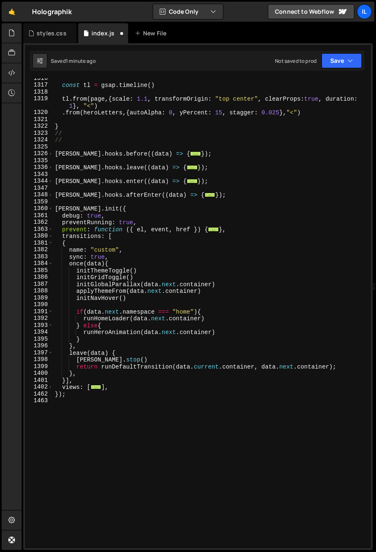
scroll to position [840, 0]
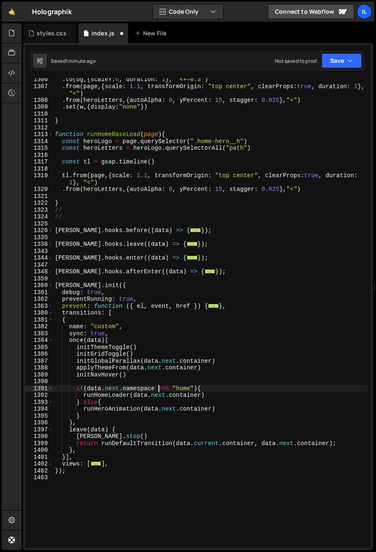
click at [160, 390] on div ". to ( bg , { scaleY : 0 , duration : 1 } , "<+=0.3" ) . from ( page , { scale …" at bounding box center [210, 318] width 315 height 484
click at [159, 391] on div ". to ( bg , { scaleY : 0 , duration : 1 } , "<+=0.3" ) . from ( page , { scale …" at bounding box center [210, 318] width 315 height 484
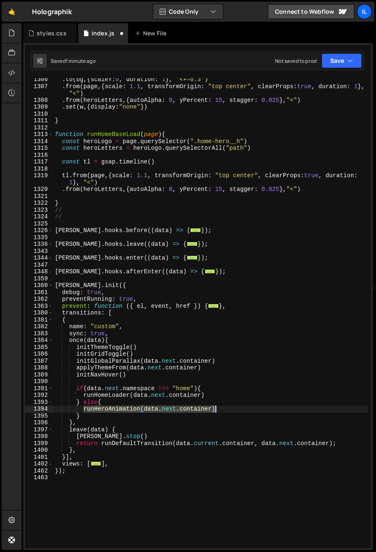
drag, startPoint x: 83, startPoint y: 411, endPoint x: 244, endPoint y: 410, distance: 160.3
click at [244, 410] on div ". to ( bg , { scaleY : 0 , duration : 1 } , "<+=0.3" ) . from ( page , { scale …" at bounding box center [210, 318] width 315 height 484
type textarea "runHeroAnimation(data.next.container)"
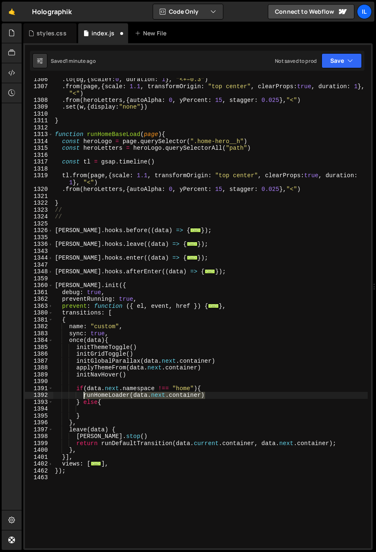
drag, startPoint x: 214, startPoint y: 395, endPoint x: 84, endPoint y: 398, distance: 129.9
click at [85, 396] on div ". to ( bg , { scaleY : 0 , duration : 1 } , "<+=0.3" ) . from ( page , { scale …" at bounding box center [210, 318] width 315 height 484
paste textarea "eroAnimation"
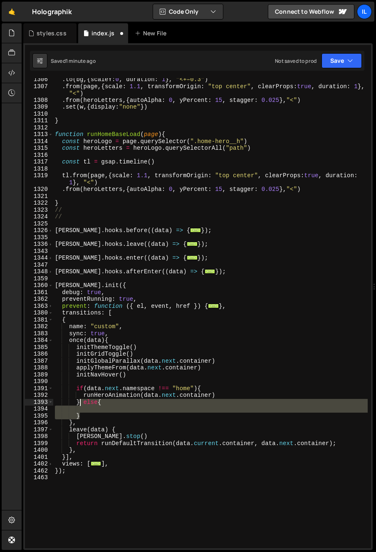
drag, startPoint x: 90, startPoint y: 419, endPoint x: 80, endPoint y: 401, distance: 20.5
click at [80, 401] on div ". to ( bg , { scaleY : 0 , duration : 1 } , "<+=0.3" ) . from ( page , { scale …" at bounding box center [210, 318] width 315 height 484
type textarea "}"
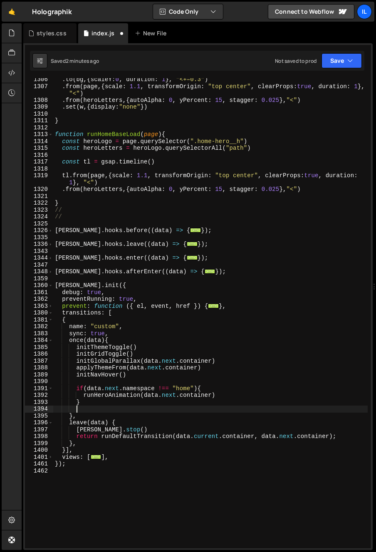
scroll to position [900, 0]
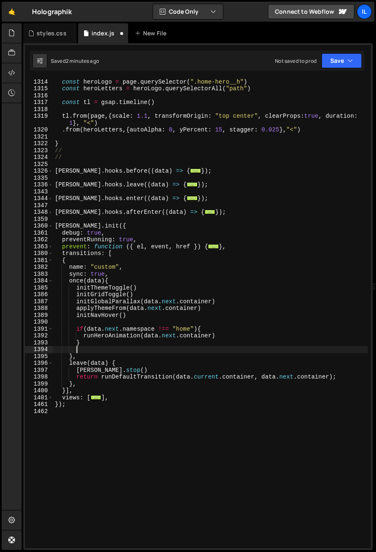
click at [48, 401] on div "1461" at bounding box center [39, 404] width 28 height 7
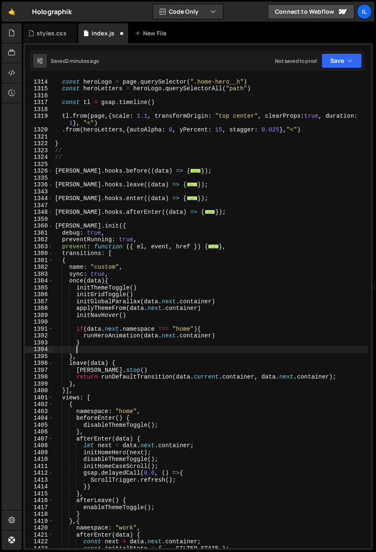
scroll to position [987, 0]
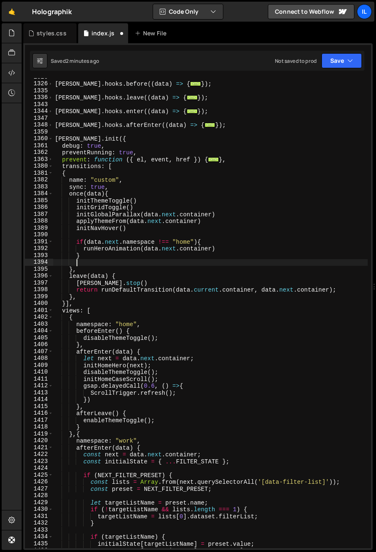
click at [164, 355] on div "[PERSON_NAME] . hooks . before (( data ) => { ... }) ; [PERSON_NAME] . hooks . …" at bounding box center [210, 316] width 315 height 484
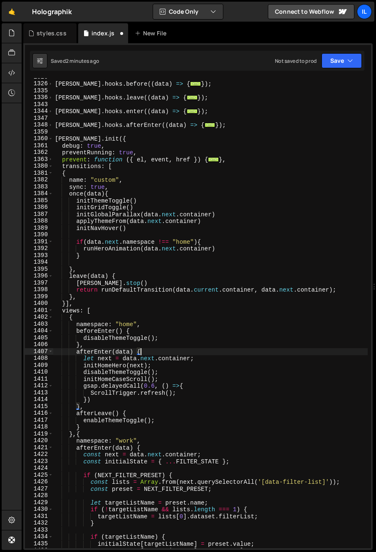
click at [176, 380] on div "[PERSON_NAME] . hooks . before (( data ) => { ... }) ; [PERSON_NAME] . hooks . …" at bounding box center [210, 316] width 315 height 484
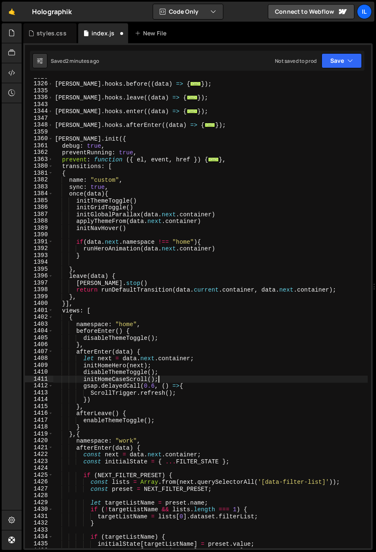
click at [208, 357] on div "[PERSON_NAME] . hooks . before (( data ) => { ... }) ; [PERSON_NAME] . hooks . …" at bounding box center [210, 316] width 315 height 484
type textarea "let next = data.next.container;"
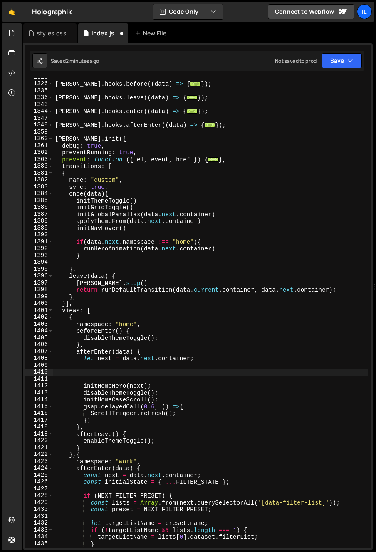
paste textarea "}"
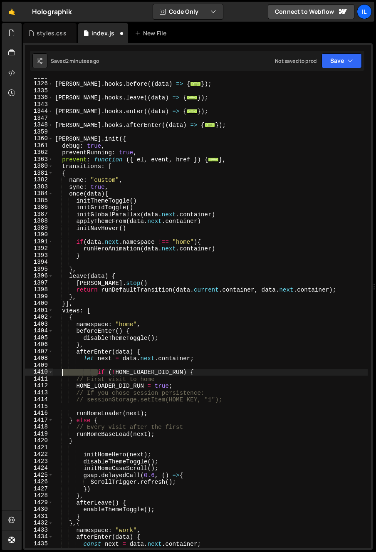
drag, startPoint x: 99, startPoint y: 374, endPoint x: 39, endPoint y: 370, distance: 60.5
click at [39, 370] on div "} 1325 1326 1335 1336 1343 1344 1347 1348 1359 1360 1361 1362 1363 1380 1381 13…" at bounding box center [198, 313] width 346 height 470
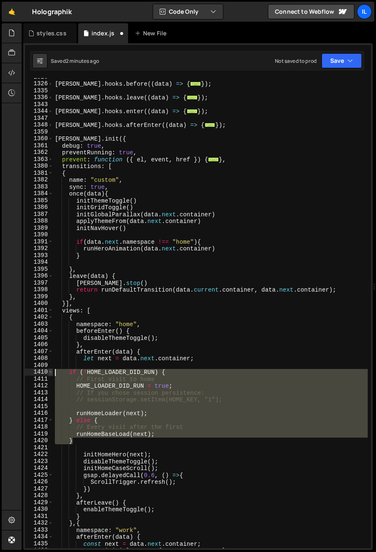
drag, startPoint x: 80, startPoint y: 442, endPoint x: 51, endPoint y: 373, distance: 75.1
click at [51, 373] on div "if (!HOME_LOADER_DID_RUN) { 1325 1326 1335 1336 1343 1344 1347 1348 1359 1360 1…" at bounding box center [198, 313] width 346 height 470
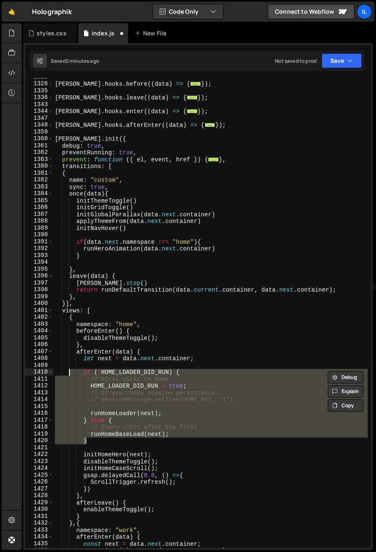
click at [143, 382] on div "[PERSON_NAME] . hooks . before (( data ) => { ... }) ; [PERSON_NAME] . hooks . …" at bounding box center [210, 313] width 315 height 470
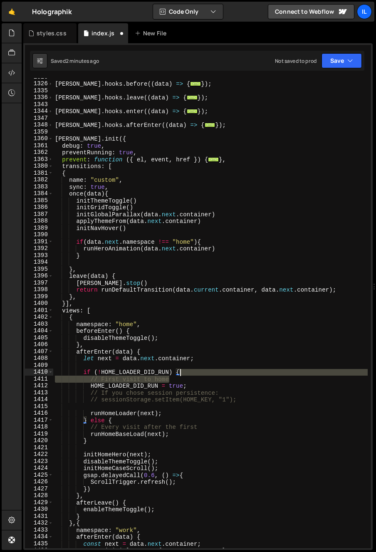
drag, startPoint x: 200, startPoint y: 380, endPoint x: 204, endPoint y: 375, distance: 7.1
click at [204, 375] on div "[PERSON_NAME] . hooks . before (( data ) => { ... }) ; [PERSON_NAME] . hooks . …" at bounding box center [210, 316] width 315 height 484
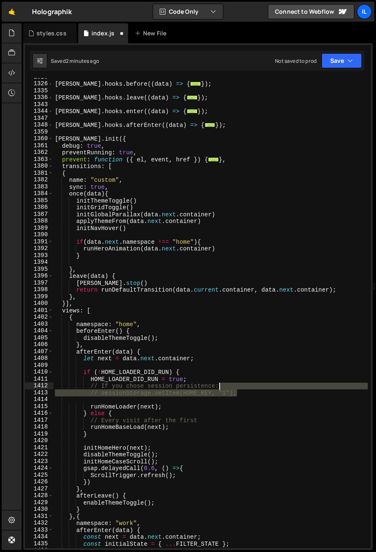
drag, startPoint x: 255, startPoint y: 393, endPoint x: 254, endPoint y: 387, distance: 5.9
click at [254, 387] on div "[PERSON_NAME] . hooks . before (( data ) => { ... }) ; [PERSON_NAME] . hooks . …" at bounding box center [210, 316] width 315 height 484
type textarea "// If you chose session persistence: // sessionStorage.setItem(HOME_KEY, "1");"
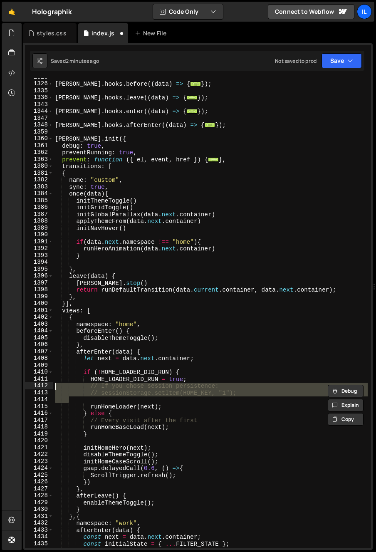
drag, startPoint x: 213, startPoint y: 398, endPoint x: 47, endPoint y: 387, distance: 166.4
click at [47, 387] on div "// If you chose session persistence: // sessionStorage.[PERSON_NAME](HOME_KEY, …" at bounding box center [198, 313] width 346 height 470
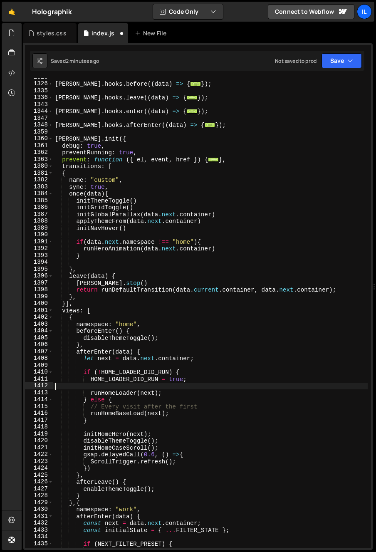
scroll to position [0, 0]
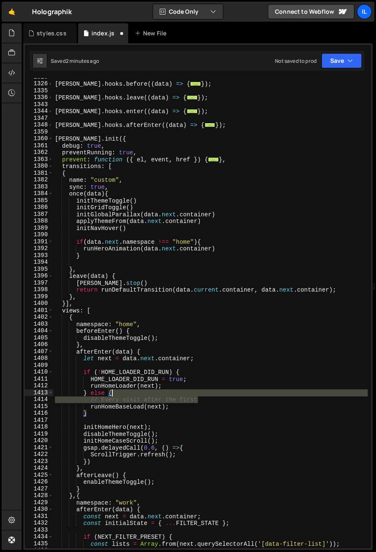
drag, startPoint x: 227, startPoint y: 401, endPoint x: 226, endPoint y: 396, distance: 5.4
click at [226, 396] on div "[PERSON_NAME] . hooks . before (( data ) => { ... }) ; [PERSON_NAME] . hooks . …" at bounding box center [210, 316] width 315 height 484
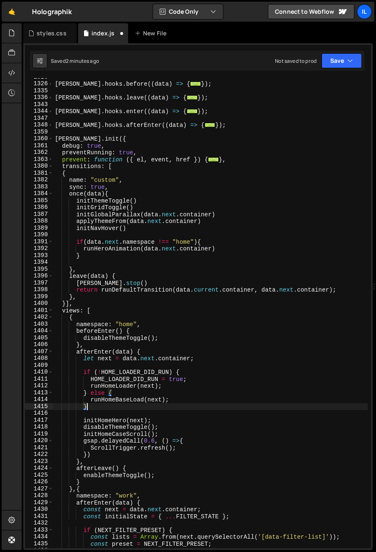
click at [176, 406] on div "[PERSON_NAME] . hooks . before (( data ) => { ... }) ; [PERSON_NAME] . hooks . …" at bounding box center [210, 316] width 315 height 484
type textarea "}"
click at [175, 411] on div "[PERSON_NAME] . hooks . before (( data ) => { ... }) ; [PERSON_NAME] . hooks . …" at bounding box center [210, 316] width 315 height 484
click at [163, 357] on div "[PERSON_NAME] . hooks . before (( data ) => { ... }) ; [PERSON_NAME] . hooks . …" at bounding box center [210, 316] width 315 height 484
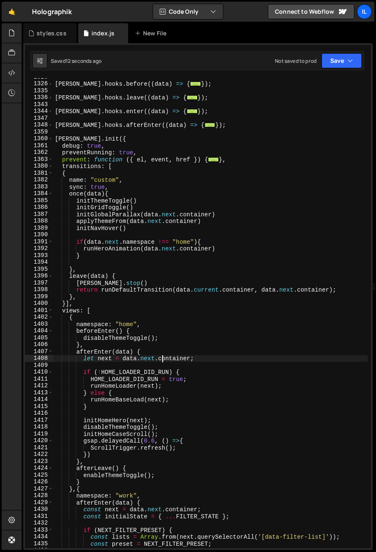
click at [108, 381] on div "[PERSON_NAME] . hooks . before (( data ) => { ... }) ; [PERSON_NAME] . hooks . …" at bounding box center [210, 316] width 315 height 484
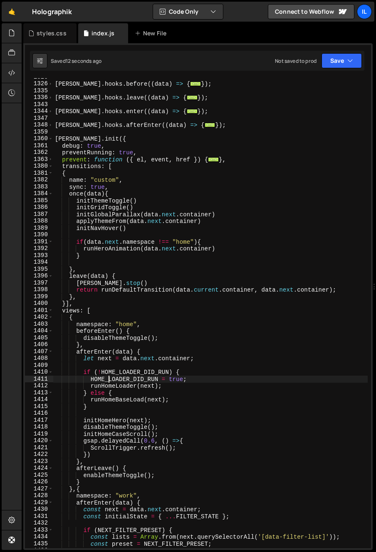
click at [108, 381] on div "[PERSON_NAME] . hooks . before (( data ) => { ... }) ; [PERSON_NAME] . hooks . …" at bounding box center [210, 316] width 315 height 484
click at [107, 387] on div "[PERSON_NAME] . hooks . before (( data ) => { ... }) ; [PERSON_NAME] . hooks . …" at bounding box center [210, 316] width 315 height 484
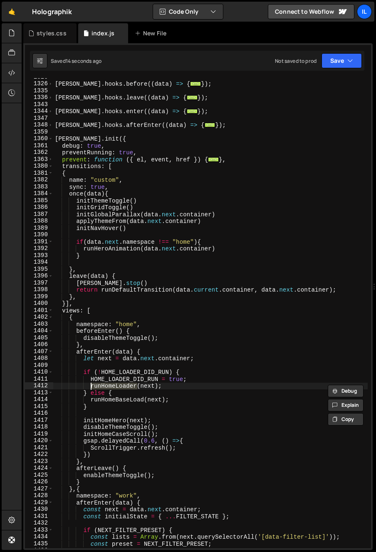
click at [109, 399] on div "[PERSON_NAME] . hooks . before (( data ) => { ... }) ; [PERSON_NAME] . hooks . …" at bounding box center [210, 316] width 315 height 484
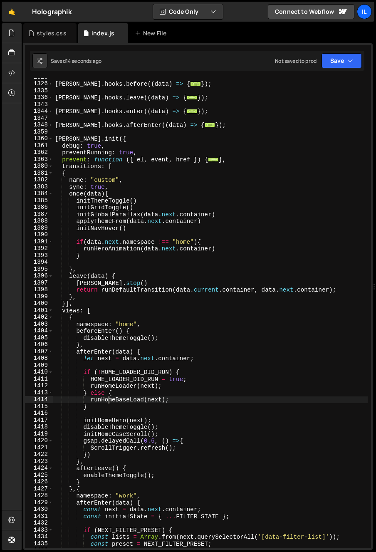
click at [109, 399] on div "[PERSON_NAME] . hooks . before (( data ) => { ... }) ; [PERSON_NAME] . hooks . …" at bounding box center [210, 316] width 315 height 484
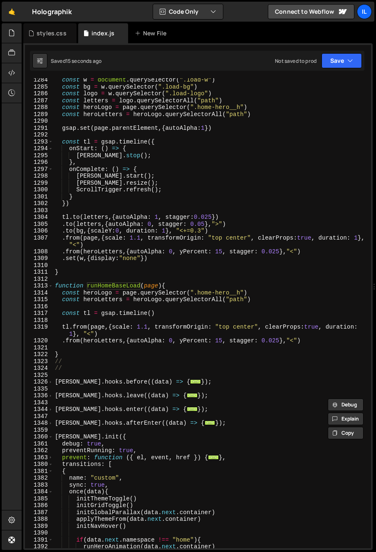
scroll to position [688, 0]
click at [175, 289] on div "const w = document . querySelector ( ".load-w" ) const bg = w . querySelector (…" at bounding box center [210, 319] width 315 height 484
type textarea "function runHomeBaseLoad(page){"
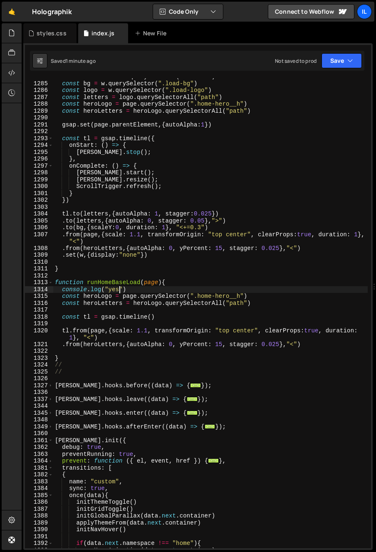
scroll to position [640, 0]
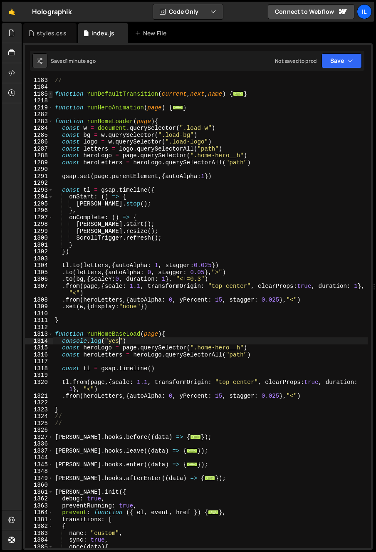
click at [52, 93] on span at bounding box center [50, 94] width 5 height 7
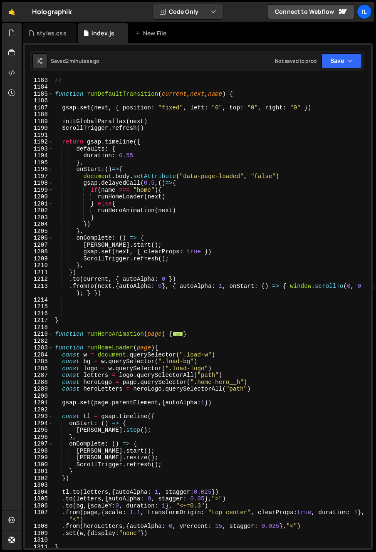
click at [186, 184] on div "// function runDefaultTransition ( current , next , name ) { gsap . set ( next …" at bounding box center [210, 319] width 315 height 484
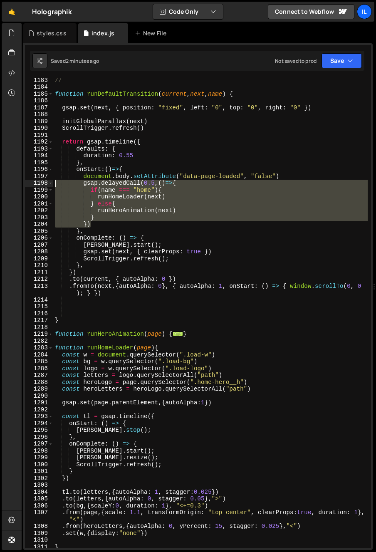
drag, startPoint x: 94, startPoint y: 223, endPoint x: 26, endPoint y: 184, distance: 78.5
click at [26, 184] on div "gsap.delayedCall(0.5,()=>{ 1183 1184 1185 1186 1187 1188 1189 1190 1191 1192 11…" at bounding box center [198, 313] width 346 height 470
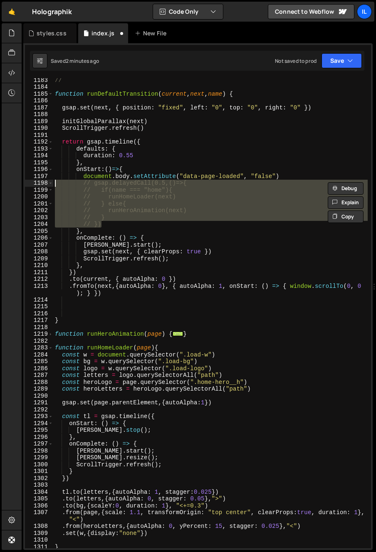
click at [120, 95] on div "// function runDefaultTransition ( current , next , name ) { gsap . set ( next …" at bounding box center [210, 319] width 315 height 484
type textarea "function runDefaultTransition(current, next, name) {"
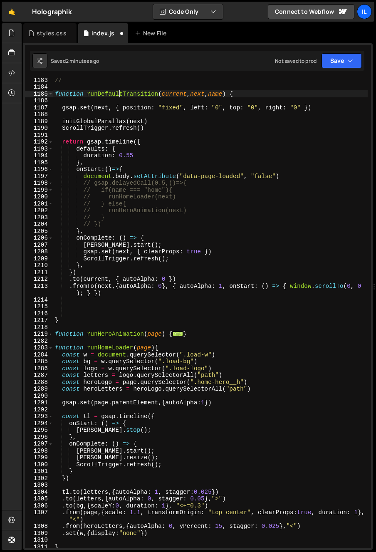
click at [120, 95] on div "// function runDefaultTransition ( current , next , name ) { gsap . set ( next …" at bounding box center [210, 319] width 315 height 484
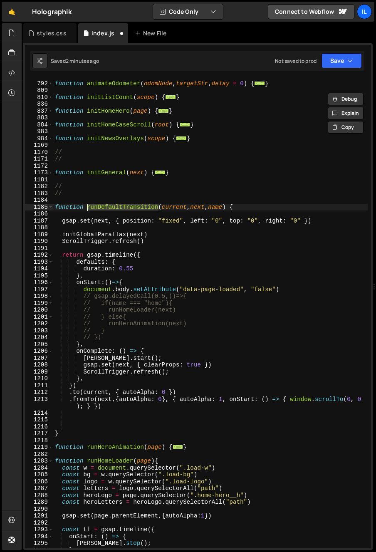
scroll to position [527, 0]
click at [177, 214] on div "function animateOdometer ( odomNode , targetStr , delay = 0 ) { ... } function …" at bounding box center [210, 315] width 315 height 484
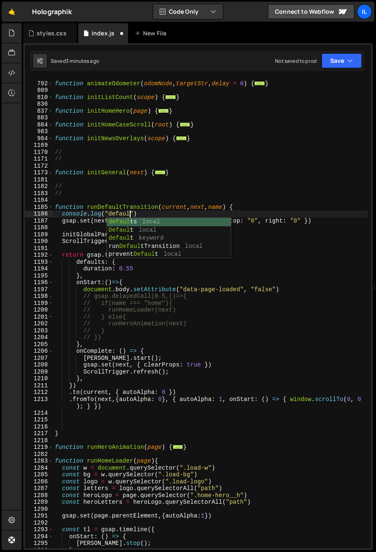
scroll to position [0, 5]
type textarea "console.log("default")"
click at [250, 211] on div "function animateOdometer ( odomNode , targetStr , delay = 0 ) { ... } function …" at bounding box center [210, 315] width 315 height 484
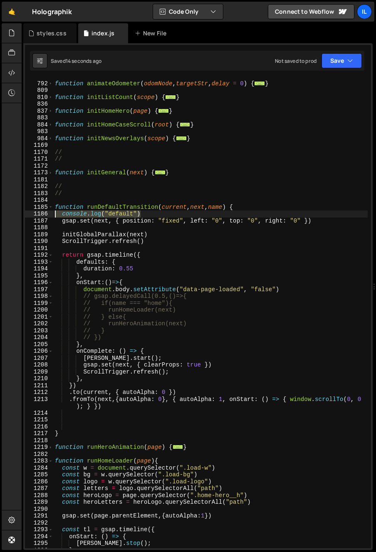
drag, startPoint x: 144, startPoint y: 214, endPoint x: -27, endPoint y: 212, distance: 171.1
click at [0, 212] on html "Projects [GEOGRAPHIC_DATA] Blog Il Your current team is [PERSON_NAME] Projects …" at bounding box center [188, 276] width 376 height 552
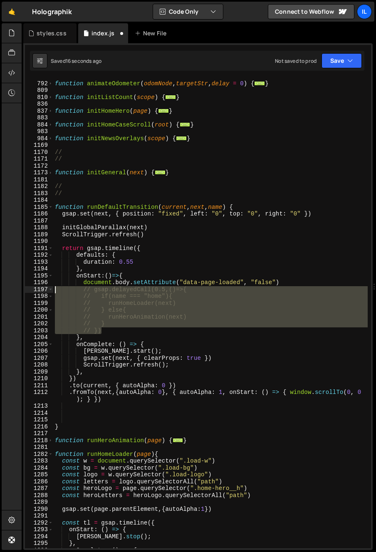
drag, startPoint x: 106, startPoint y: 331, endPoint x: -36, endPoint y: 290, distance: 147.8
click at [0, 290] on html "Projects [GEOGRAPHIC_DATA] Blog Il Your current team is [PERSON_NAME] Projects …" at bounding box center [188, 276] width 376 height 552
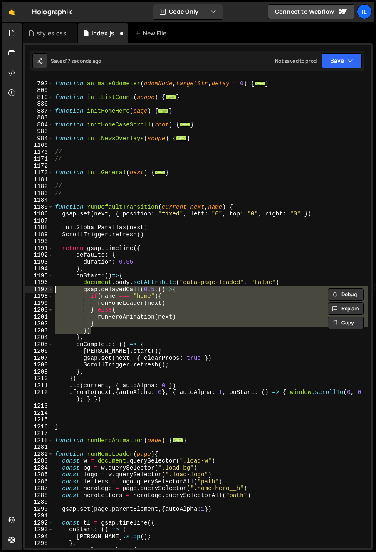
click at [163, 295] on div "function animateOdometer ( odomNode , targetStr , delay = 0 ) { ... } function …" at bounding box center [210, 313] width 315 height 470
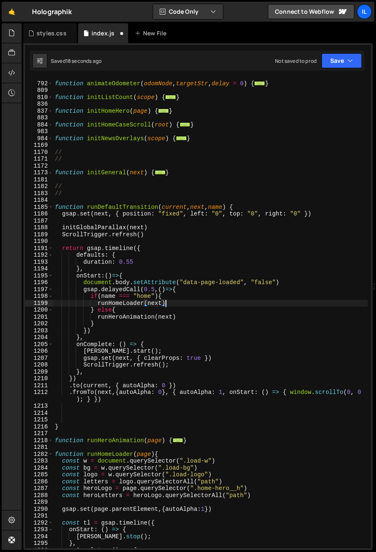
click at [169, 302] on div "function animateOdometer ( odomNode , targetStr , delay = 0 ) { ... } function …" at bounding box center [210, 315] width 315 height 484
click at [179, 311] on div "function animateOdometer ( odomNode , targetStr , delay = 0 ) { ... } function …" at bounding box center [210, 315] width 315 height 484
click at [100, 301] on div "function animateOdometer ( odomNode , targetStr , delay = 0 ) { ... } function …" at bounding box center [210, 315] width 315 height 484
click at [116, 302] on div "function animateOdometer ( odomNode , targetStr , delay = 0 ) { ... } function …" at bounding box center [210, 313] width 315 height 470
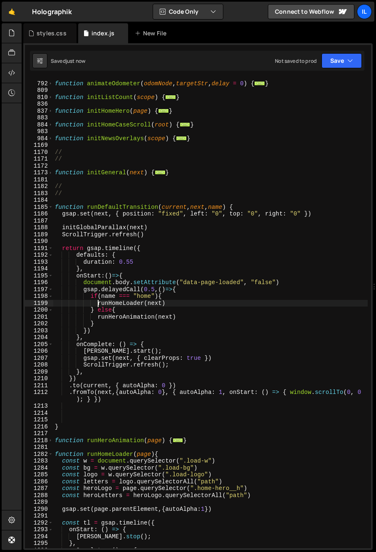
click at [98, 302] on div "function animateOdometer ( odomNode , targetStr , delay = 0 ) { ... } function …" at bounding box center [210, 315] width 315 height 484
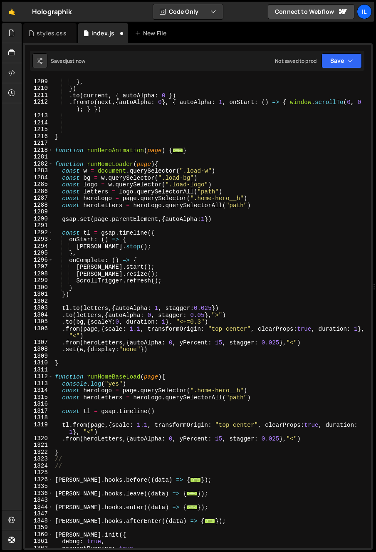
scroll to position [818, 0]
click at [107, 378] on div "} , }) . to ( current , { autoAlpha : 0 }) . fromTo ( next , { autoAlpha : 0 } …" at bounding box center [210, 320] width 315 height 484
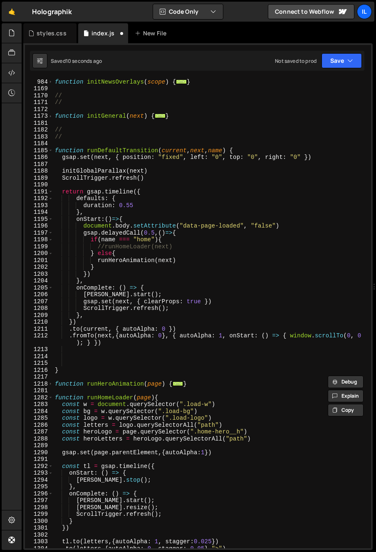
scroll to position [583, 0]
click at [181, 247] on div "function initNewsOverlays ( scope ) { ... } // // function initGeneral ( next )…" at bounding box center [210, 314] width 315 height 484
type textarea "//runHomeLoader(next)"
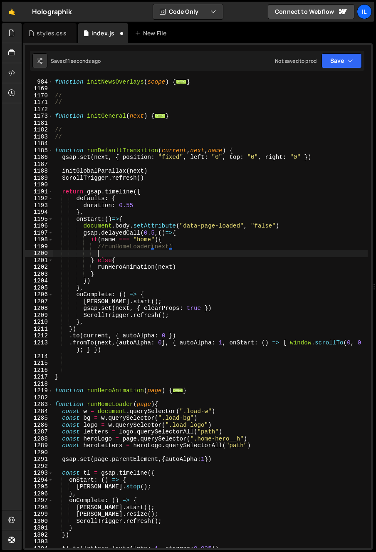
scroll to position [0, 2]
paste textarea "runHomeBaseLoad"
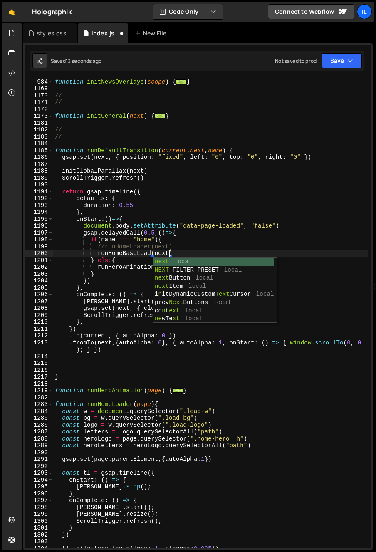
click at [102, 259] on div "function initNewsOverlays ( scope ) { ... } // // function initGeneral ( next )…" at bounding box center [210, 314] width 315 height 484
type textarea "} else{"
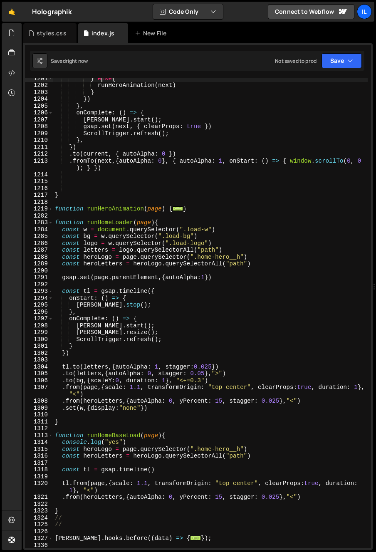
scroll to position [791, 0]
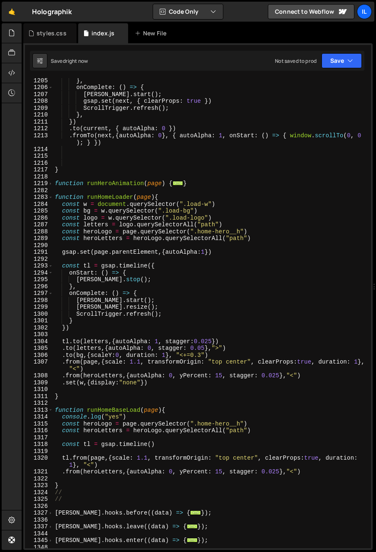
click at [122, 438] on div "} , onComplete : ( ) => { [PERSON_NAME] . start ( ) ; gsap . set ( next , { cle…" at bounding box center [210, 319] width 315 height 484
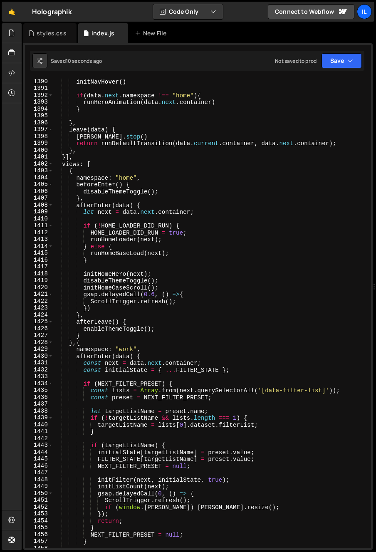
scroll to position [1367, 0]
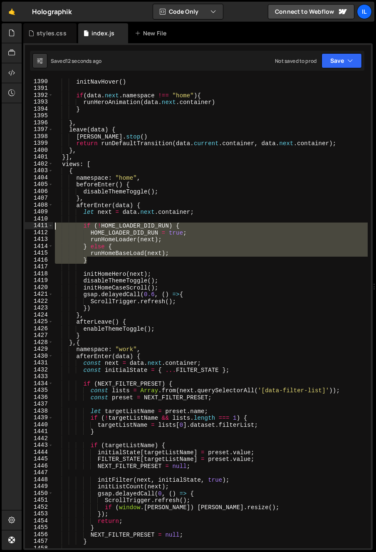
drag, startPoint x: 102, startPoint y: 264, endPoint x: -23, endPoint y: 224, distance: 131.1
click at [0, 224] on html "Projects [GEOGRAPHIC_DATA] Blog Il Your current team is [PERSON_NAME] Projects …" at bounding box center [188, 276] width 376 height 552
click at [102, 234] on div "initNavHover ( ) if ( data . next . namespace !== "home" ) { runHeroAnimation (…" at bounding box center [210, 313] width 315 height 470
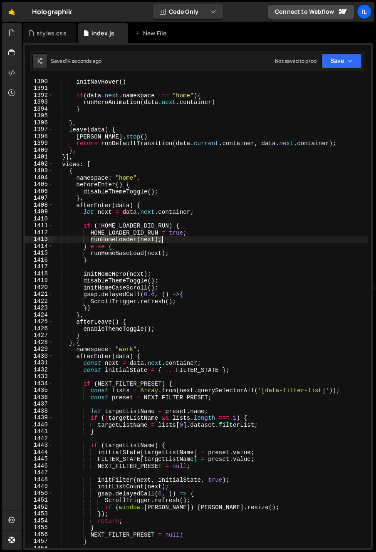
drag, startPoint x: 111, startPoint y: 240, endPoint x: 171, endPoint y: 245, distance: 59.8
click at [163, 241] on div "initNavHover ( ) if ( data . next . namespace !== "home" ) { runHeroAnimation (…" at bounding box center [210, 320] width 315 height 484
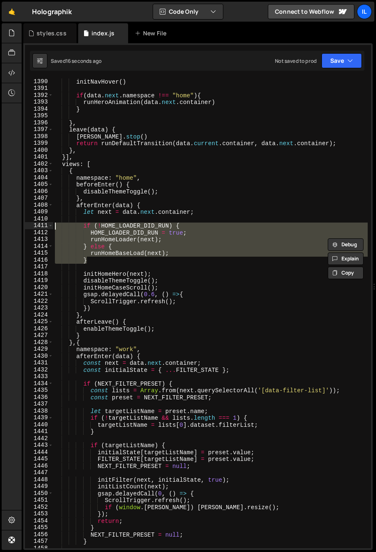
drag, startPoint x: 105, startPoint y: 263, endPoint x: 4, endPoint y: 224, distance: 107.9
click at [4, 224] on div "Hold on a sec... Are you certain you wish to leave this page? Any changes you'v…" at bounding box center [188, 276] width 376 height 552
type textarea "if (!HOME_LOADER_DID_RUN) { HOME_LOADER_DID_RUN = true;"
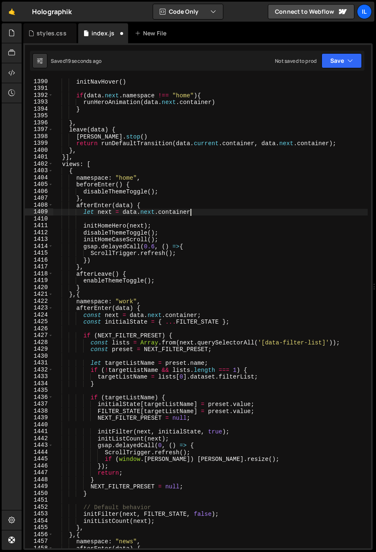
type textarea "let next = data.next.container;"
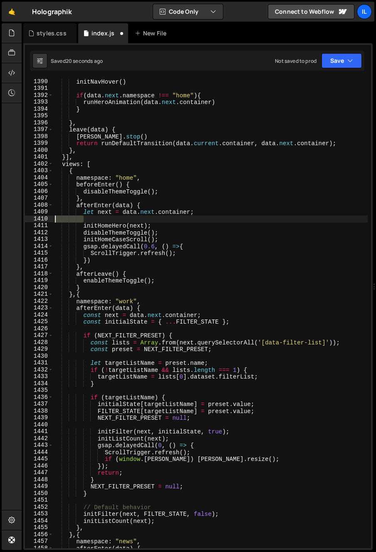
drag, startPoint x: 114, startPoint y: 220, endPoint x: -2, endPoint y: 219, distance: 115.7
click at [0, 219] on html "Projects [GEOGRAPHIC_DATA] Blog Il Your current team is [PERSON_NAME] Projects …" at bounding box center [188, 276] width 376 height 552
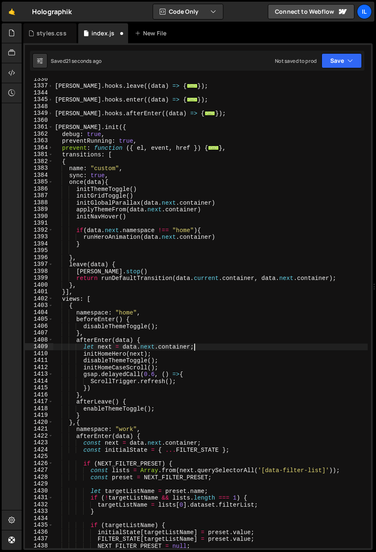
scroll to position [1207, 0]
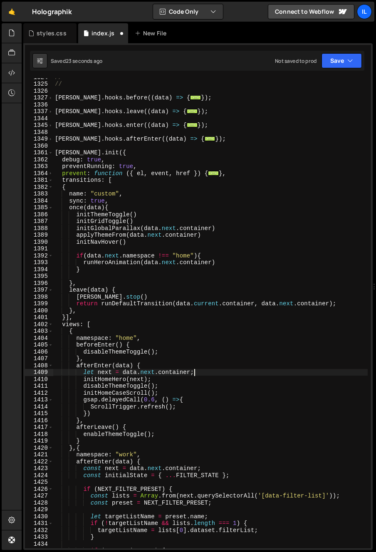
click at [163, 256] on div "// // [PERSON_NAME] . hooks . before (( data ) => { ... }) ; [PERSON_NAME] . ho…" at bounding box center [210, 316] width 315 height 484
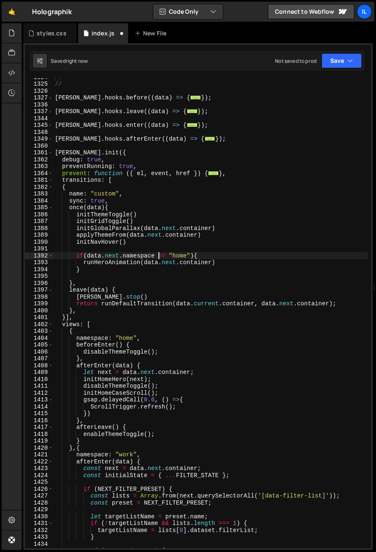
type textarea "if(data.next.namespace === "home"){"
click at [218, 257] on div "// // [PERSON_NAME] . hooks . before (( data ) => { ... }) ; [PERSON_NAME] . ho…" at bounding box center [210, 316] width 315 height 484
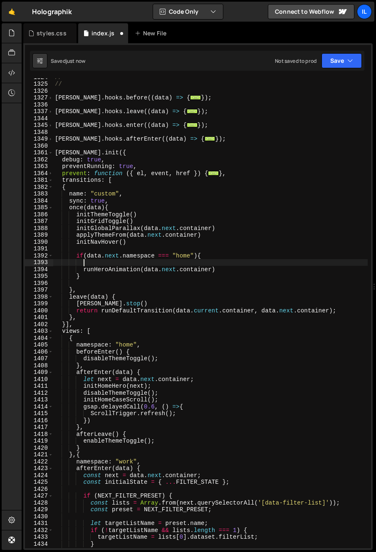
paste textarea "runHomeLoader(next);"
click at [111, 278] on div "// // [PERSON_NAME] . hooks . before (( data ) => { ... }) ; [PERSON_NAME] . ho…" at bounding box center [210, 316] width 315 height 484
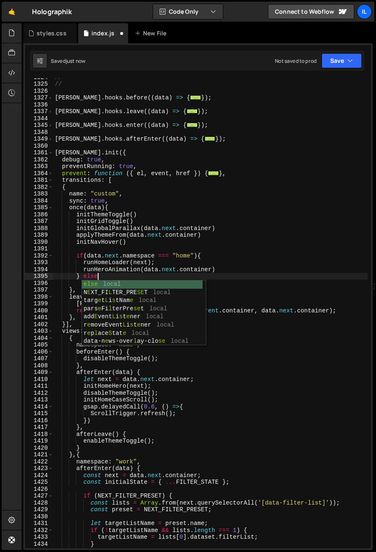
type textarea "} else{"
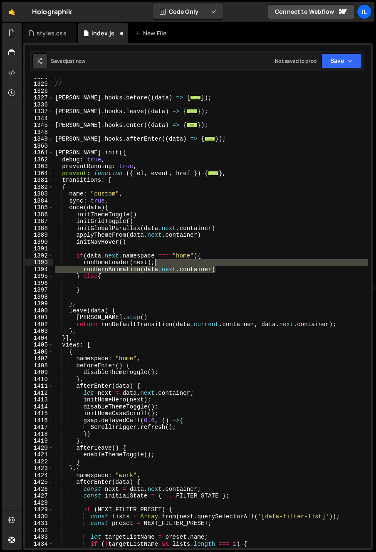
drag, startPoint x: 186, startPoint y: 269, endPoint x: 158, endPoint y: 265, distance: 28.6
click at [158, 265] on div "// // [PERSON_NAME] . hooks . before (( data ) => { ... }) ; [PERSON_NAME] . ho…" at bounding box center [210, 316] width 315 height 484
type textarea "runHomeLoader(next);"
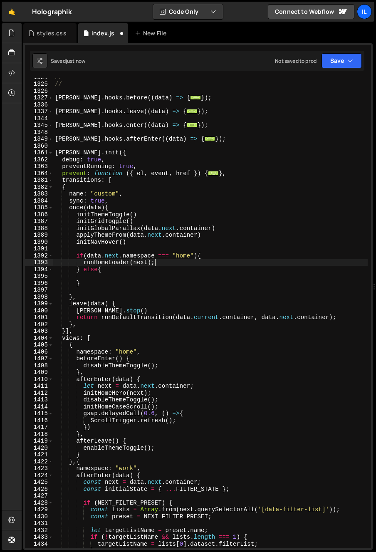
click at [144, 276] on div "// // [PERSON_NAME] . hooks . before (( data ) => { ... }) ; [PERSON_NAME] . ho…" at bounding box center [210, 316] width 315 height 484
paste textarea "runHeroAnimation(data.next.container)"
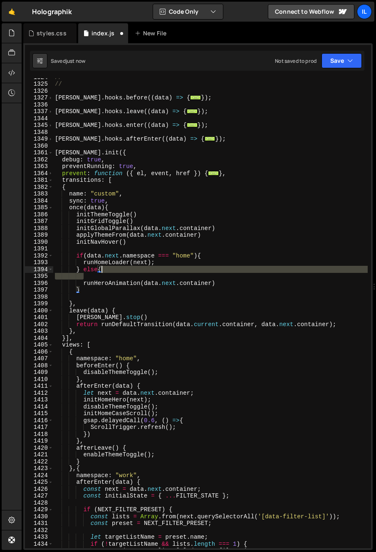
drag, startPoint x: 143, startPoint y: 276, endPoint x: 144, endPoint y: 272, distance: 4.5
click at [144, 272] on div "// // [PERSON_NAME] . hooks . before (( data ) => { ... }) ; [PERSON_NAME] . ho…" at bounding box center [210, 316] width 315 height 484
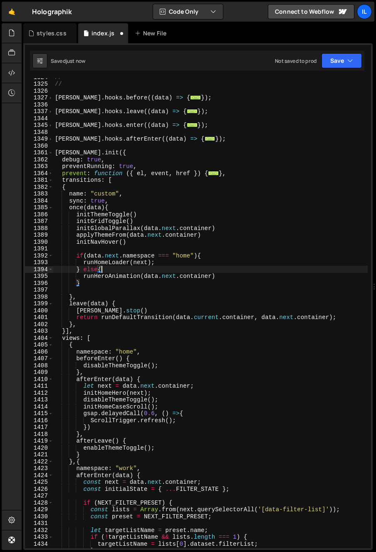
click at [230, 273] on div "// // [PERSON_NAME] . hooks . before (( data ) => { ... }) ; [PERSON_NAME] . ho…" at bounding box center [210, 316] width 315 height 484
click at [229, 276] on div "// // [PERSON_NAME] . hooks . before (( data ) => { ... }) ; [PERSON_NAME] . ho…" at bounding box center [210, 316] width 315 height 484
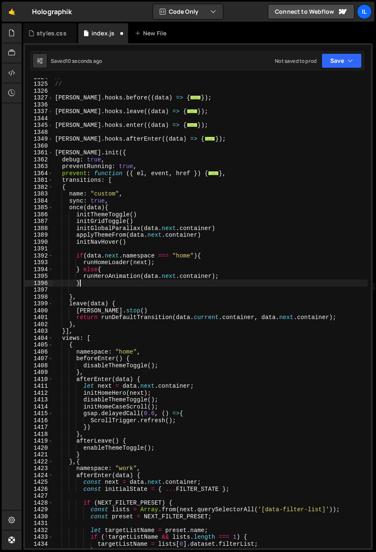
click at [214, 283] on div "// // [PERSON_NAME] . hooks . before (( data ) => { ... }) ; [PERSON_NAME] . ho…" at bounding box center [210, 316] width 315 height 484
click at [109, 254] on div "// // [PERSON_NAME] . hooks . before (( data ) => { ... }) ; [PERSON_NAME] . ho…" at bounding box center [210, 316] width 315 height 484
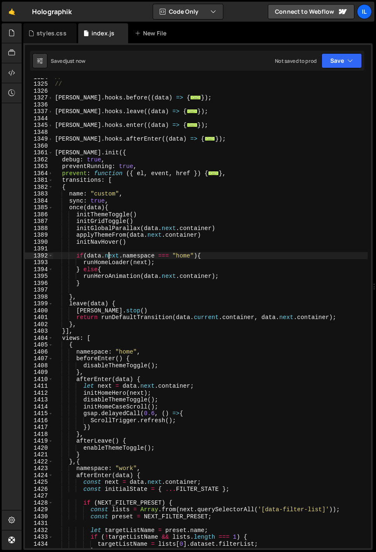
click at [140, 264] on div "// // [PERSON_NAME] . hooks . before (( data ) => { ... }) ; [PERSON_NAME] . ho…" at bounding box center [210, 316] width 315 height 484
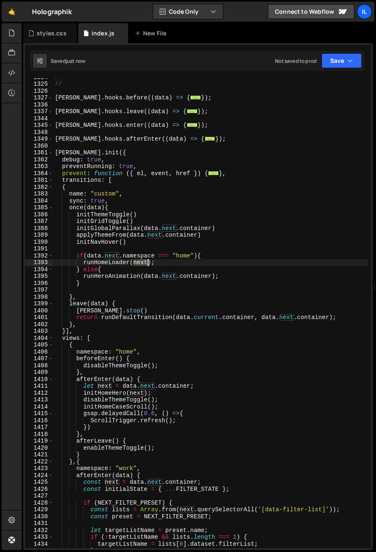
click at [140, 264] on div "// // [PERSON_NAME] . hooks . before (( data ) => { ... }) ; [PERSON_NAME] . ho…" at bounding box center [210, 316] width 315 height 484
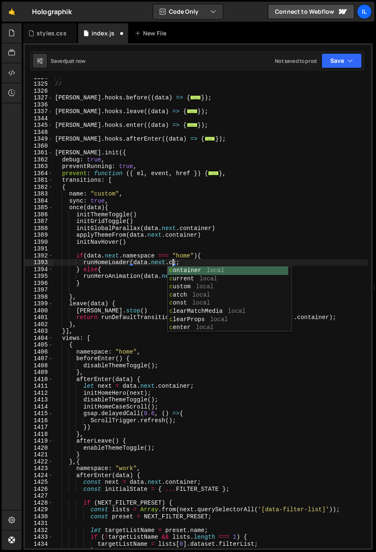
scroll to position [0, 8]
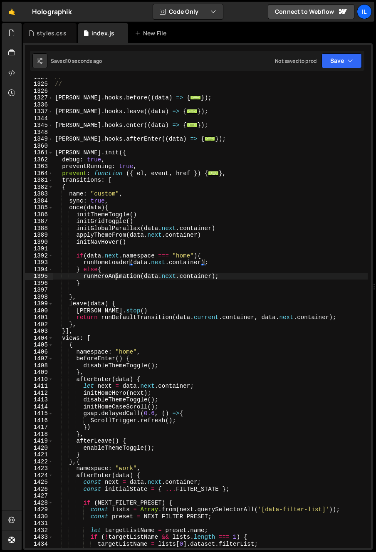
click at [114, 276] on div "// // [PERSON_NAME] . hooks . before (( data ) => { ... }) ; [PERSON_NAME] . ho…" at bounding box center [210, 316] width 315 height 484
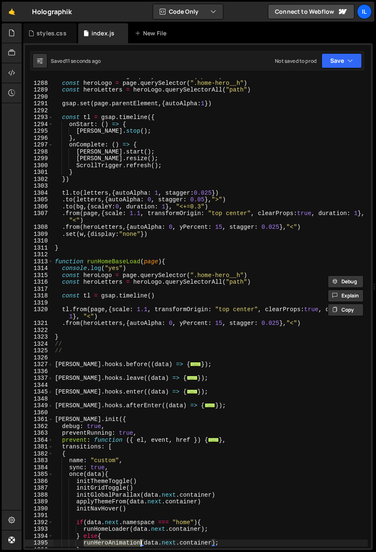
scroll to position [939, 0]
click at [103, 262] on div "const letters = logo . querySelectorAll ( "path" ) const heroLogo = page . quer…" at bounding box center [210, 315] width 315 height 484
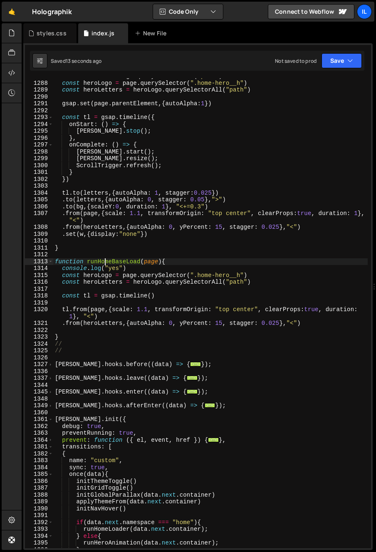
scroll to position [0, 7]
click at [103, 262] on div "const letters = logo . querySelectorAll ( "path" ) const heroLogo = page . quer…" at bounding box center [210, 315] width 315 height 484
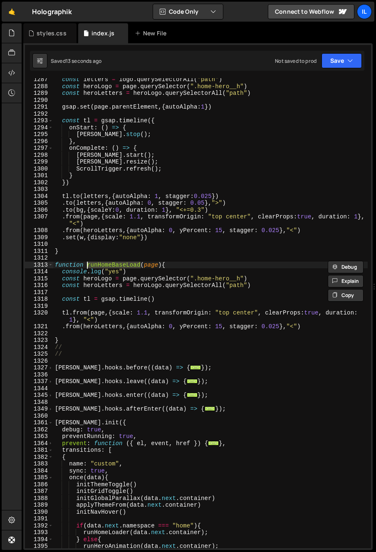
scroll to position [776, 0]
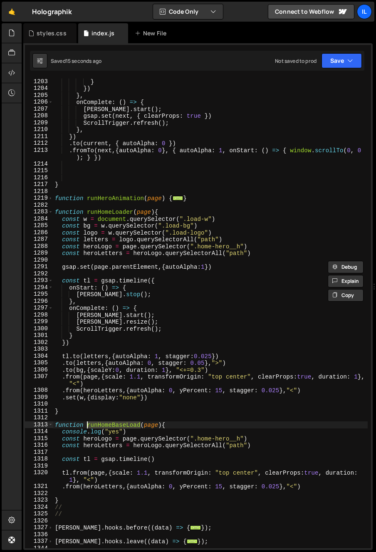
click at [92, 211] on div "} }) } , onComplete : ( ) => { [PERSON_NAME] . start ( ) ; gsap . set ( next , …" at bounding box center [210, 320] width 315 height 484
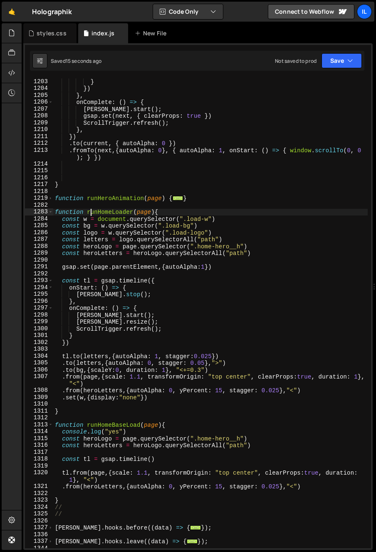
scroll to position [0, 7]
click at [92, 211] on div "} }) } , onComplete : ( ) => { [PERSON_NAME] . start ( ) ; gsap . set ( next , …" at bounding box center [210, 320] width 315 height 484
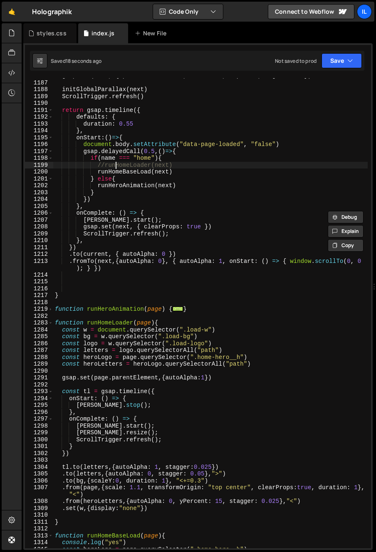
click at [115, 164] on div "gsap . set ( next , { position : "fixed" , left : "0" , top : "0" , right : "0"…" at bounding box center [210, 314] width 315 height 484
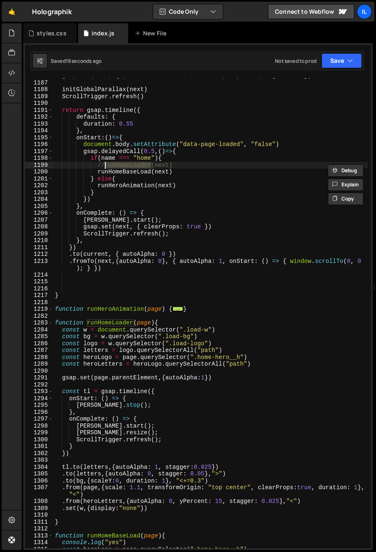
click at [92, 174] on div "gsap . set ( next , { position : "fixed" , left : "0" , top : "0" , right : "0"…" at bounding box center [210, 314] width 315 height 484
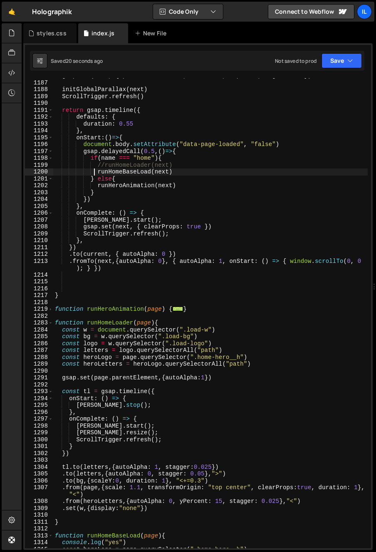
click at [96, 172] on div "gsap . set ( next , { position : "fixed" , left : "0" , top : "0" , right : "0"…" at bounding box center [210, 314] width 315 height 484
click at [100, 172] on div "gsap . set ( next , { position : "fixed" , left : "0" , top : "0" , right : "0"…" at bounding box center [210, 314] width 315 height 484
click at [109, 170] on div "gsap . set ( next , { position : "fixed" , left : "0" , top : "0" , right : "0"…" at bounding box center [210, 314] width 315 height 484
click at [181, 164] on div "gsap . set ( next , { position : "fixed" , left : "0" , top : "0" , right : "0"…" at bounding box center [210, 314] width 315 height 484
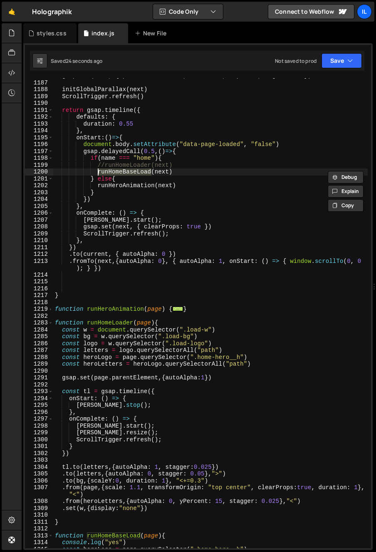
type textarea "//runHomeLoader(next)"
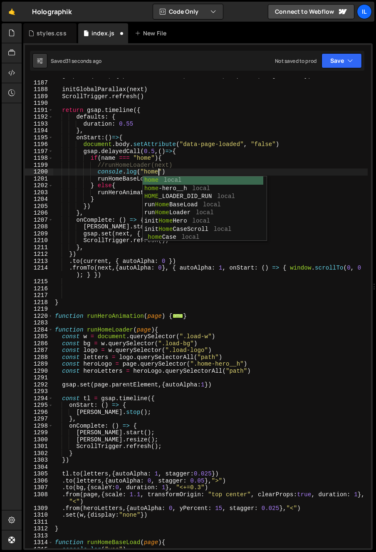
scroll to position [0, 7]
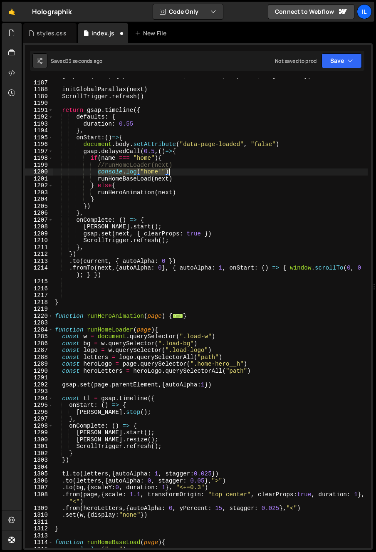
drag, startPoint x: 98, startPoint y: 171, endPoint x: 154, endPoint y: 182, distance: 57.2
click at [184, 174] on div "gsap . set ( next , { position : "fixed" , left : "0" , top : "0" , right : "0"…" at bounding box center [210, 314] width 315 height 484
click at [134, 184] on div "gsap . set ( next , { position : "fixed" , left : "0" , top : "0" , right : "0"…" at bounding box center [210, 314] width 315 height 484
type textarea "} else{"
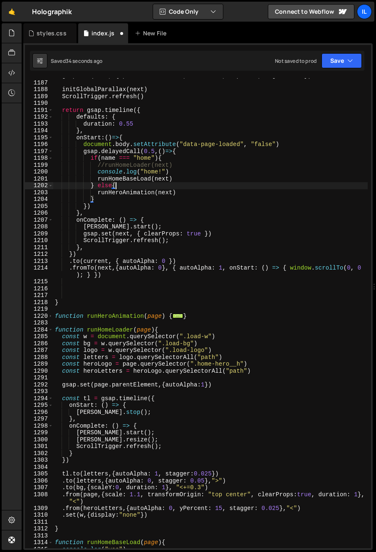
scroll to position [0, 2]
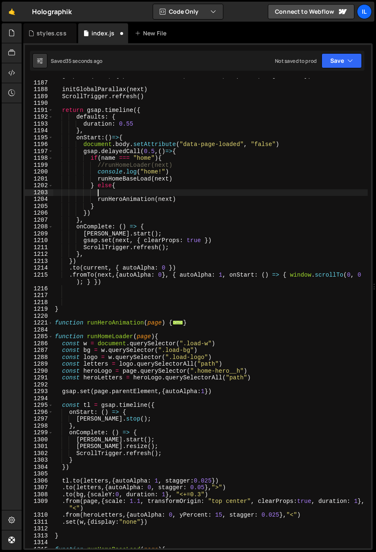
paste textarea "console.log("home!")"
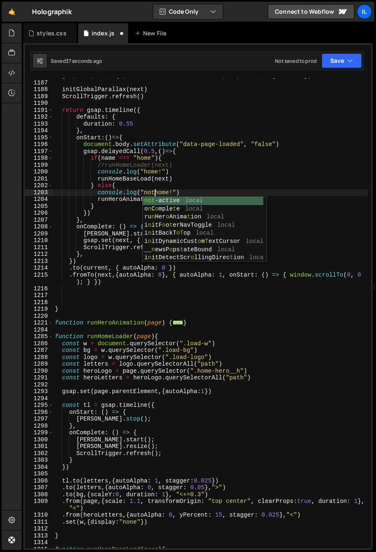
scroll to position [0, 7]
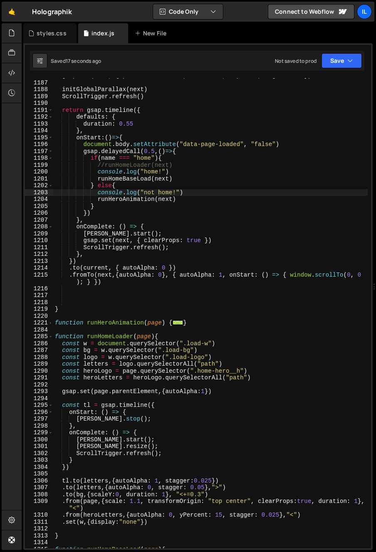
click at [137, 207] on div "gsap . set ( next , { position : "fixed" , left : "0" , top : "0" , right : "0"…" at bounding box center [210, 314] width 315 height 484
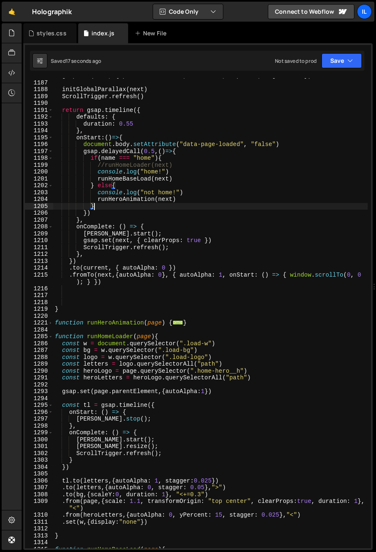
scroll to position [644, 0]
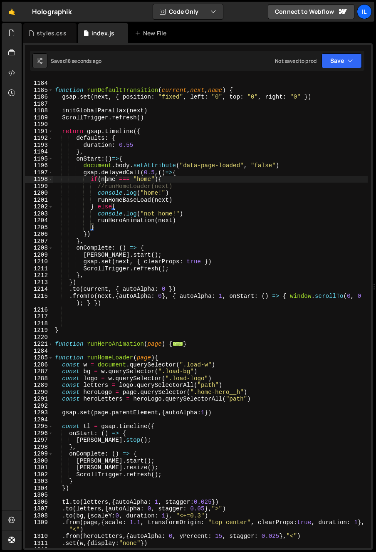
click at [106, 177] on div "// function runDefaultTransition ( current , next , name ) { gsap . set ( next …" at bounding box center [210, 315] width 315 height 484
type textarea "if(name === "home"){"
click at [106, 177] on div "// function runDefaultTransition ( current , next , name ) { gsap . set ( next …" at bounding box center [210, 315] width 315 height 484
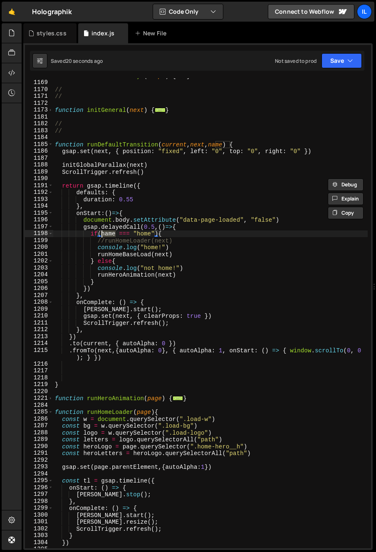
click at [119, 141] on div "function initNewsOverlays ( scope ) { ... } // // function initGeneral ( next )…" at bounding box center [210, 314] width 315 height 484
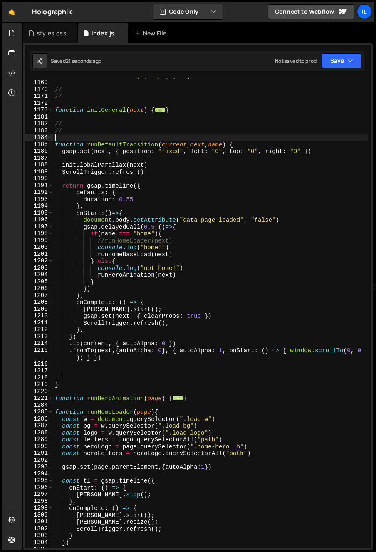
click at [118, 143] on div "function initNewsOverlays ( scope ) { ... } // // function initGeneral ( next )…" at bounding box center [210, 314] width 315 height 484
type textarea "function runDefaultTransition(current, next, name) {"
click at [118, 143] on div "function initNewsOverlays ( scope ) { ... } // // function initGeneral ( next )…" at bounding box center [210, 314] width 315 height 484
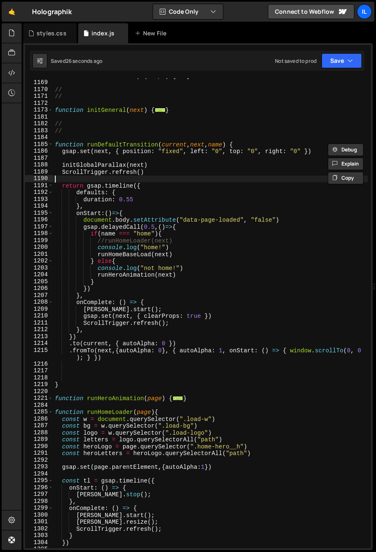
click at [177, 176] on div "function initNewsOverlays ( scope ) { ... } // // function initGeneral ( next )…" at bounding box center [210, 314] width 315 height 484
click at [156, 160] on div "function initNewsOverlays ( scope ) { ... } // // function initGeneral ( next )…" at bounding box center [210, 314] width 315 height 484
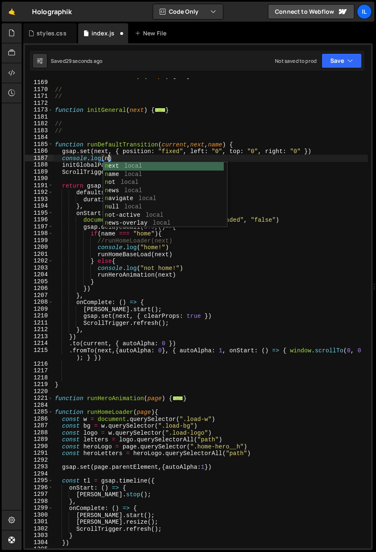
scroll to position [0, 4]
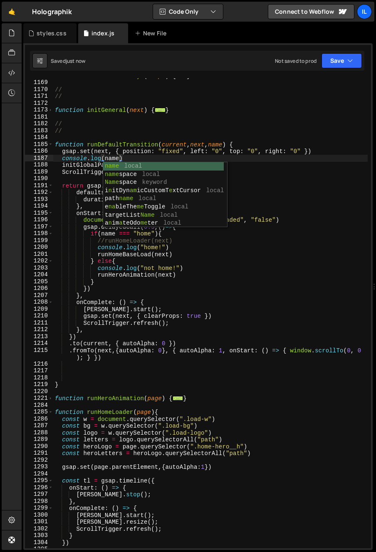
click at [139, 93] on div "function initNewsOverlays ( scope ) { ... } // // function initGeneral ( next )…" at bounding box center [210, 314] width 315 height 484
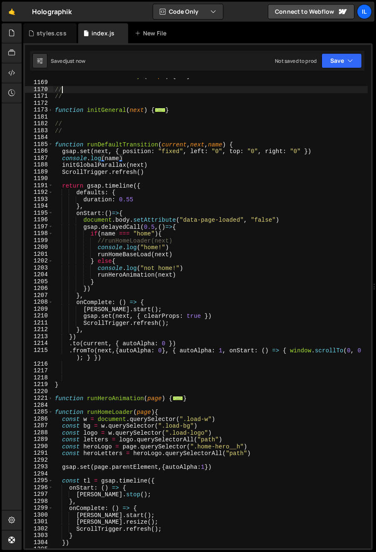
scroll to position [0, 0]
click at [114, 144] on div "function initNewsOverlays ( scope ) { ... } // // function initGeneral ( next )…" at bounding box center [210, 314] width 315 height 484
type textarea "function runDefaultTransition(current, next, name) {"
click at [114, 144] on div "function initNewsOverlays ( scope ) { ... } // // function initGeneral ( next )…" at bounding box center [210, 314] width 315 height 484
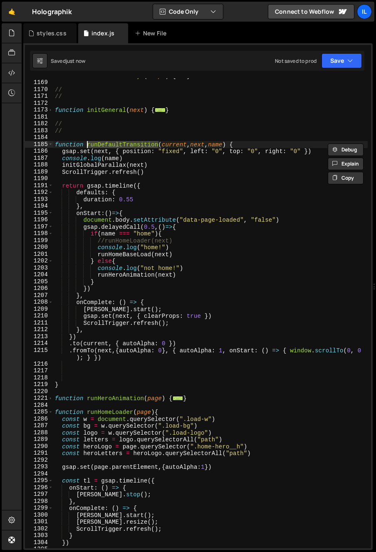
type input "runDefaultTransition"
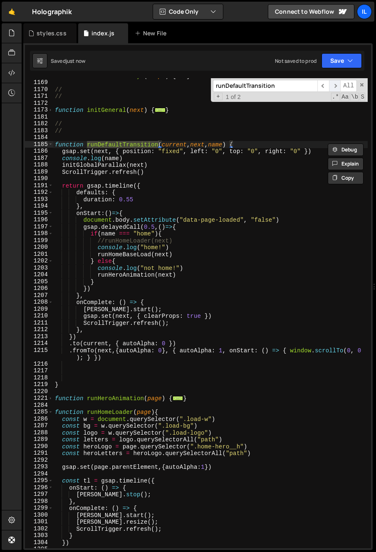
click at [338, 85] on span "​" at bounding box center [335, 86] width 12 height 12
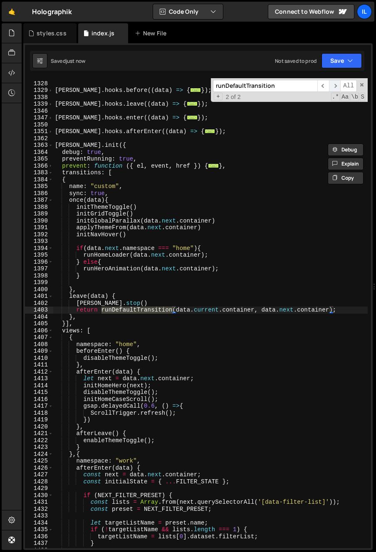
scroll to position [1228, 0]
click at [329, 313] on div "// [PERSON_NAME] . hooks . before (( data ) => { ... }) ; [PERSON_NAME] . hooks…" at bounding box center [210, 315] width 315 height 484
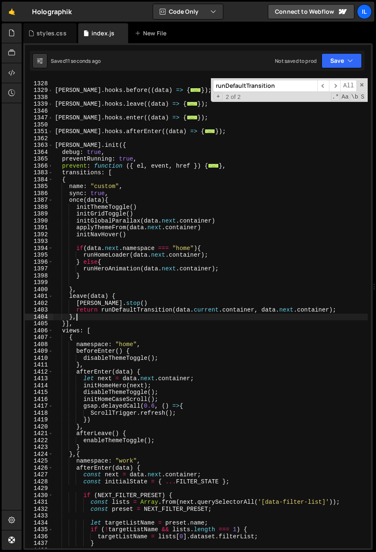
click at [331, 311] on div "// [PERSON_NAME] . hooks . before (( data ) => { ... }) ; [PERSON_NAME] . hooks…" at bounding box center [210, 315] width 315 height 484
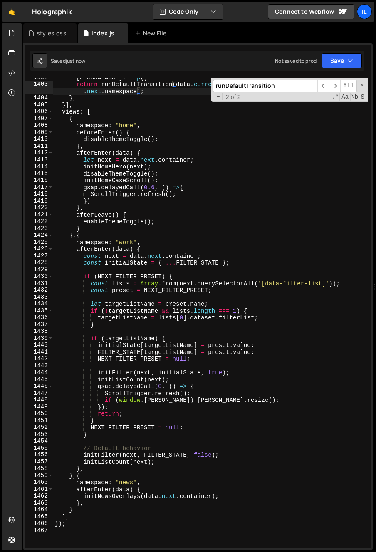
scroll to position [1403, 0]
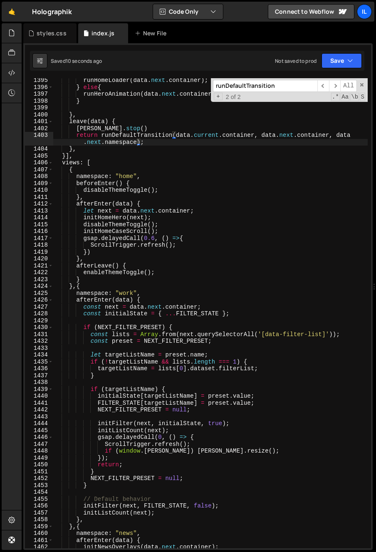
click at [99, 202] on div "runHomeLoader ( data . next . container ) ; } else { runHeroAnimation ( data . …" at bounding box center [210, 319] width 315 height 484
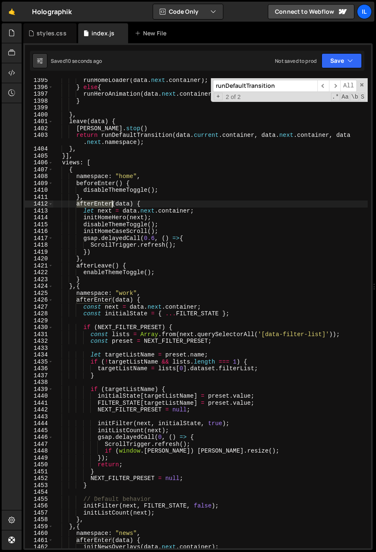
scroll to position [0, 5]
click at [99, 202] on div "runHomeLoader ( data . next . container ) ; } else { runHeroAnimation ( data . …" at bounding box center [210, 319] width 315 height 484
click at [98, 216] on div "runHomeLoader ( data . next . container ) ; } else { runHeroAnimation ( data . …" at bounding box center [210, 319] width 315 height 484
type textarea "initHomeHero(next);"
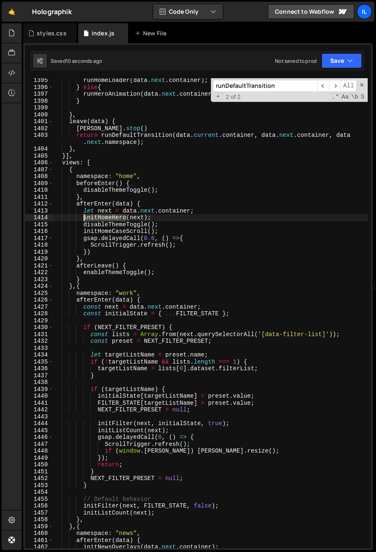
click at [98, 216] on div "runHomeLoader ( data . next . container ) ; } else { runHeroAnimation ( data . …" at bounding box center [210, 319] width 315 height 484
drag, startPoint x: 254, startPoint y: 86, endPoint x: 259, endPoint y: 85, distance: 5.1
click at [254, 86] on input "runDefaultTransition" at bounding box center [265, 86] width 104 height 12
paste input "initHomeHero"
type input "initHomeHero"
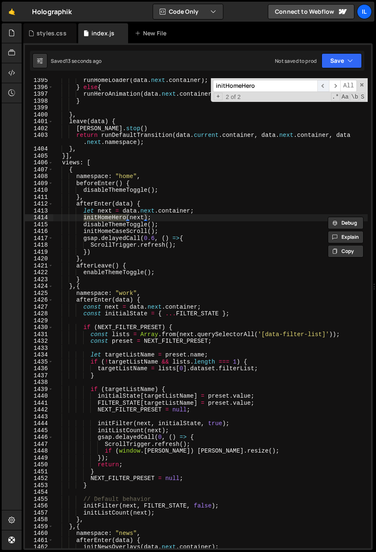
click at [325, 86] on span "​" at bounding box center [324, 86] width 12 height 12
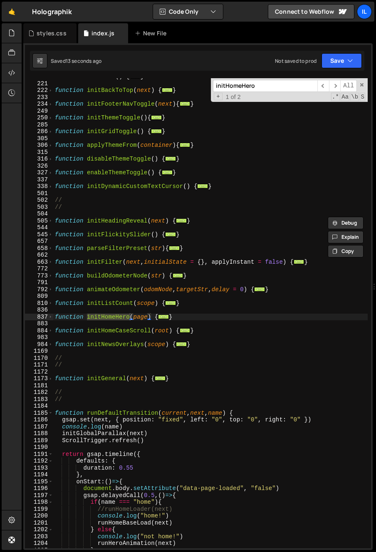
scroll to position [321, 0]
type textarea "function initHomeHero(page) {"
click at [52, 318] on span at bounding box center [50, 317] width 5 height 7
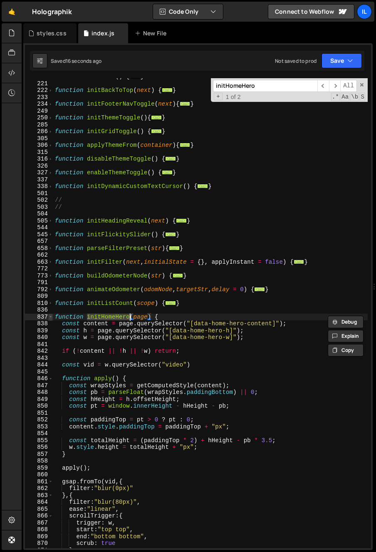
click at [52, 317] on span at bounding box center [50, 317] width 5 height 7
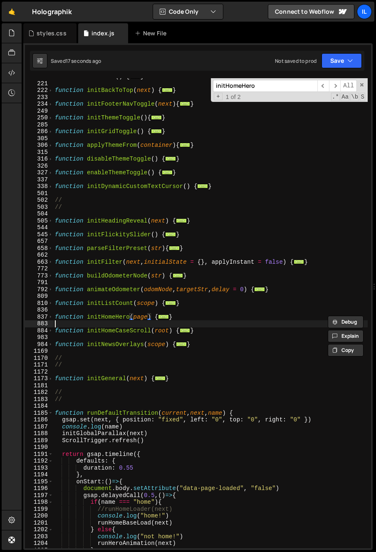
click at [88, 322] on div "function initMenu ( ) { ... } function initBackToTop ( next ) { ... } function …" at bounding box center [210, 315] width 315 height 484
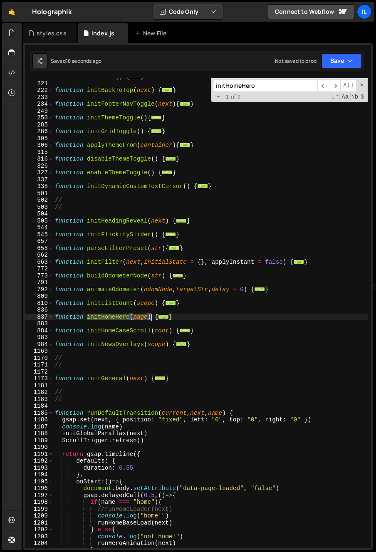
drag, startPoint x: 87, startPoint y: 317, endPoint x: 150, endPoint y: 318, distance: 63.3
click at [150, 318] on div "function initMenu ( ) { ... } function initBackToTop ( next ) { ... } function …" at bounding box center [210, 315] width 315 height 484
click at [335, 86] on span "​" at bounding box center [335, 86] width 12 height 12
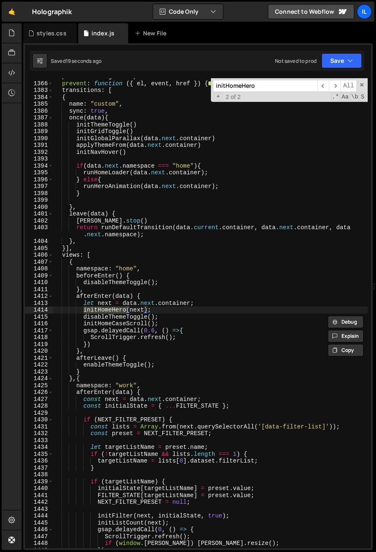
scroll to position [1310, 0]
type textarea "initHomeHero(next);"
drag, startPoint x: 124, startPoint y: 309, endPoint x: 85, endPoint y: 313, distance: 39.4
click at [85, 313] on div "preventRunning : true , prevent : function ( { el , event , href }) { ... } , t…" at bounding box center [210, 315] width 315 height 484
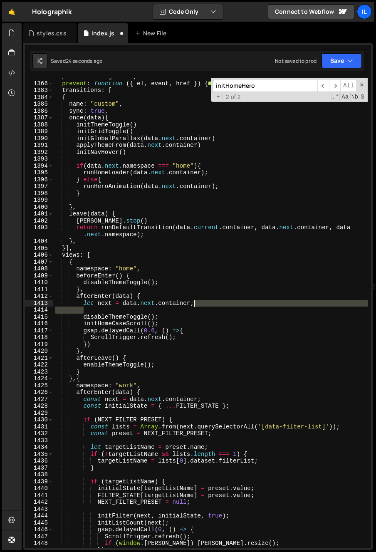
drag, startPoint x: 192, startPoint y: 309, endPoint x: 203, endPoint y: 305, distance: 11.5
click at [203, 305] on div "preventRunning : true , prevent : function ( { el , event , href }) { ... } , t…" at bounding box center [210, 315] width 315 height 484
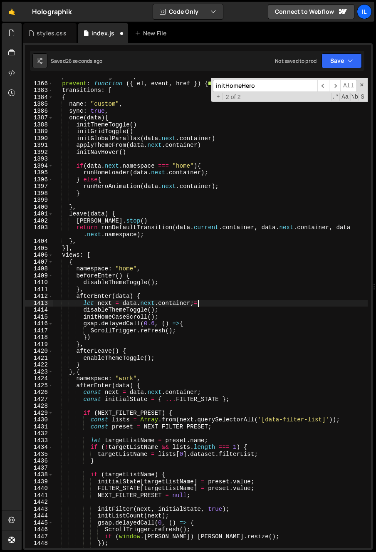
scroll to position [0, 9]
click at [325, 85] on span "​" at bounding box center [324, 86] width 12 height 12
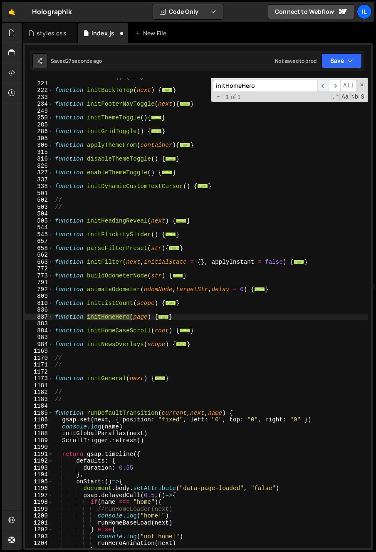
scroll to position [321, 0]
click at [323, 85] on span "​" at bounding box center [324, 86] width 12 height 12
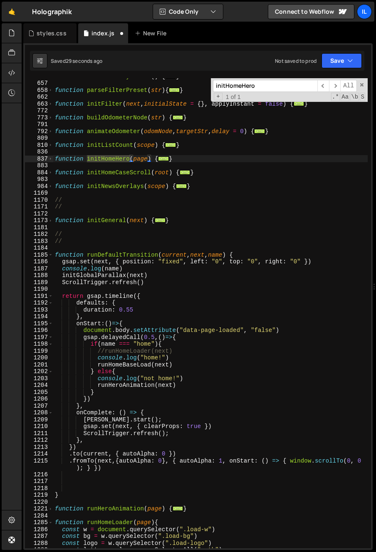
scroll to position [505, 0]
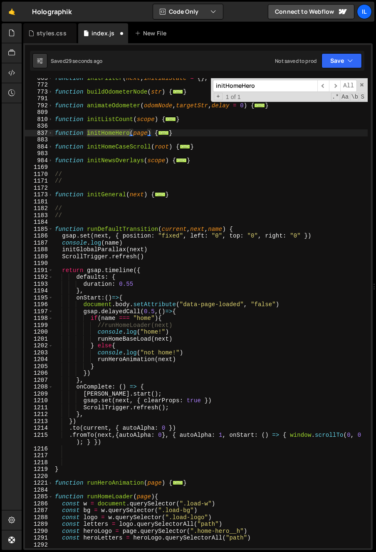
type textarea "console.log("home!")"
click at [193, 330] on div "function initFilter ( next , initialState = { } , applyInstant = false ) { ... …" at bounding box center [210, 317] width 315 height 484
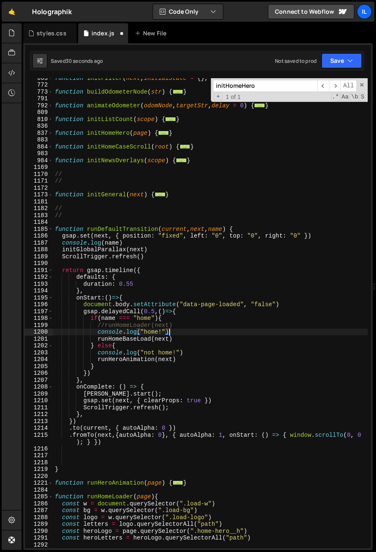
scroll to position [0, 2]
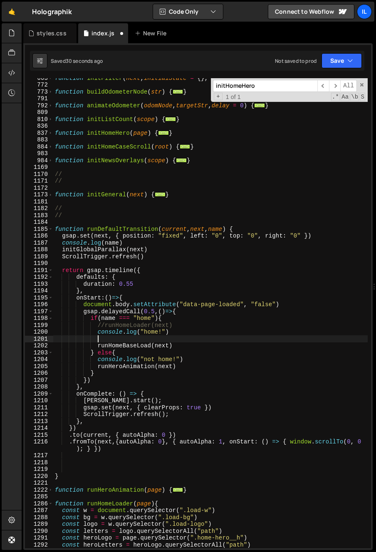
paste textarea "initHomeHero(next);"
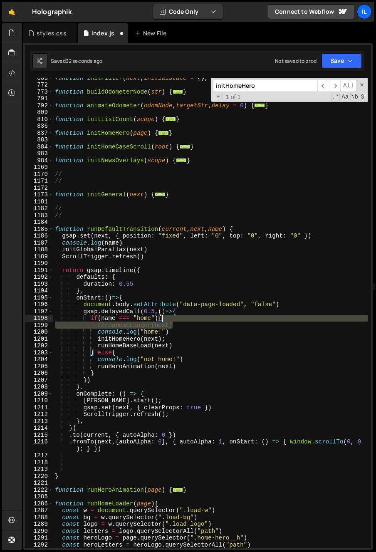
drag, startPoint x: 192, startPoint y: 324, endPoint x: 193, endPoint y: 318, distance: 5.9
click at [193, 318] on div "function initFilter ( next , initialState = { } , applyInstant = false ) { ... …" at bounding box center [210, 317] width 315 height 484
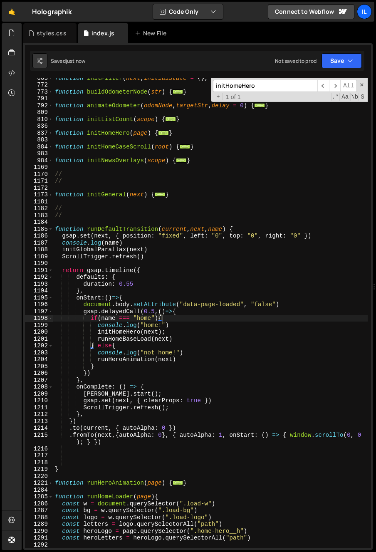
click at [181, 217] on div "function initFilter ( next , initialState = { } , applyInstant = false ) { ... …" at bounding box center [210, 317] width 315 height 484
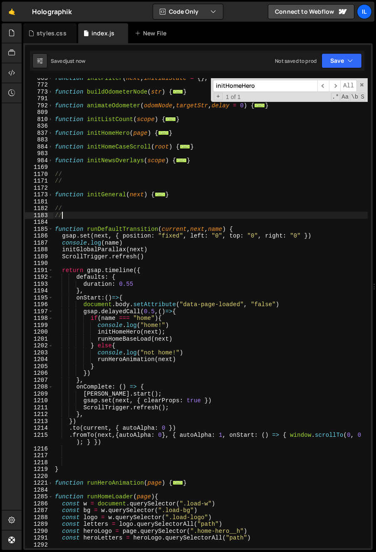
scroll to position [0, 0]
click at [118, 324] on div "function initFilter ( next , initialState = { } , applyInstant = false ) { ... …" at bounding box center [210, 317] width 315 height 484
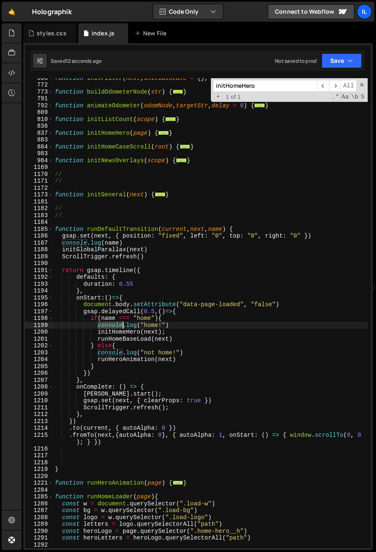
click at [118, 324] on div "function initFilter ( next , initialState = { } , applyInstant = false ) { ... …" at bounding box center [210, 317] width 315 height 484
click at [207, 325] on div "function initFilter ( next , initialState = { } , applyInstant = false ) { ... …" at bounding box center [210, 317] width 315 height 484
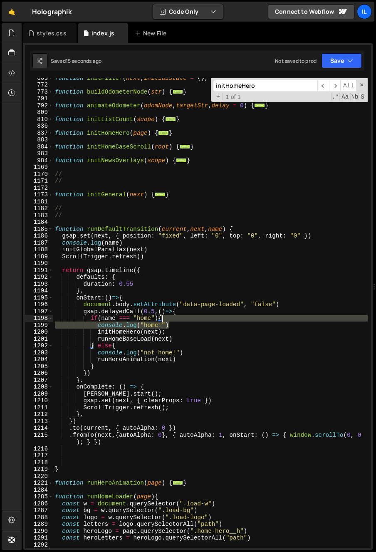
drag, startPoint x: 182, startPoint y: 328, endPoint x: 183, endPoint y: 320, distance: 8.4
click at [183, 320] on div "function initFilter ( next , initialState = { } , applyInstant = false ) { ... …" at bounding box center [210, 317] width 315 height 484
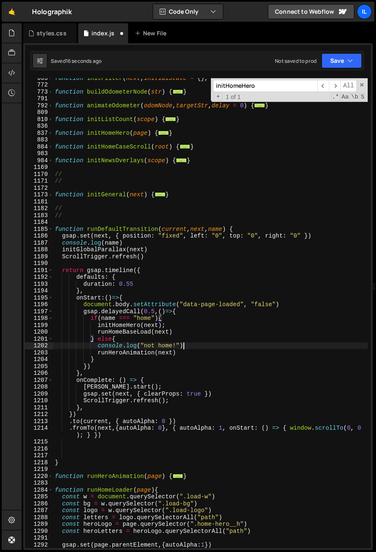
click at [190, 342] on div "function initFilter ( next , initialState = { } , applyInstant = false ) { ... …" at bounding box center [210, 317] width 315 height 484
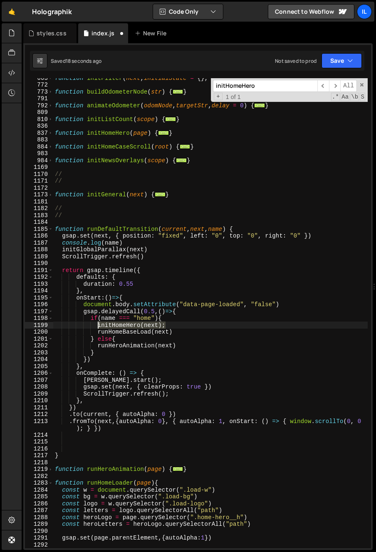
drag, startPoint x: 129, startPoint y: 330, endPoint x: 97, endPoint y: 326, distance: 32.3
click at [97, 326] on div "function initFilter ( next , initialState = { } , applyInstant = false ) { ... …" at bounding box center [210, 317] width 315 height 484
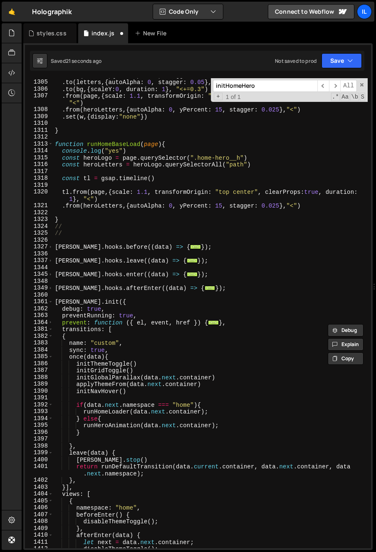
scroll to position [1144, 0]
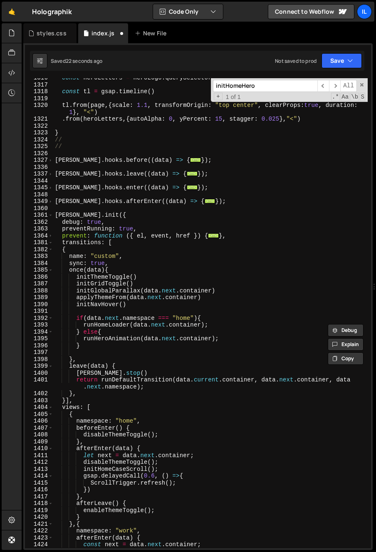
click at [238, 322] on div "const heroLetters = heroLogo . querySelectorAll ( "path" ) const tl = gsap . ti…" at bounding box center [210, 317] width 315 height 484
type textarea "if(data.next.namespace === "home"){"
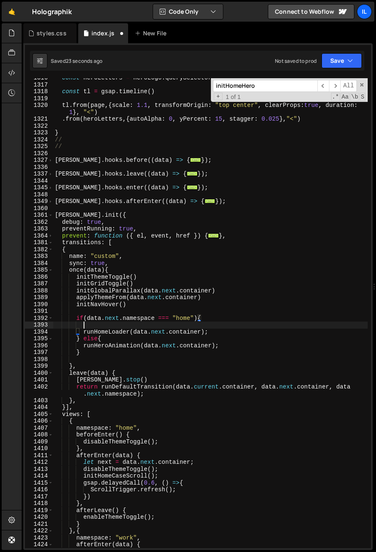
scroll to position [0, 1]
paste textarea "initHomeHero(next);"
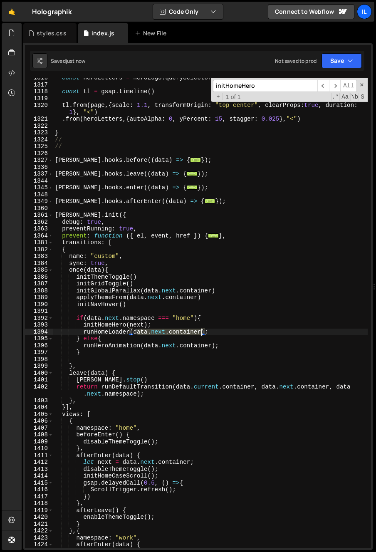
drag, startPoint x: 137, startPoint y: 334, endPoint x: 202, endPoint y: 333, distance: 65.0
click at [202, 333] on div "const heroLetters = heroLogo . querySelectorAll ( "path" ) const tl = gsap . ti…" at bounding box center [210, 317] width 315 height 484
click at [136, 326] on div "const heroLetters = heroLogo . querySelectorAll ( "path" ) const tl = gsap . ti…" at bounding box center [210, 317] width 315 height 484
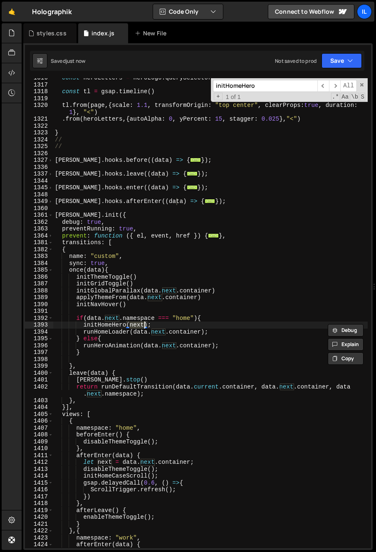
scroll to position [0, 5]
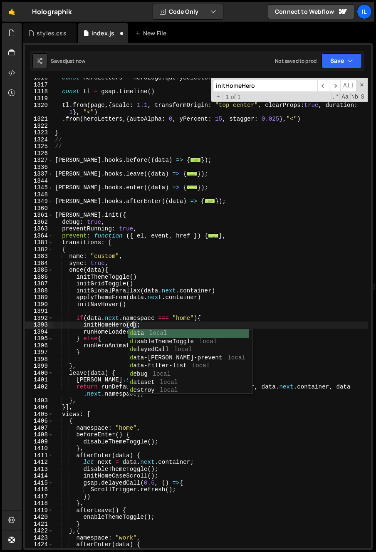
paste textarea "ata.next.container"
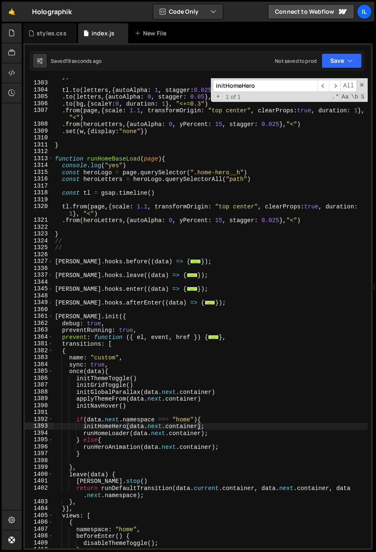
scroll to position [1043, 0]
click at [362, 81] on div "initHomeHero ​ ​ All Replace All + 1 of 1 .* Aa \b S" at bounding box center [289, 90] width 157 height 24
click at [362, 84] on span at bounding box center [362, 85] width 6 height 6
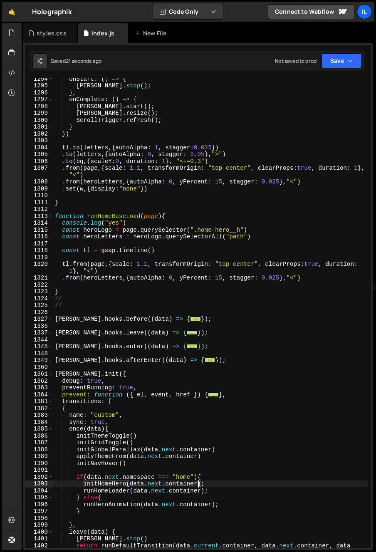
scroll to position [985, 0]
drag, startPoint x: 169, startPoint y: 229, endPoint x: 178, endPoint y: 224, distance: 10.3
click at [170, 229] on div "onStart : ( ) => { [PERSON_NAME] . stop ( ) ; } , onComplete : ( ) => { [PERSON…" at bounding box center [210, 320] width 315 height 491
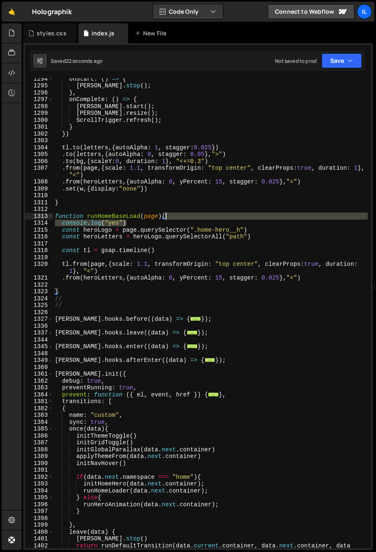
drag, startPoint x: 181, startPoint y: 223, endPoint x: 197, endPoint y: 218, distance: 16.6
click at [197, 218] on div "onStart : ( ) => { [PERSON_NAME] . stop ( ) ; } , onComplete : ( ) => { [PERSON…" at bounding box center [210, 320] width 315 height 491
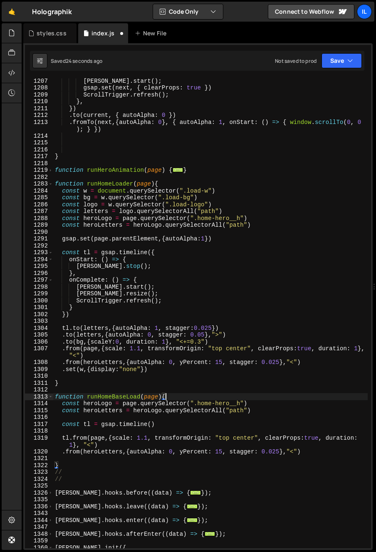
scroll to position [779, 0]
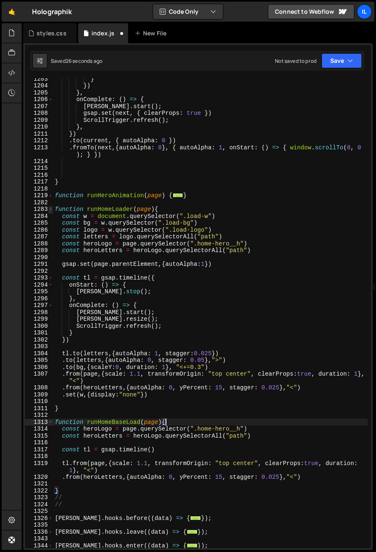
click at [50, 210] on span at bounding box center [50, 209] width 5 height 7
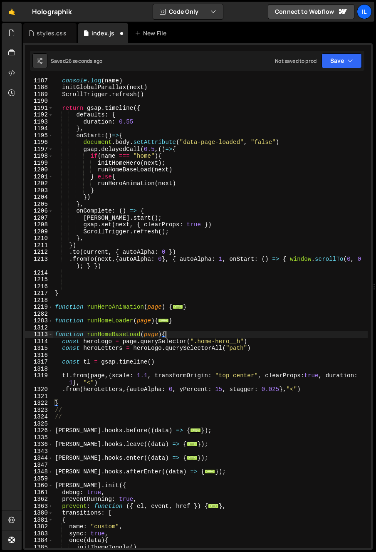
scroll to position [642, 0]
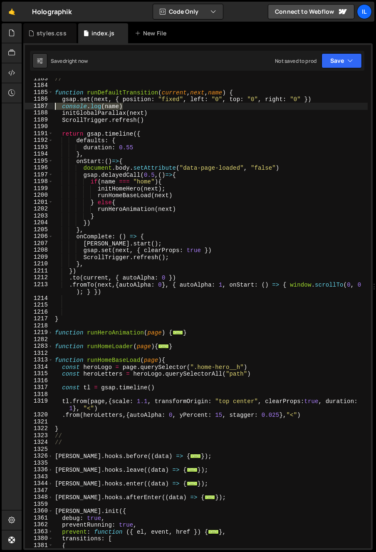
drag, startPoint x: 133, startPoint y: 106, endPoint x: 23, endPoint y: 109, distance: 109.6
click at [23, 109] on div "1 Type cmd + s to save your Javascript file. הההההההההההההההההההההההההההההההההה…" at bounding box center [198, 296] width 350 height 507
type textarea "console.log(name)"
click at [52, 92] on span at bounding box center [50, 92] width 5 height 7
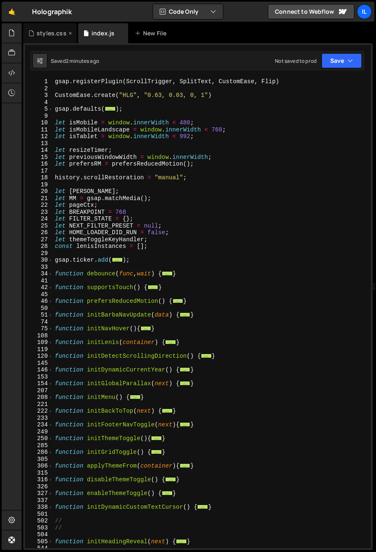
click at [40, 35] on div "styles.css" at bounding box center [52, 33] width 30 height 8
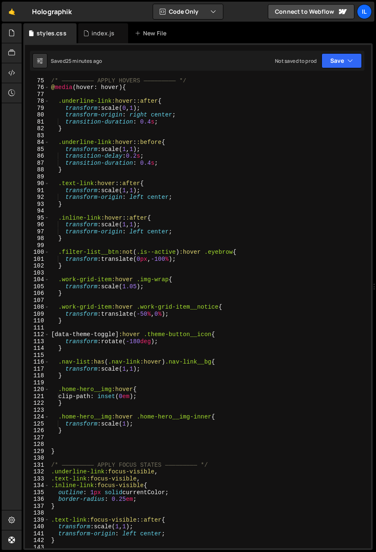
scroll to position [1177, 0]
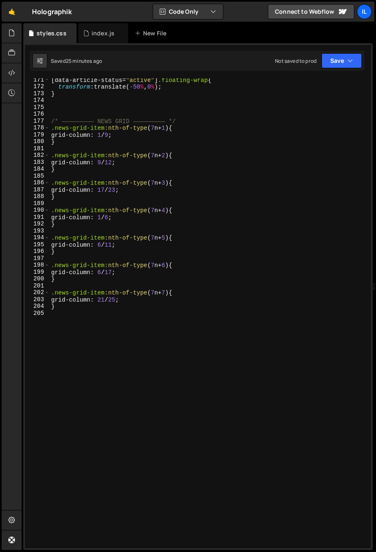
click at [151, 350] on div "[ data-article-status = " active " ] .floating-wrap { transform : translate( -5…" at bounding box center [209, 319] width 318 height 484
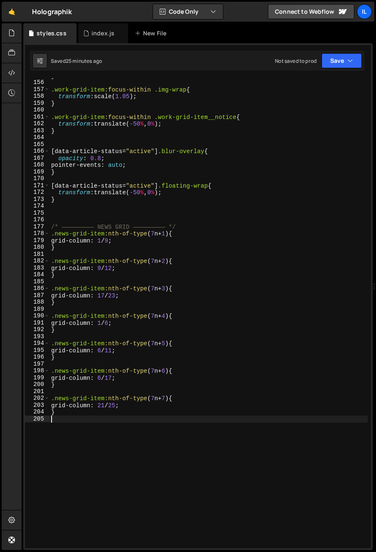
scroll to position [1045, 0]
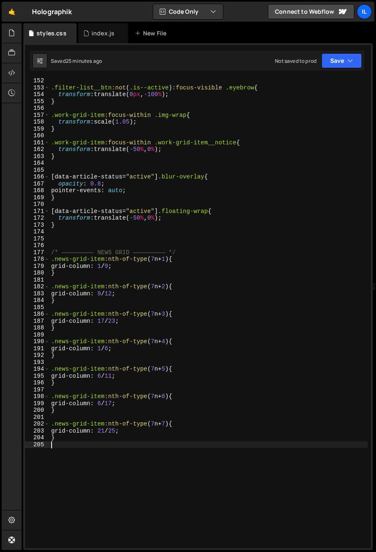
click at [193, 252] on div ".filter-list__btn :not ( .is--active ) :focus-visible .eyebrow { transform : tr…" at bounding box center [209, 319] width 318 height 484
type textarea "/* ————————— NEWS GRID ————————— */"
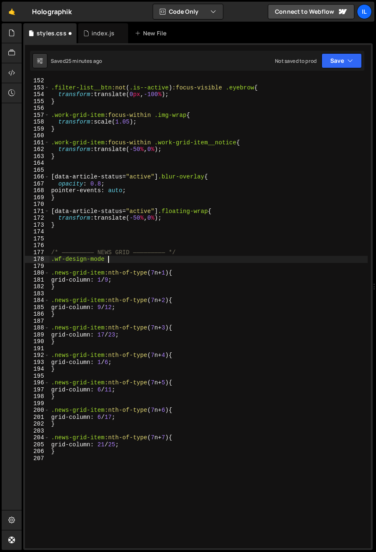
scroll to position [0, 4]
paste textarea "data-[PERSON_NAME]-namespace"
paste textarea "blur-overlay"
type textarea ".wf-design-mode [data-[PERSON_NAME]-namespace="article"] .blur-overlay{}"
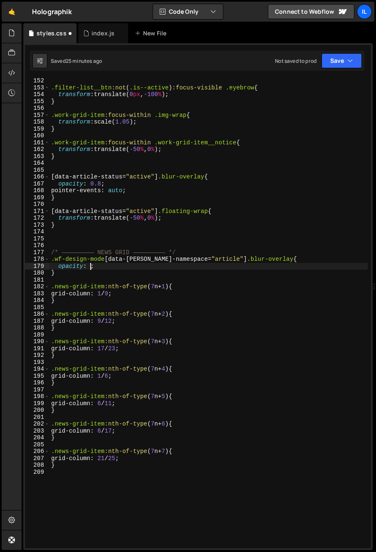
scroll to position [0, 2]
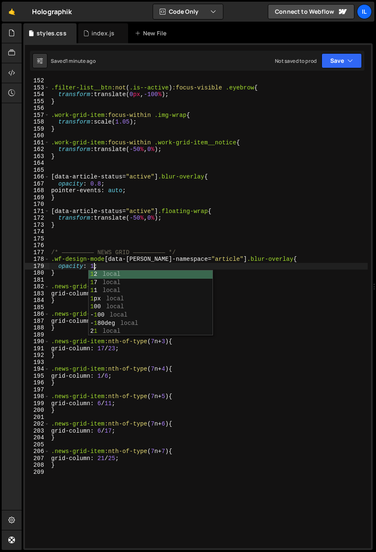
click at [110, 386] on div ".filter-list__btn :not ( .is--active ) :focus-visible .eyebrow { transform : tr…" at bounding box center [209, 319] width 318 height 484
type textarea "}"
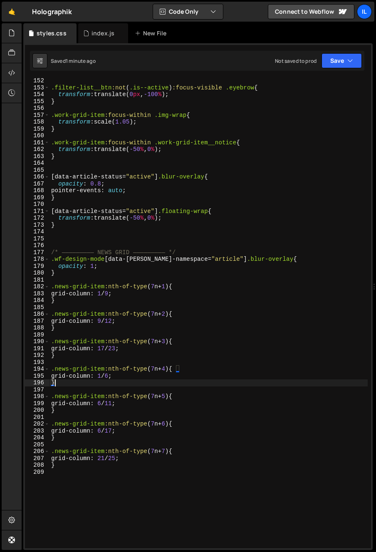
scroll to position [0, 0]
click at [79, 274] on div ".filter-list__btn :not ( .is--active ) :focus-visible .eyebrow { transform : tr…" at bounding box center [209, 319] width 318 height 484
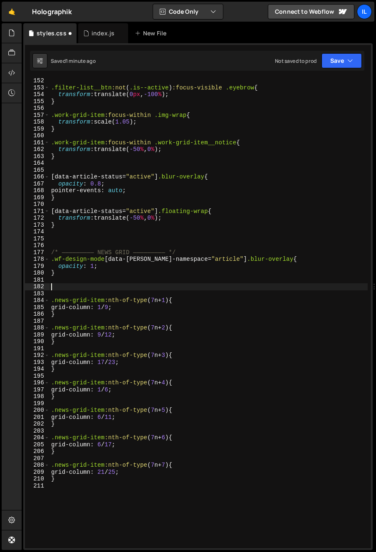
paste textarea "w-richtext-align-center"
type textarea ".w-richtext-align-center{"
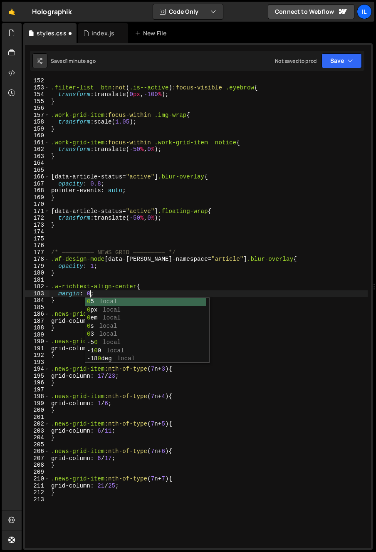
scroll to position [0, 2]
type textarea "margin: 0;"
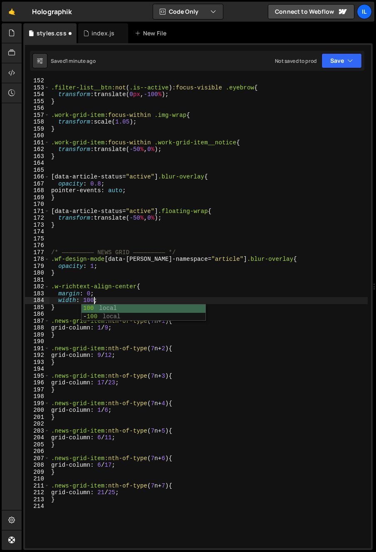
scroll to position [0, 3]
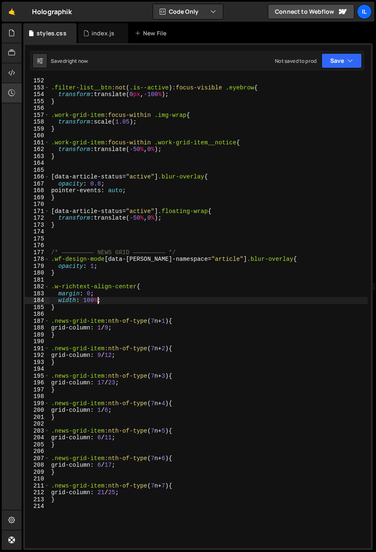
type textarea "width: 100%;"
click at [126, 298] on div ".filter-list__btn :not ( .is--active ) :focus-visible .eyebrow { transform : tr…" at bounding box center [209, 319] width 318 height 484
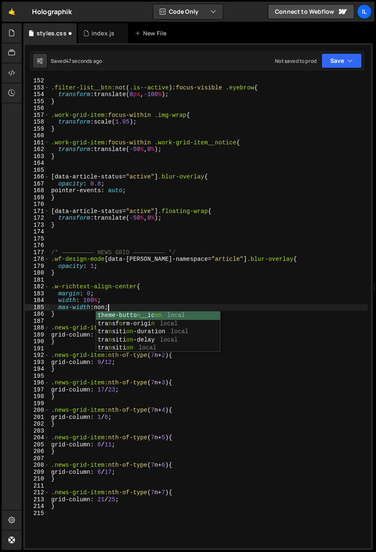
scroll to position [0, 4]
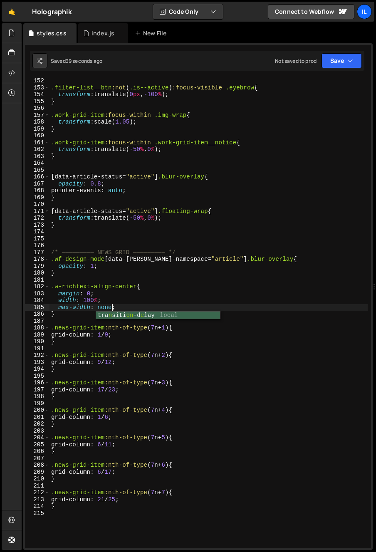
click at [156, 214] on div ".filter-list__btn :not ( .is--active ) :focus-visible .eyebrow { transform : tr…" at bounding box center [209, 319] width 318 height 484
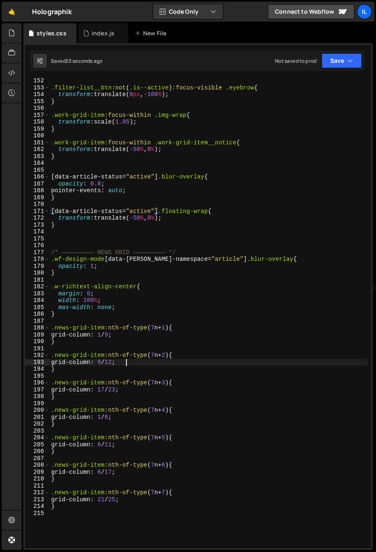
click at [128, 363] on div ".filter-list__btn :not ( .is--active ) :focus-visible .eyebrow { transform : tr…" at bounding box center [209, 319] width 318 height 484
click at [98, 302] on div ".filter-list__btn :not ( .is--active ) :focus-visible .eyebrow { transform : tr…" at bounding box center [209, 319] width 318 height 484
type textarea "width: 100%;"
click at [74, 322] on div ".filter-list__btn :not ( .is--active ) :focus-visible .eyebrow { transform : tr…" at bounding box center [209, 319] width 318 height 484
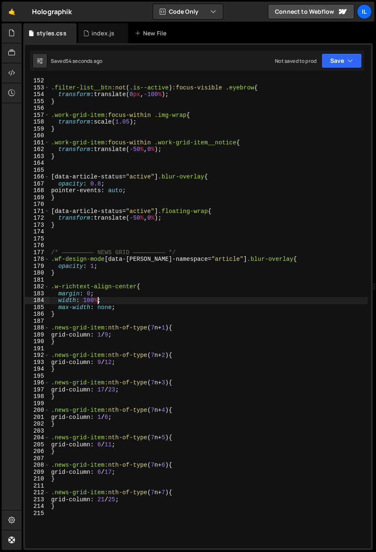
scroll to position [0, 0]
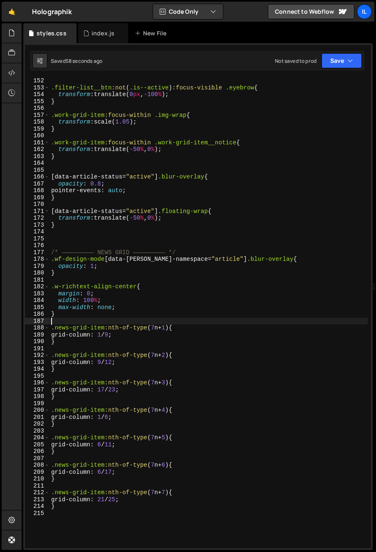
click at [90, 306] on div ".filter-list__btn :not ( .is--active ) :focus-visible .eyebrow { transform : tr…" at bounding box center [209, 319] width 318 height 484
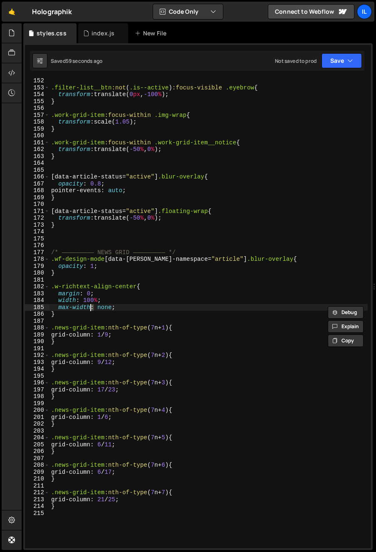
click at [54, 288] on div ".filter-list__btn :not ( .is--active ) :focus-visible .eyebrow { transform : tr…" at bounding box center [209, 319] width 318 height 484
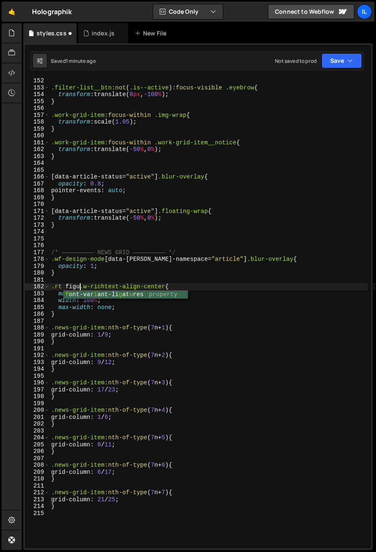
scroll to position [0, 2]
click at [158, 259] on div ".filter-list__btn :not ( .is--active ) :focus-visible .eyebrow { transform : tr…" at bounding box center [209, 319] width 318 height 484
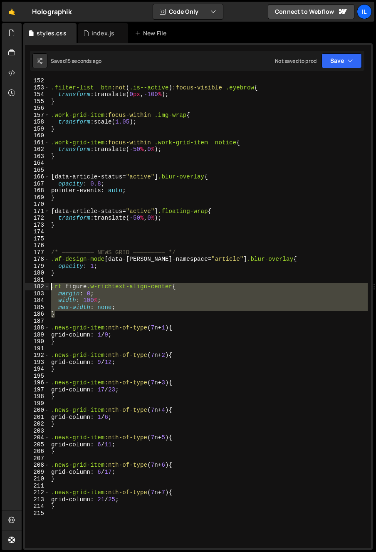
drag, startPoint x: 61, startPoint y: 316, endPoint x: 50, endPoint y: 289, distance: 29.7
click at [50, 289] on div ".filter-list__btn :not ( .is--active ) :focus-visible .eyebrow { transform : tr…" at bounding box center [209, 319] width 318 height 484
click at [62, 316] on div ".filter-list__btn :not ( .is--active ) :focus-visible .eyebrow { transform : tr…" at bounding box center [209, 313] width 318 height 470
type textarea "}"
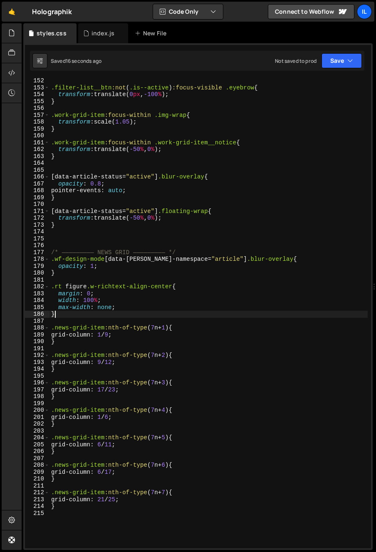
scroll to position [0, 0]
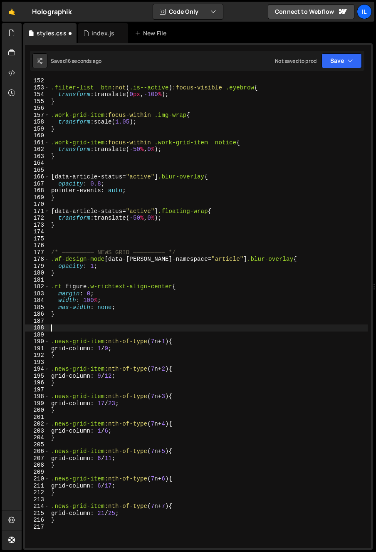
paste textarea "}"
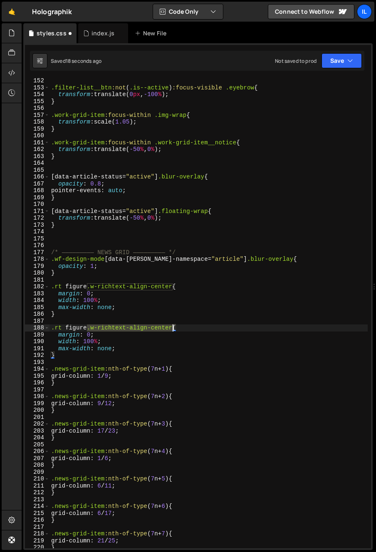
drag, startPoint x: 87, startPoint y: 328, endPoint x: 173, endPoint y: 329, distance: 86.2
click at [173, 329] on div ".filter-list__btn :not ( .is--active ) :focus-visible .eyebrow { transform : tr…" at bounding box center [209, 319] width 318 height 484
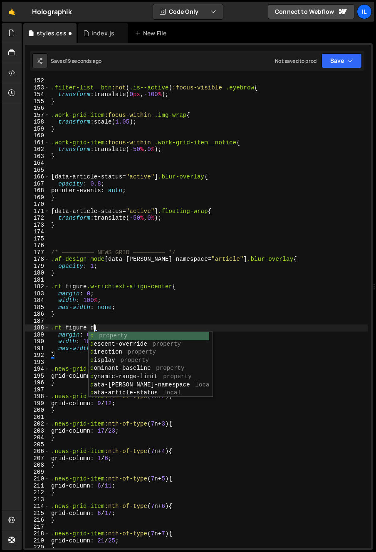
scroll to position [0, 3]
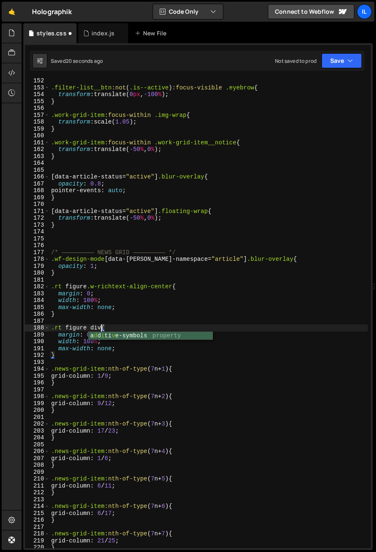
drag, startPoint x: 120, startPoint y: 358, endPoint x: 122, endPoint y: 348, distance: 11.0
click at [120, 358] on div ".filter-list__btn :not ( .is--active ) :focus-visible .eyebrow { transform : tr…" at bounding box center [209, 319] width 318 height 484
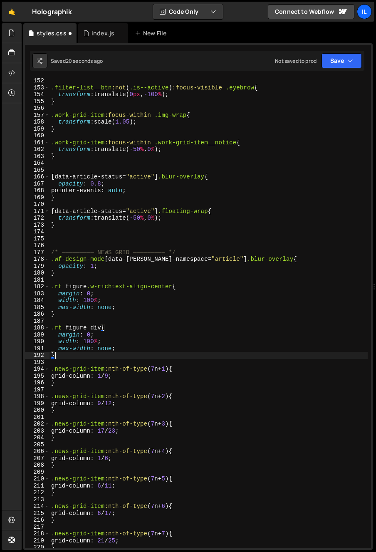
scroll to position [0, 0]
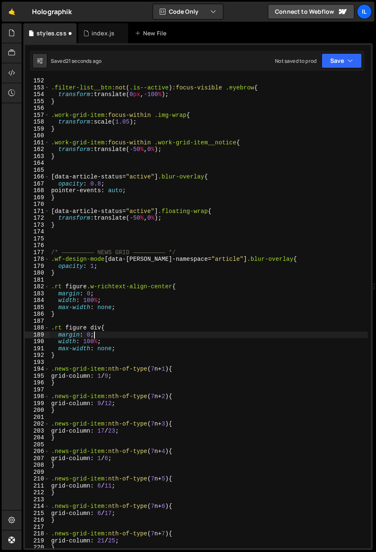
drag, startPoint x: 125, startPoint y: 336, endPoint x: 129, endPoint y: 333, distance: 5.1
click at [129, 333] on div ".filter-list__btn :not ( .is--active ) :focus-visible .eyebrow { transform : tr…" at bounding box center [209, 319] width 318 height 484
click at [131, 331] on div ".filter-list__btn :not ( .is--active ) :focus-visible .eyebrow { transform : tr…" at bounding box center [209, 319] width 318 height 484
click at [127, 333] on div ".filter-list__btn :not ( .is--active ) :focus-visible .eyebrow { transform : tr…" at bounding box center [209, 319] width 318 height 484
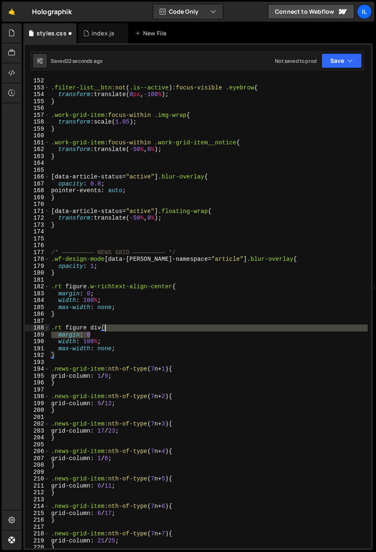
click at [129, 331] on div ".filter-list__btn :not ( .is--active ) :focus-visible .eyebrow { transform : tr…" at bounding box center [209, 319] width 318 height 484
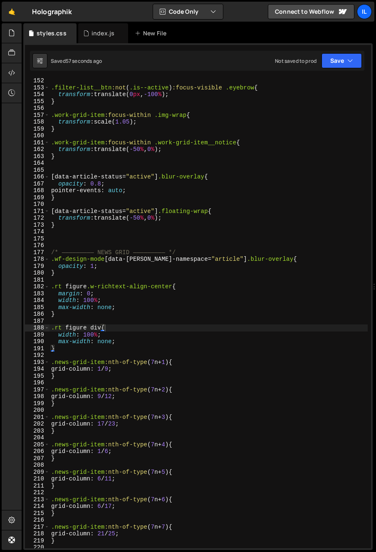
click at [63, 336] on div ".filter-list__btn :not ( .is--active ) :focus-visible .eyebrow { transform : tr…" at bounding box center [209, 319] width 318 height 484
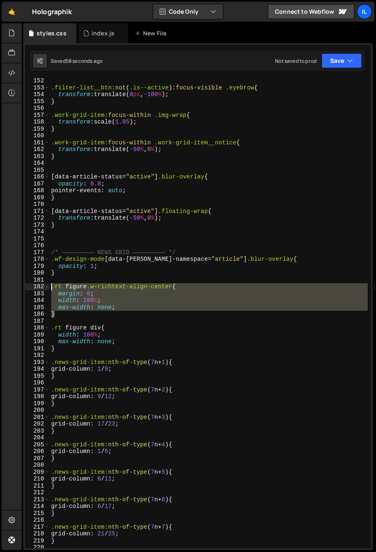
drag, startPoint x: 61, startPoint y: 316, endPoint x: 49, endPoint y: 284, distance: 33.3
click at [49, 284] on div "width: 100%; 152 153 154 155 156 157 158 159 160 161 162 163 164 165 166 167 16…" at bounding box center [198, 313] width 346 height 470
click at [59, 316] on div ".filter-list__btn :not ( .is--active ) :focus-visible .eyebrow { transform : tr…" at bounding box center [209, 313] width 318 height 470
type textarea "}"
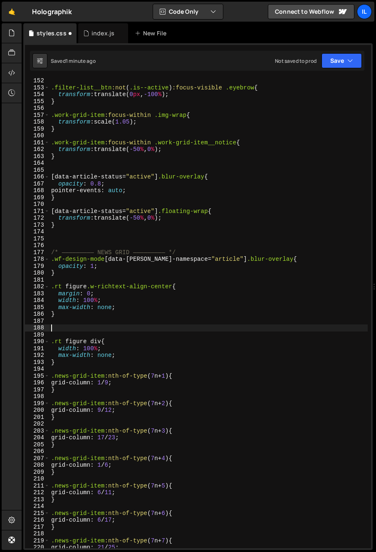
paste textarea "}"
type textarea "}"
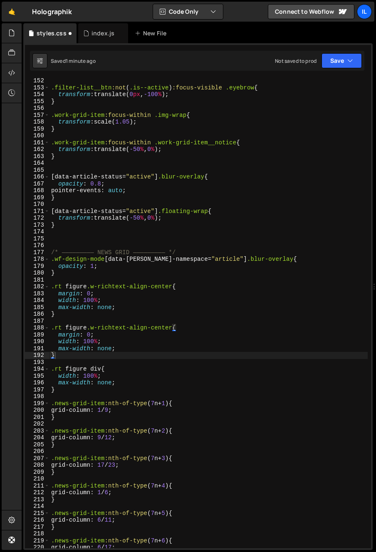
click at [127, 322] on div ".filter-list__btn :not ( .is--active ) :focus-visible .eyebrow { transform : tr…" at bounding box center [209, 319] width 318 height 484
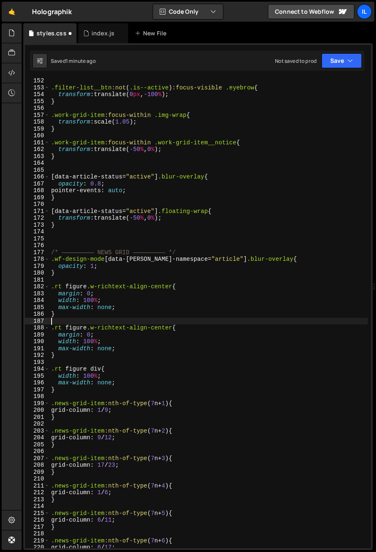
click at [172, 330] on div ".filter-list__btn :not ( .is--active ) :focus-visible .eyebrow { transform : tr…" at bounding box center [209, 319] width 318 height 484
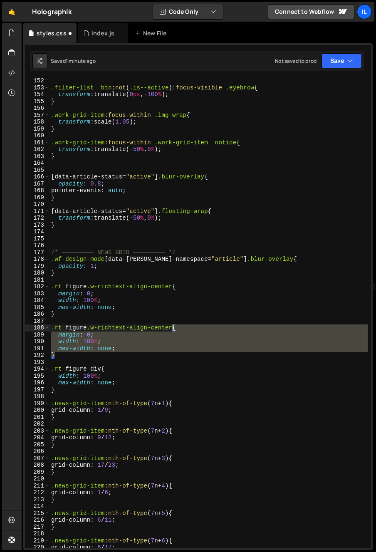
click at [172, 330] on div ".filter-list__btn :not ( .is--active ) :focus-visible .eyebrow { transform : tr…" at bounding box center [209, 319] width 318 height 484
paste textarea "fullwidth"
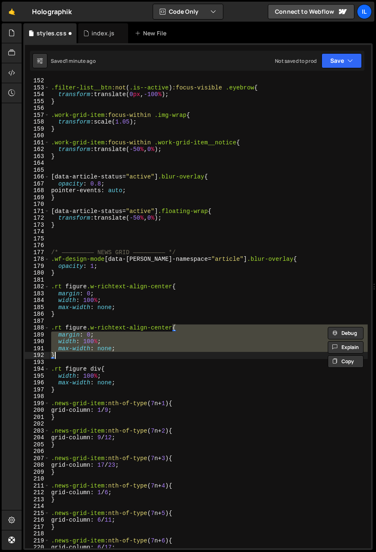
click at [160, 327] on div ".filter-list__btn :not ( .is--active ) :focus-visible .eyebrow { transform : tr…" at bounding box center [209, 319] width 318 height 484
paste textarea "fullwidth"
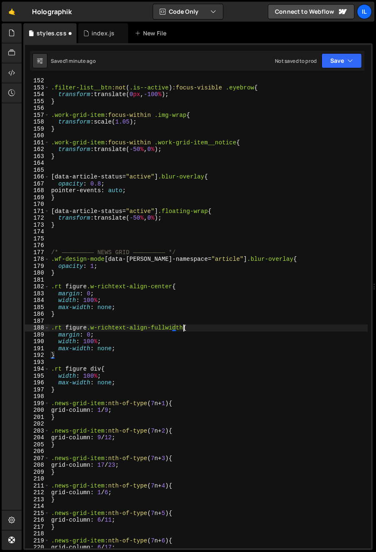
click at [171, 348] on div ".filter-list__btn :not ( .is--active ) :focus-visible .eyebrow { transform : tr…" at bounding box center [209, 319] width 318 height 484
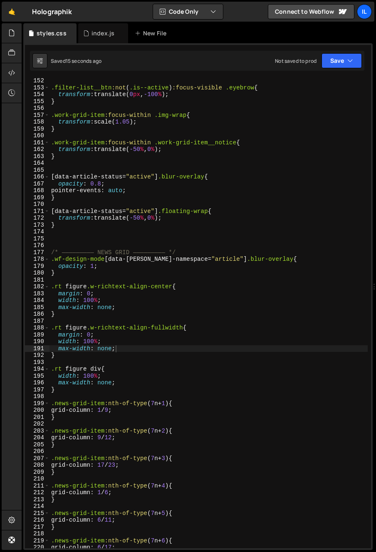
click at [115, 353] on div ".filter-list__btn :not ( .is--active ) :focus-visible .eyebrow { transform : tr…" at bounding box center [209, 319] width 318 height 484
click at [128, 347] on div ".filter-list__btn :not ( .is--active ) :focus-visible .eyebrow { transform : tr…" at bounding box center [209, 319] width 318 height 484
click at [109, 348] on div ".filter-list__btn :not ( .is--active ) :focus-visible .eyebrow { transform : tr…" at bounding box center [209, 319] width 318 height 484
click at [112, 348] on div ".filter-list__btn :not ( .is--active ) :focus-visible .eyebrow { transform : tr…" at bounding box center [209, 319] width 318 height 484
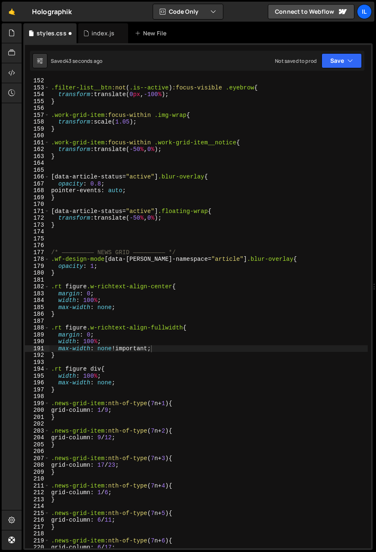
click at [158, 371] on div ".filter-list__btn :not ( .is--active ) :focus-visible .eyebrow { transform : tr…" at bounding box center [209, 319] width 318 height 484
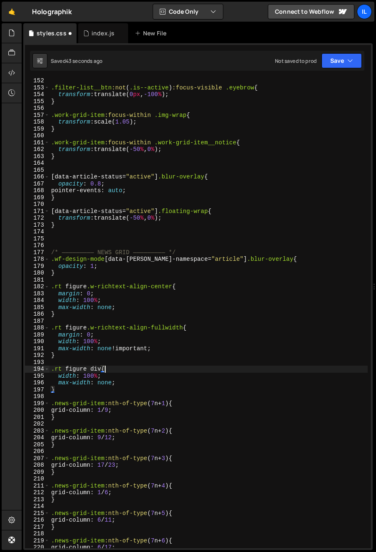
scroll to position [0, 3]
click at [155, 347] on div ".filter-list__btn :not ( .is--active ) :focus-visible .eyebrow { transform : tr…" at bounding box center [209, 319] width 318 height 484
type textarea "max-width: none !important;"
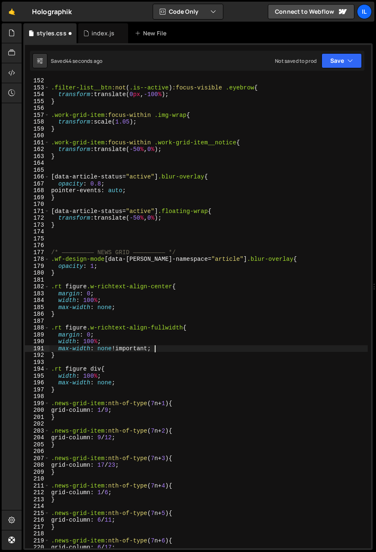
click at [172, 348] on div ".filter-list__btn :not ( .is--active ) :focus-visible .eyebrow { transform : tr…" at bounding box center [209, 319] width 318 height 484
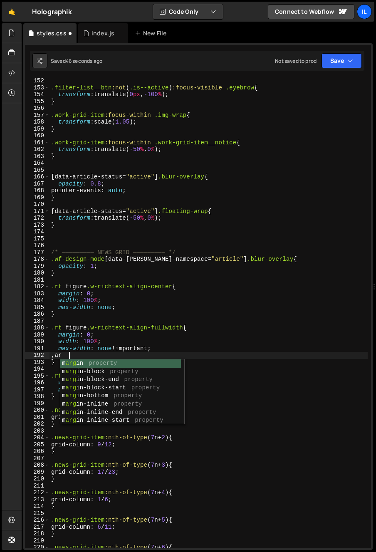
scroll to position [0, 0]
type textarea ","
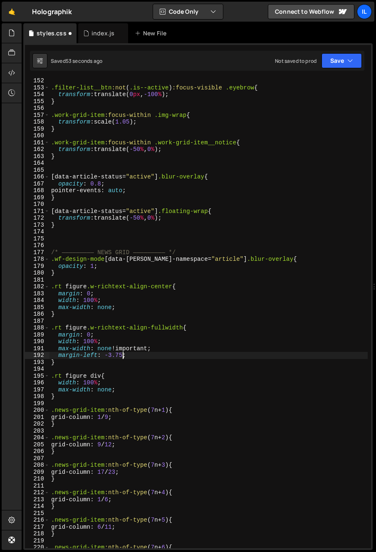
scroll to position [0, 5]
type textarea "margin-left: -3.75em;"
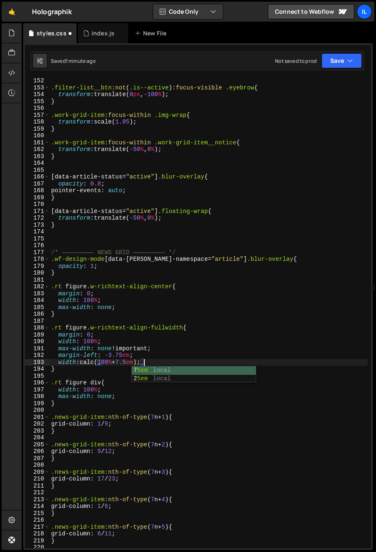
scroll to position [0, 6]
type textarea "width: calc(100% + 7.5em);"
